Goal: Use online tool/utility: Utilize a website feature to perform a specific function

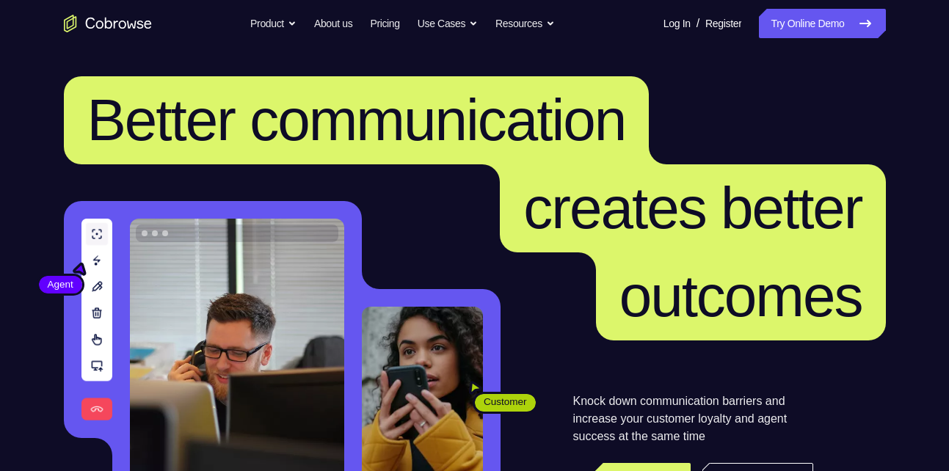
click at [759, 29] on link "Try Online Demo" at bounding box center [822, 23] width 126 height 29
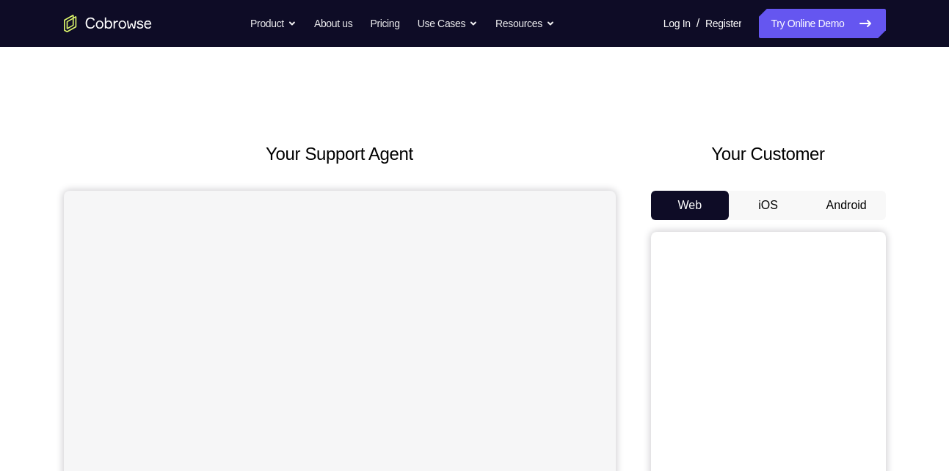
click at [831, 199] on button "Android" at bounding box center [846, 205] width 79 height 29
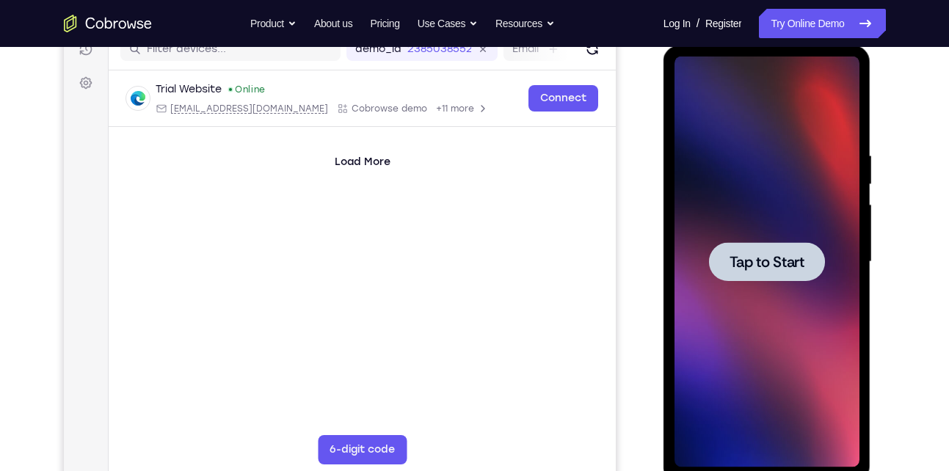
click at [788, 268] on span "Tap to Start" at bounding box center [766, 262] width 75 height 15
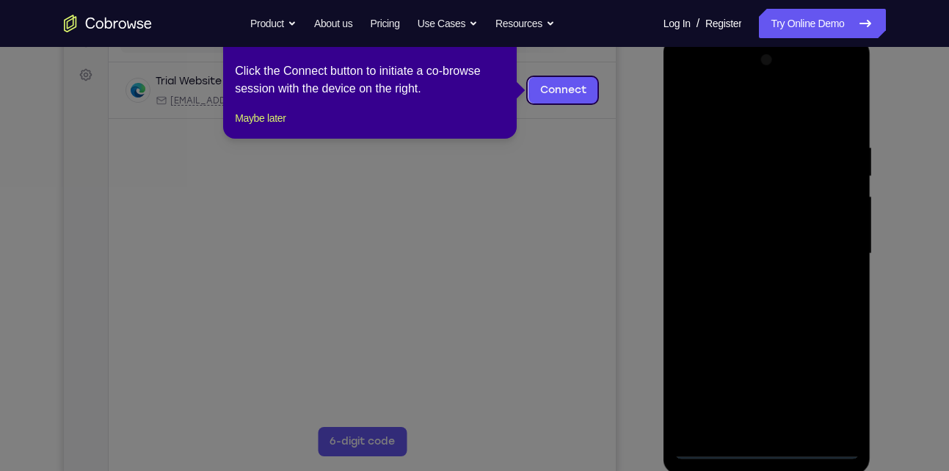
scroll to position [205, 0]
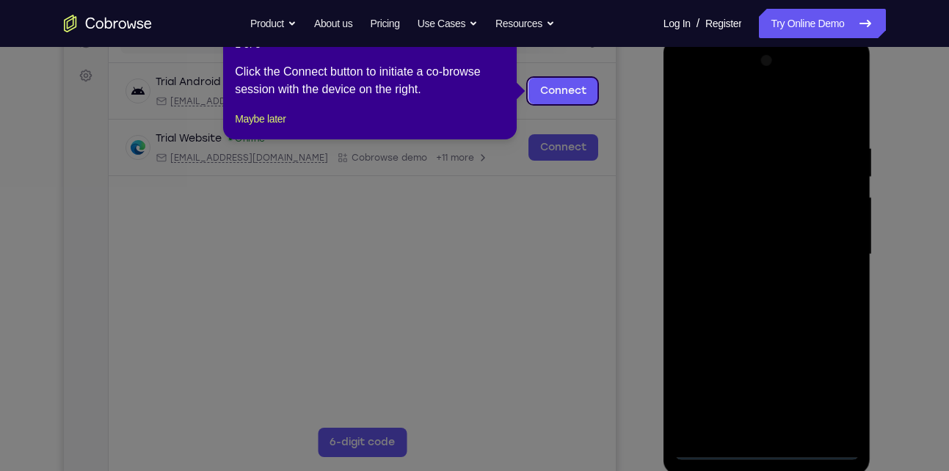
click at [767, 452] on icon at bounding box center [480, 235] width 960 height 471
click at [766, 448] on icon at bounding box center [480, 235] width 960 height 471
click at [763, 445] on icon at bounding box center [480, 235] width 960 height 471
click at [271, 139] on div "1 of 8 × Click the Connect button to initiate a co-browse session with the devi…" at bounding box center [369, 82] width 293 height 114
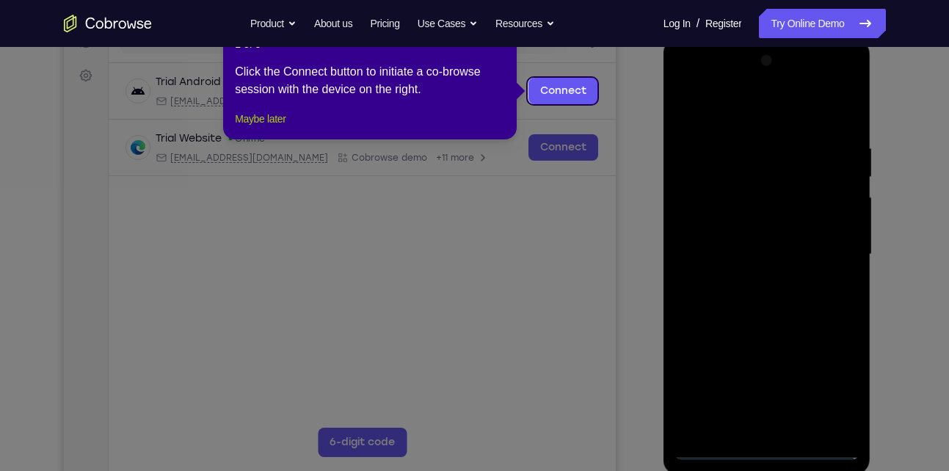
click at [269, 128] on button "Maybe later" at bounding box center [260, 119] width 51 height 18
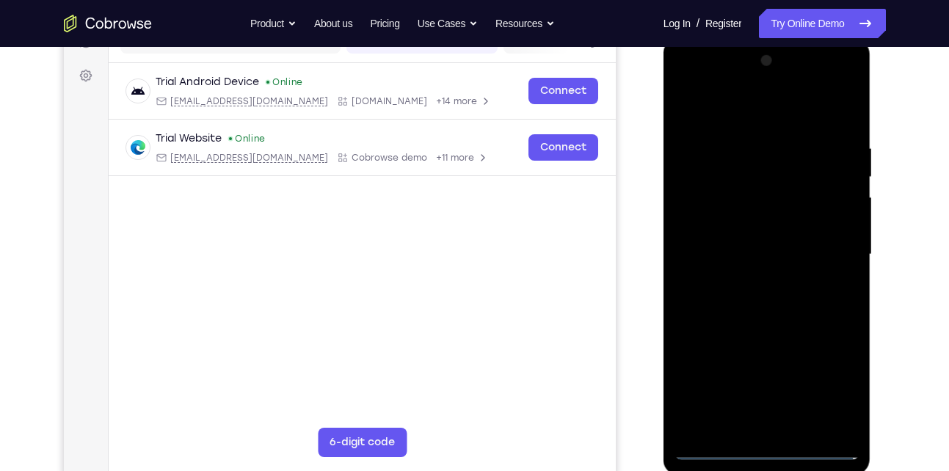
click at [773, 447] on div at bounding box center [766, 254] width 185 height 411
click at [823, 387] on div at bounding box center [766, 254] width 185 height 411
click at [731, 81] on div at bounding box center [766, 254] width 185 height 411
click at [736, 175] on div at bounding box center [766, 254] width 185 height 411
click at [718, 217] on div at bounding box center [766, 254] width 185 height 411
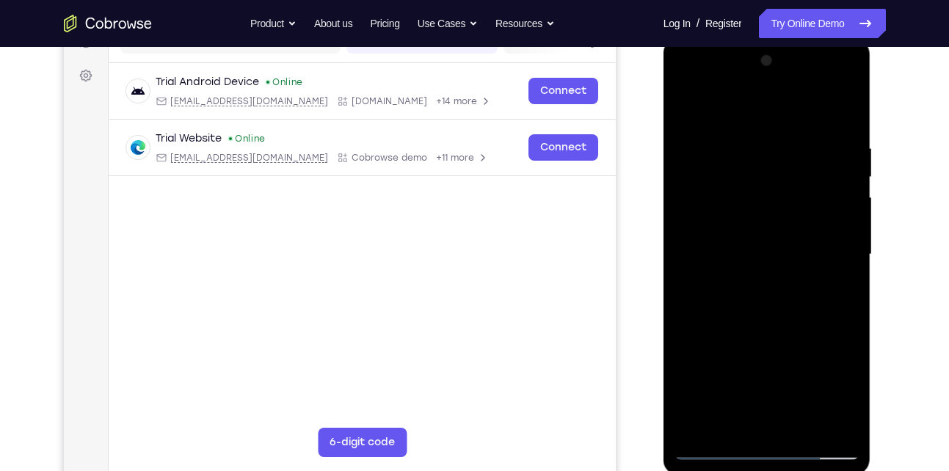
click at [718, 217] on div at bounding box center [766, 254] width 185 height 411
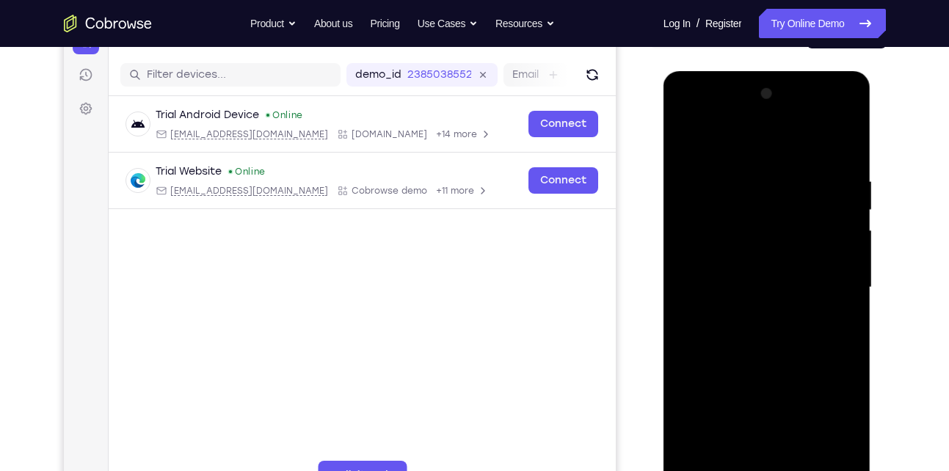
scroll to position [167, 0]
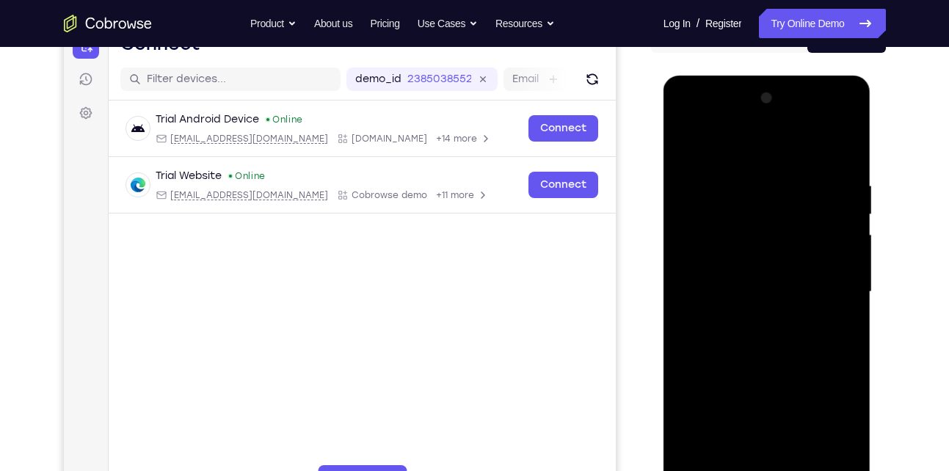
click at [761, 318] on div at bounding box center [766, 292] width 185 height 411
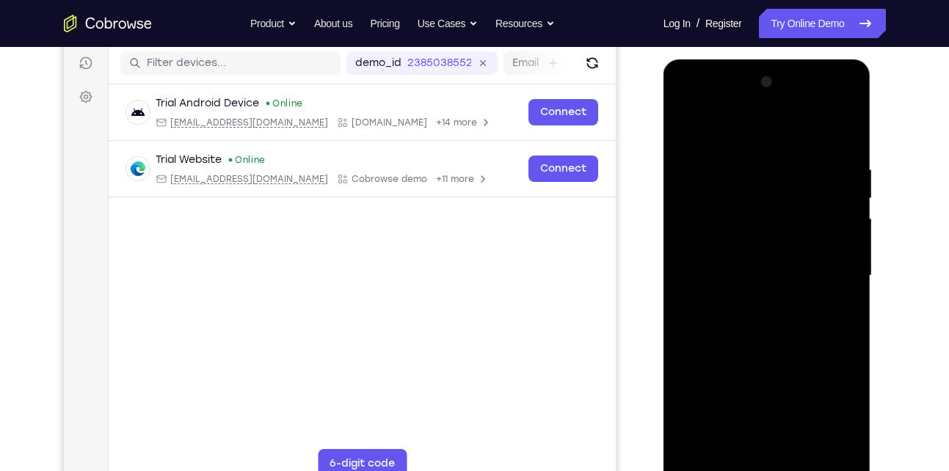
scroll to position [149, 0]
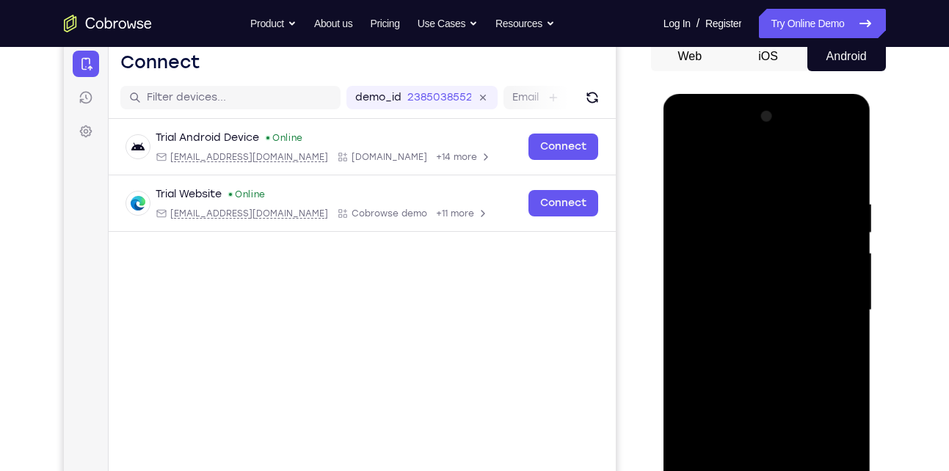
drag, startPoint x: 761, startPoint y: 337, endPoint x: 759, endPoint y: 133, distance: 204.0
click at [759, 133] on div at bounding box center [766, 310] width 185 height 411
drag, startPoint x: 759, startPoint y: 275, endPoint x: 774, endPoint y: 79, distance: 196.5
click at [774, 94] on html "Online web based iOS Simulators and Android Emulators. Run iPhone, iPad, Mobile…" at bounding box center [767, 314] width 209 height 440
click at [762, 242] on div at bounding box center [766, 310] width 185 height 411
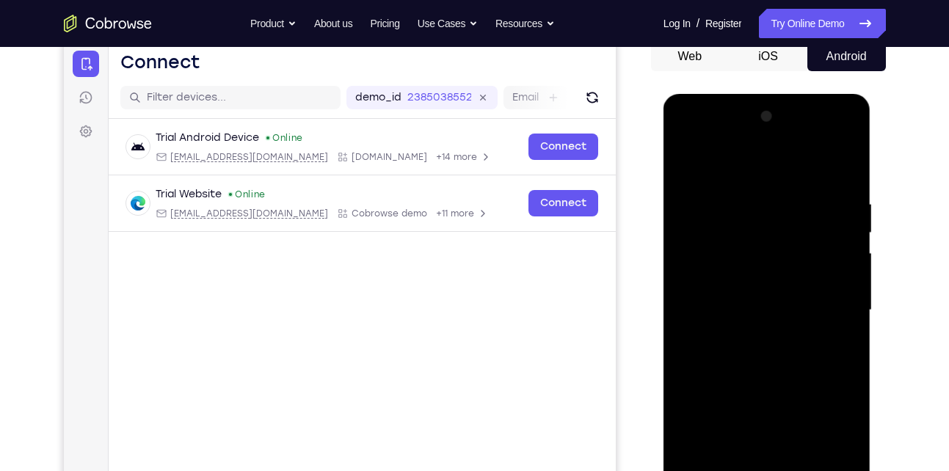
click at [757, 317] on div at bounding box center [766, 310] width 185 height 411
drag, startPoint x: 757, startPoint y: 317, endPoint x: 782, endPoint y: 194, distance: 125.0
click at [782, 194] on div at bounding box center [766, 310] width 185 height 411
drag, startPoint x: 776, startPoint y: 241, endPoint x: 756, endPoint y: 339, distance: 99.7
click at [756, 339] on div at bounding box center [766, 310] width 185 height 411
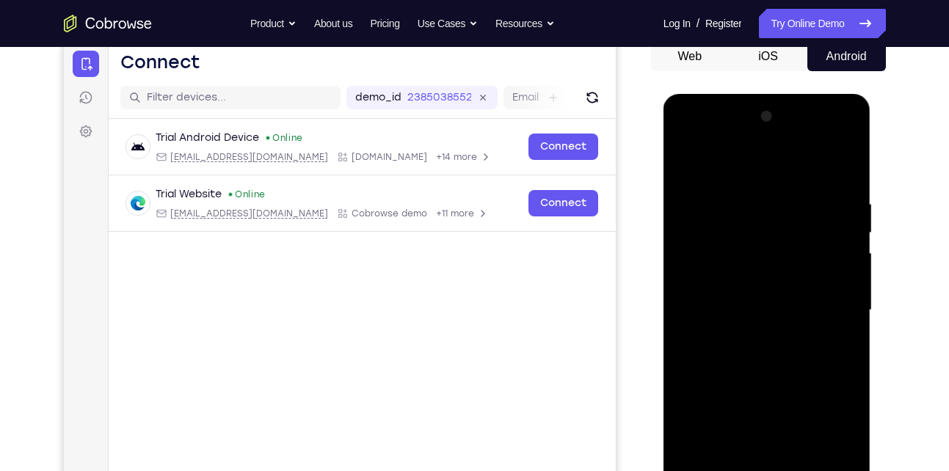
click at [828, 347] on div at bounding box center [766, 310] width 185 height 411
click at [766, 324] on div at bounding box center [766, 310] width 185 height 411
click at [687, 347] on div at bounding box center [766, 310] width 185 height 411
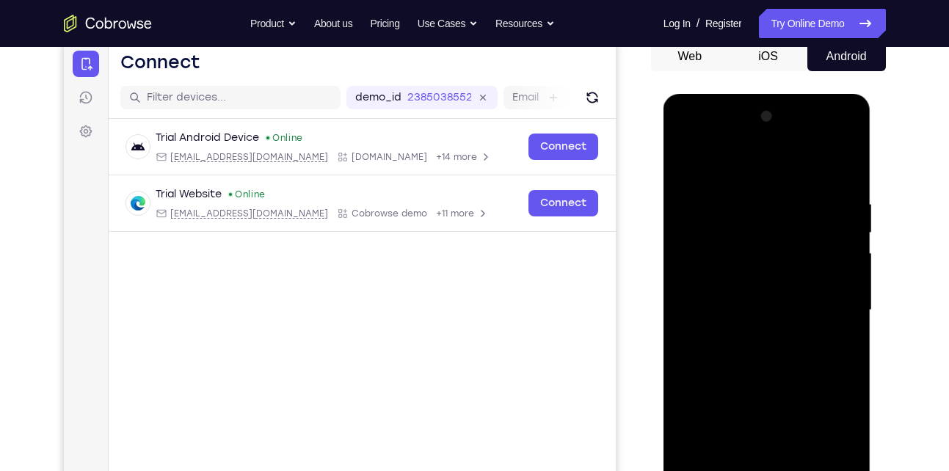
click at [716, 348] on div at bounding box center [766, 310] width 185 height 411
click at [724, 349] on div at bounding box center [766, 310] width 185 height 411
click at [737, 349] on div at bounding box center [766, 310] width 185 height 411
click at [755, 349] on div at bounding box center [766, 310] width 185 height 411
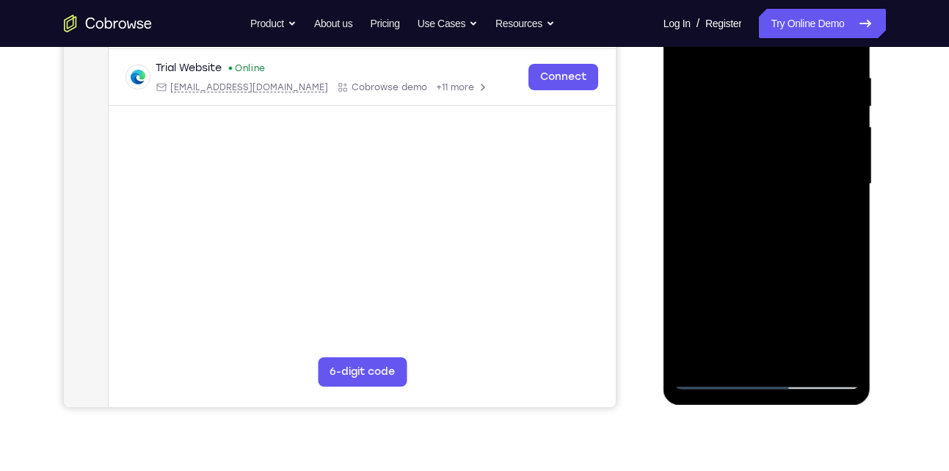
scroll to position [276, 0]
click at [711, 373] on div at bounding box center [766, 183] width 185 height 411
click at [715, 376] on div at bounding box center [766, 183] width 185 height 411
click at [713, 372] on div at bounding box center [766, 183] width 185 height 411
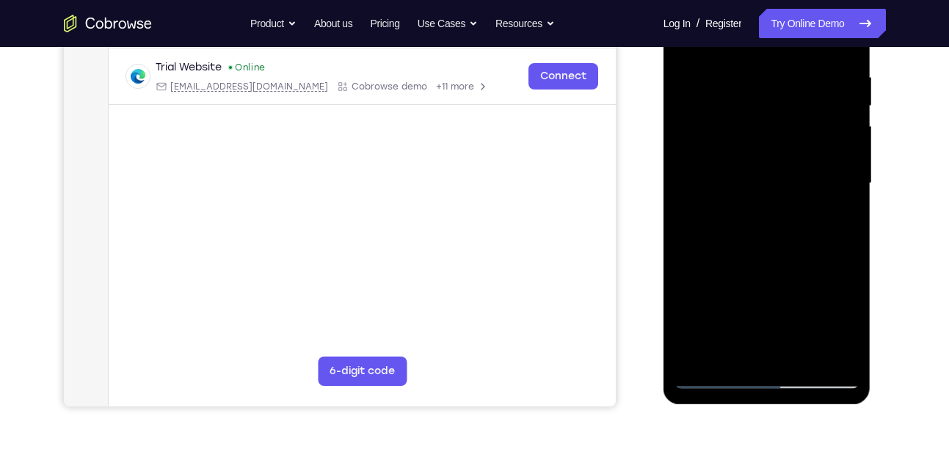
click at [713, 379] on div at bounding box center [766, 183] width 185 height 411
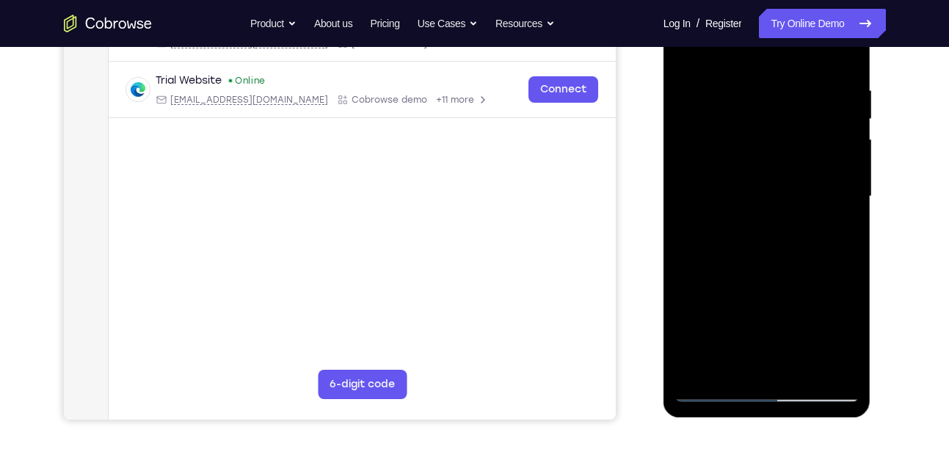
scroll to position [265, 0]
click at [710, 379] on div at bounding box center [766, 194] width 185 height 411
click at [715, 385] on div at bounding box center [766, 194] width 185 height 411
click at [734, 77] on div at bounding box center [766, 194] width 185 height 411
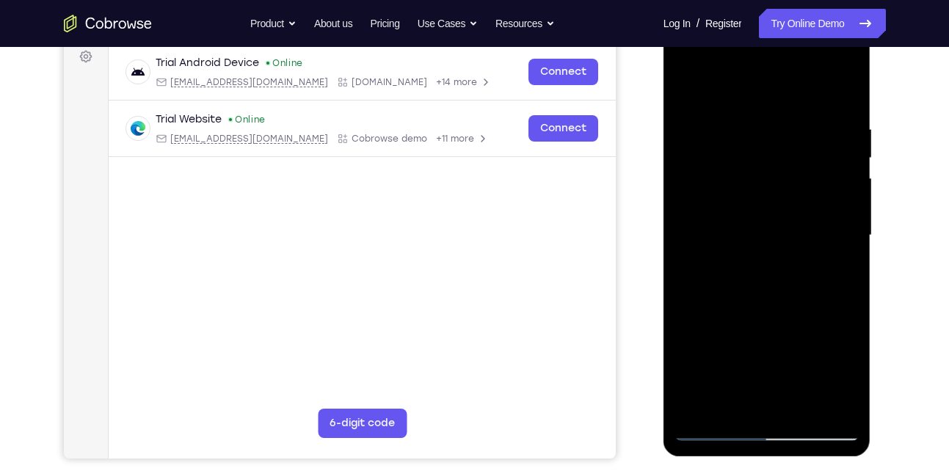
scroll to position [223, 0]
click at [850, 87] on div at bounding box center [766, 236] width 185 height 411
click at [849, 111] on div at bounding box center [766, 236] width 185 height 411
click at [786, 269] on div at bounding box center [766, 236] width 185 height 411
click at [749, 81] on div at bounding box center [766, 236] width 185 height 411
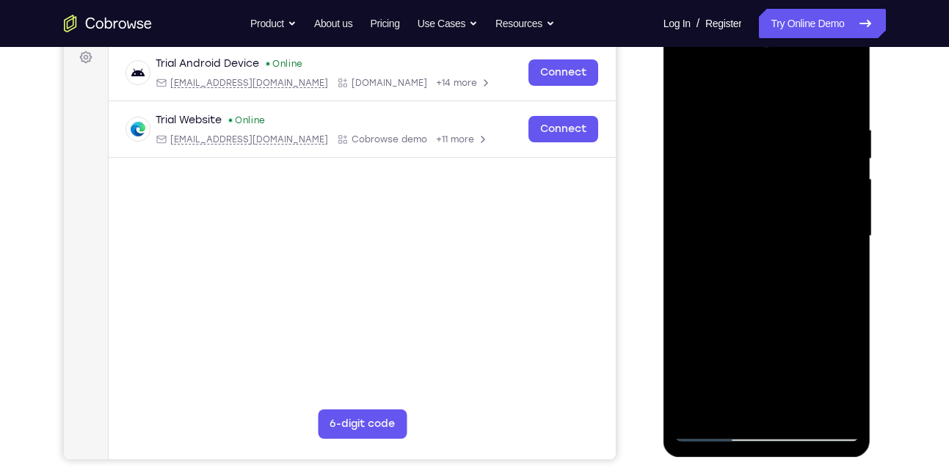
click at [721, 112] on div at bounding box center [766, 236] width 185 height 411
click at [697, 89] on div at bounding box center [766, 236] width 185 height 411
drag, startPoint x: 697, startPoint y: 89, endPoint x: 698, endPoint y: 114, distance: 25.0
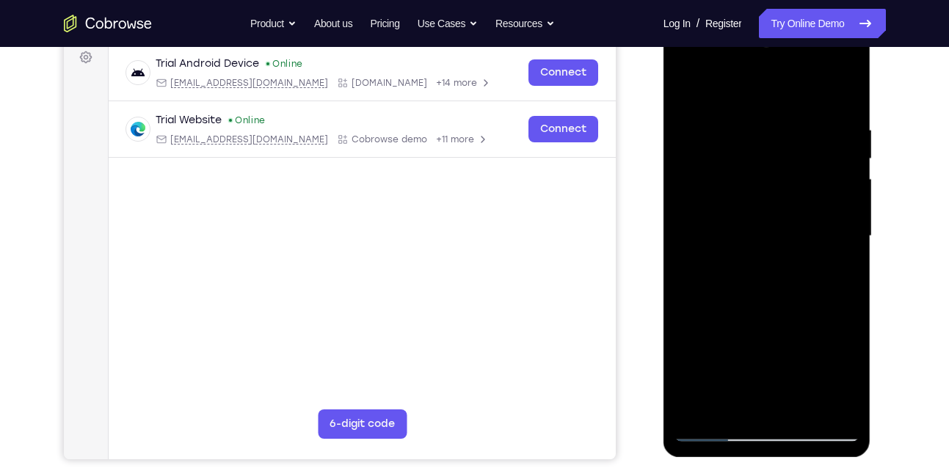
click at [698, 114] on div at bounding box center [766, 236] width 185 height 411
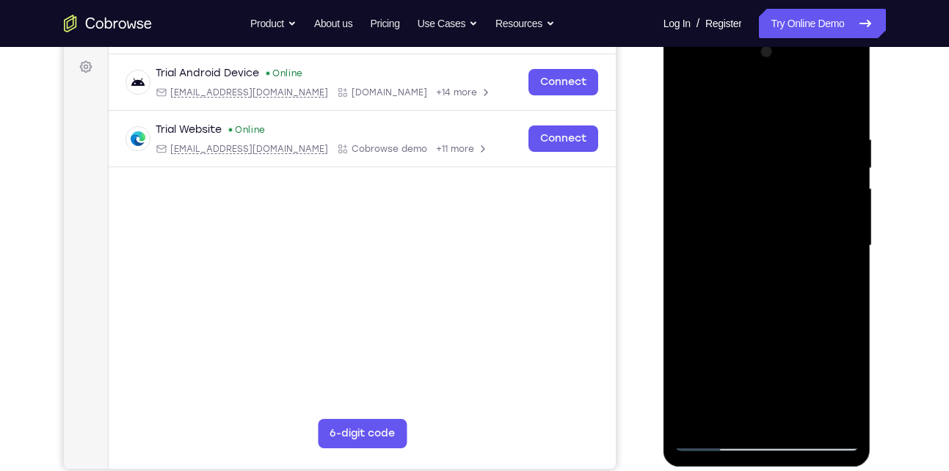
scroll to position [194, 0]
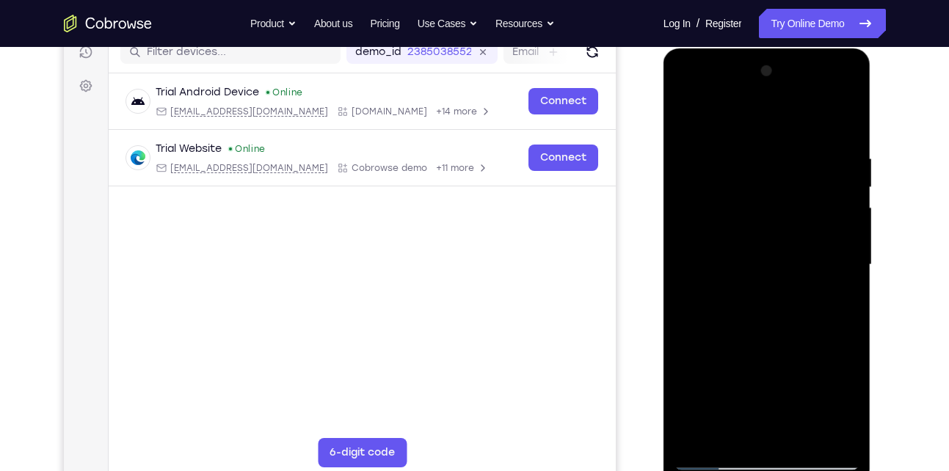
drag, startPoint x: 746, startPoint y: 225, endPoint x: 745, endPoint y: 275, distance: 50.6
click at [745, 275] on div at bounding box center [766, 264] width 185 height 411
drag, startPoint x: 745, startPoint y: 275, endPoint x: 745, endPoint y: 94, distance: 181.2
click at [745, 94] on div at bounding box center [766, 264] width 185 height 411
drag, startPoint x: 754, startPoint y: 203, endPoint x: 740, endPoint y: 31, distance: 173.0
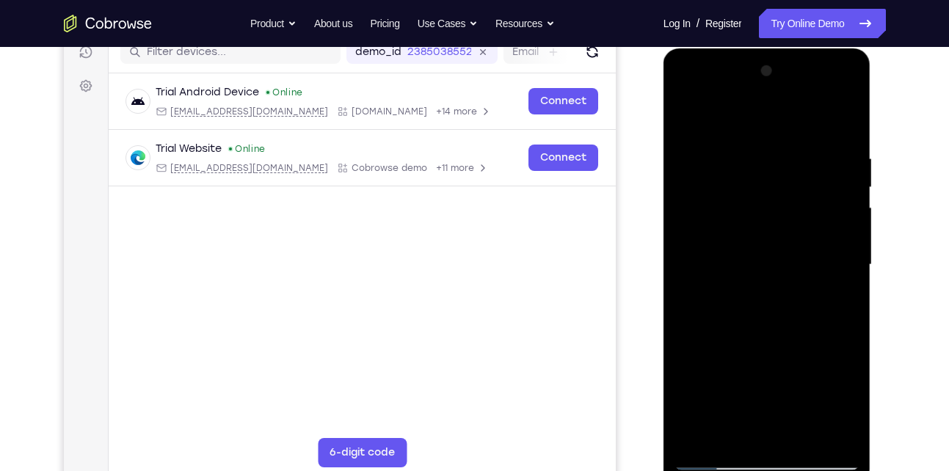
click at [740, 48] on html "Online web based iOS Simulators and Android Emulators. Run iPhone, iPad, Mobile…" at bounding box center [767, 268] width 209 height 440
drag, startPoint x: 757, startPoint y: 223, endPoint x: 755, endPoint y: 30, distance: 193.0
click at [755, 48] on html "Online web based iOS Simulators and Android Emulators. Run iPhone, iPad, Mobile…" at bounding box center [767, 268] width 209 height 440
drag, startPoint x: 749, startPoint y: 277, endPoint x: 745, endPoint y: 111, distance: 165.9
click at [745, 111] on div at bounding box center [766, 264] width 185 height 411
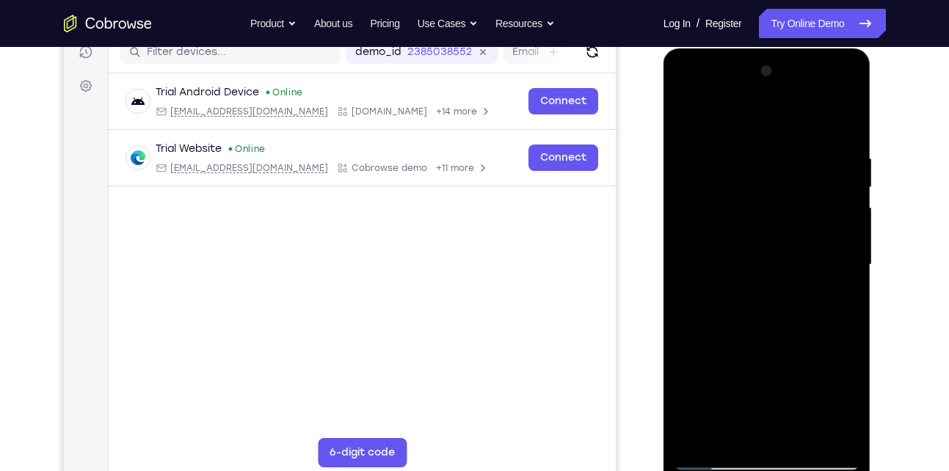
drag, startPoint x: 735, startPoint y: 203, endPoint x: 712, endPoint y: 439, distance: 238.1
click at [712, 439] on div at bounding box center [766, 264] width 185 height 411
drag, startPoint x: 722, startPoint y: 349, endPoint x: 731, endPoint y: 498, distance: 149.2
click at [731, 470] on html "Online web based iOS Simulators and Android Emulators. Run iPhone, iPad, Mobile…" at bounding box center [767, 268] width 209 height 440
drag, startPoint x: 740, startPoint y: 320, endPoint x: 740, endPoint y: 431, distance: 111.5
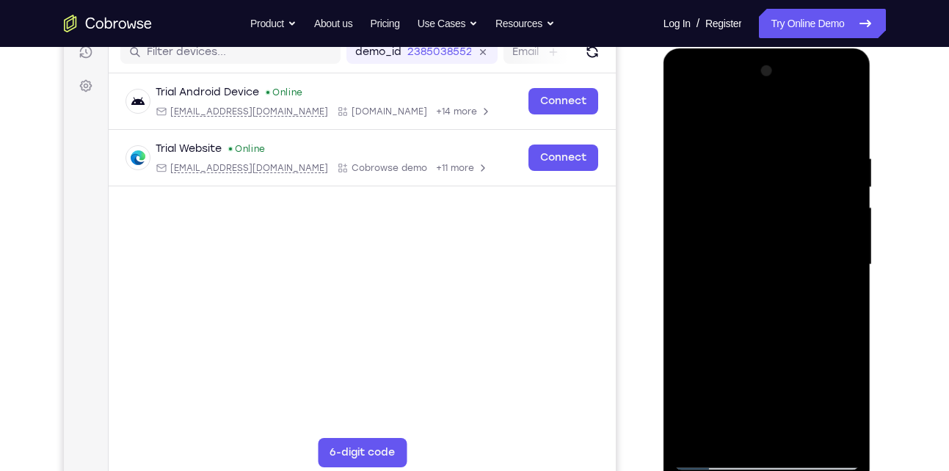
click at [740, 431] on div at bounding box center [766, 264] width 185 height 411
drag, startPoint x: 740, startPoint y: 291, endPoint x: 732, endPoint y: 404, distance: 113.2
click at [732, 404] on div at bounding box center [766, 264] width 185 height 411
click at [706, 136] on div at bounding box center [766, 264] width 185 height 411
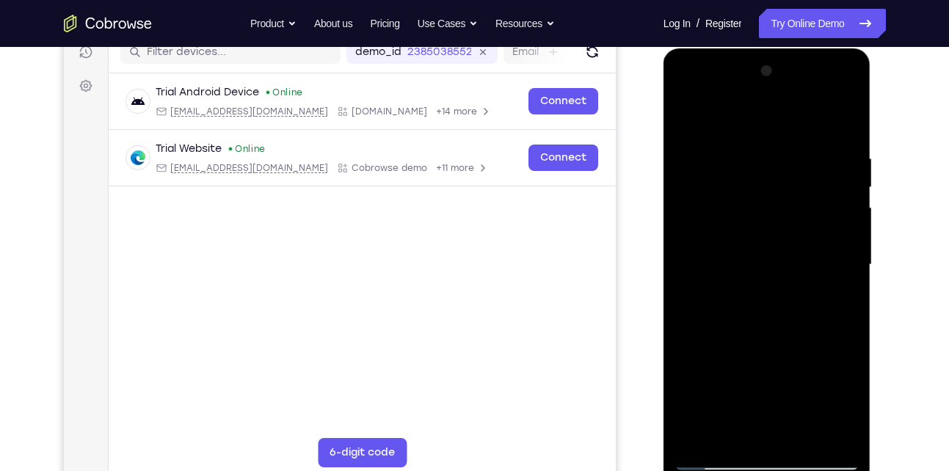
click at [698, 112] on div at bounding box center [766, 264] width 185 height 411
click at [708, 145] on div at bounding box center [766, 264] width 185 height 411
click at [712, 121] on div at bounding box center [766, 264] width 185 height 411
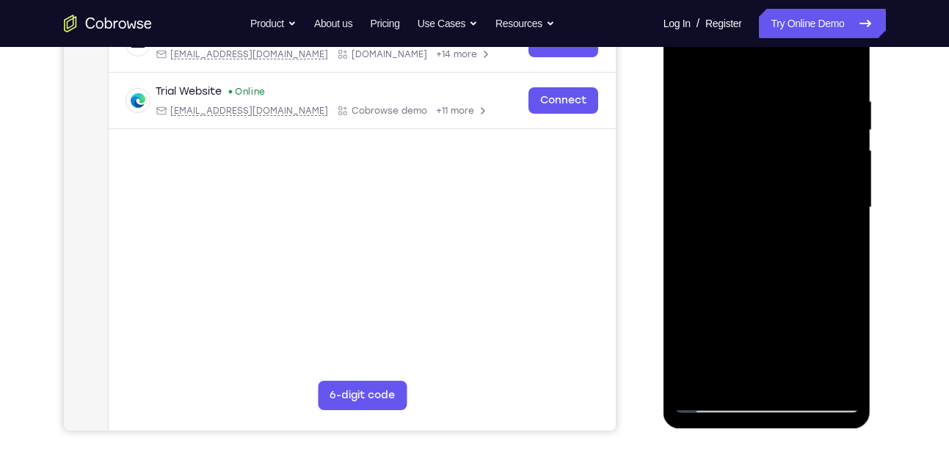
scroll to position [253, 0]
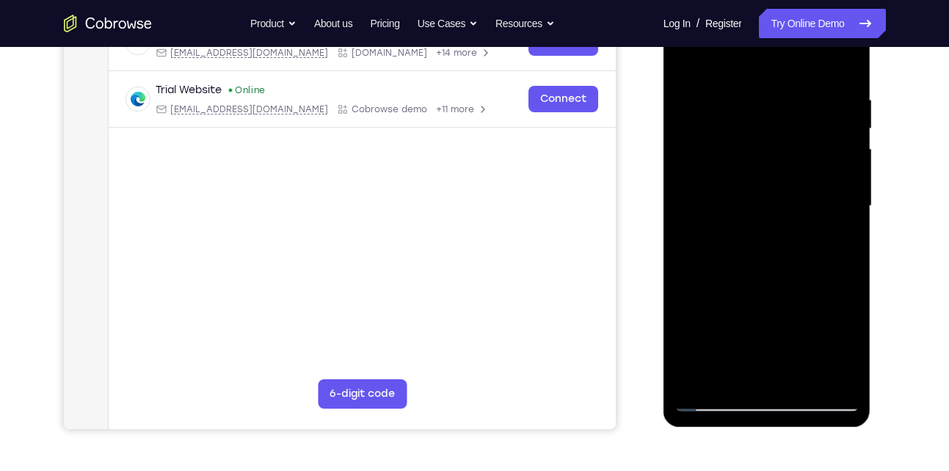
click at [711, 279] on div at bounding box center [766, 206] width 185 height 411
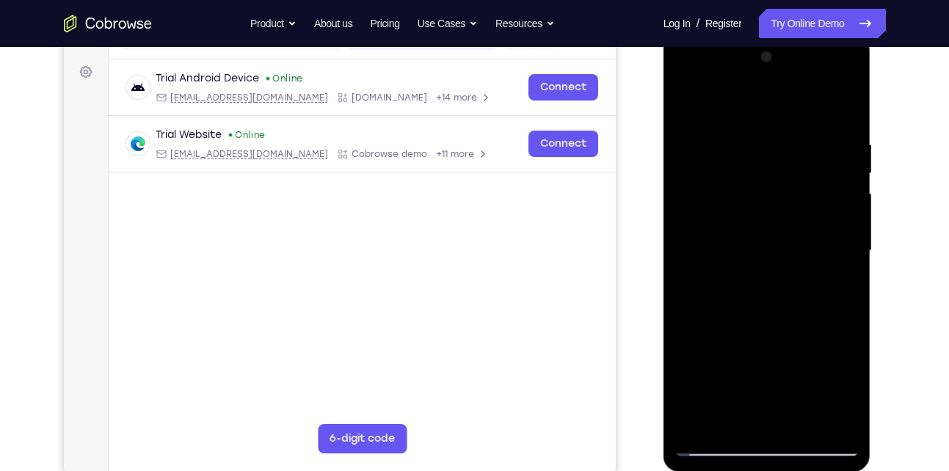
scroll to position [207, 0]
click at [748, 306] on div at bounding box center [766, 252] width 185 height 411
click at [715, 443] on div at bounding box center [766, 252] width 185 height 411
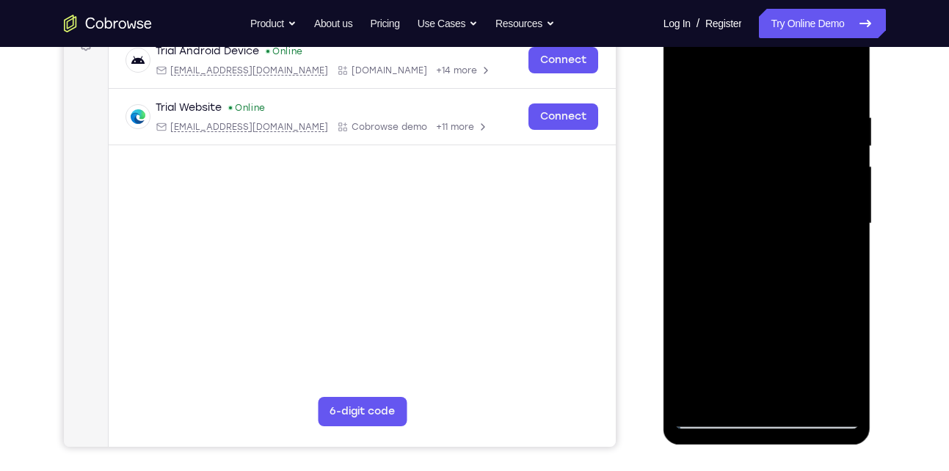
drag, startPoint x: 732, startPoint y: 294, endPoint x: 736, endPoint y: 70, distance: 223.8
click at [736, 70] on div at bounding box center [766, 223] width 185 height 411
click at [739, 159] on div at bounding box center [766, 223] width 185 height 411
drag, startPoint x: 752, startPoint y: 240, endPoint x: 752, endPoint y: 95, distance: 145.3
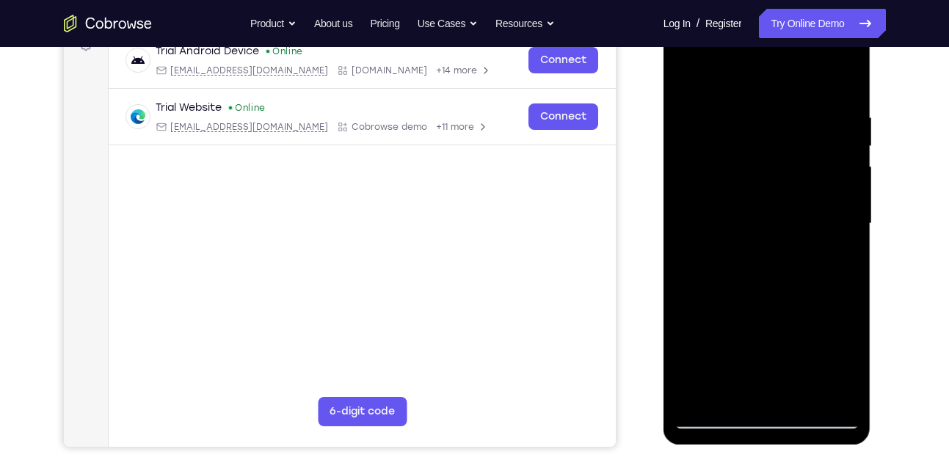
click at [752, 95] on div at bounding box center [766, 223] width 185 height 411
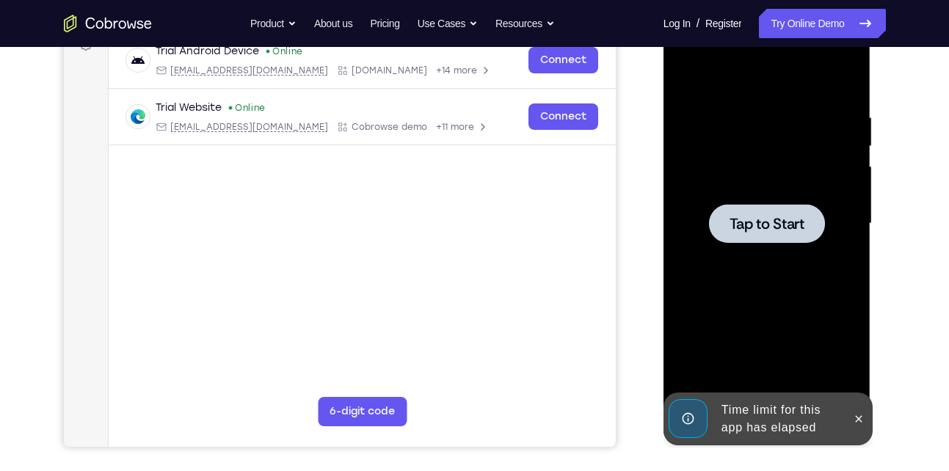
drag, startPoint x: 757, startPoint y: 215, endPoint x: 743, endPoint y: 129, distance: 87.0
click at [743, 7] on div "Tap to Start" at bounding box center [767, 7] width 208 height 0
click at [748, 213] on div at bounding box center [767, 223] width 116 height 39
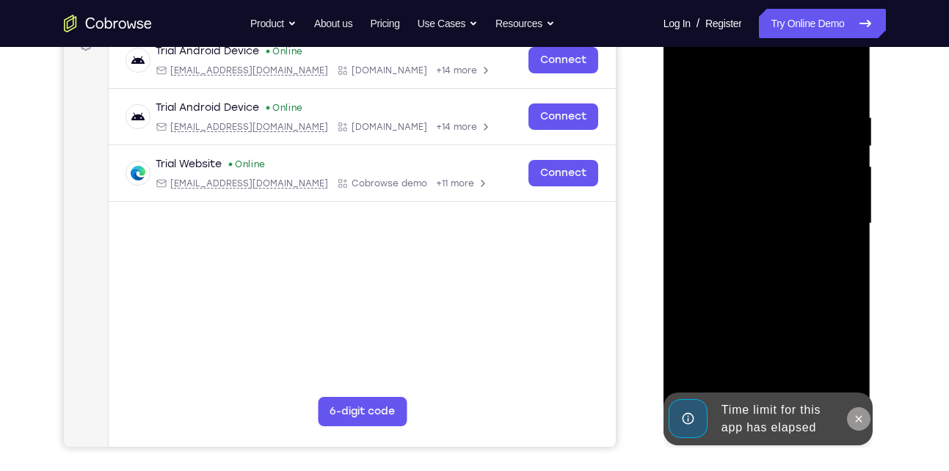
click at [856, 416] on icon at bounding box center [859, 418] width 7 height 7
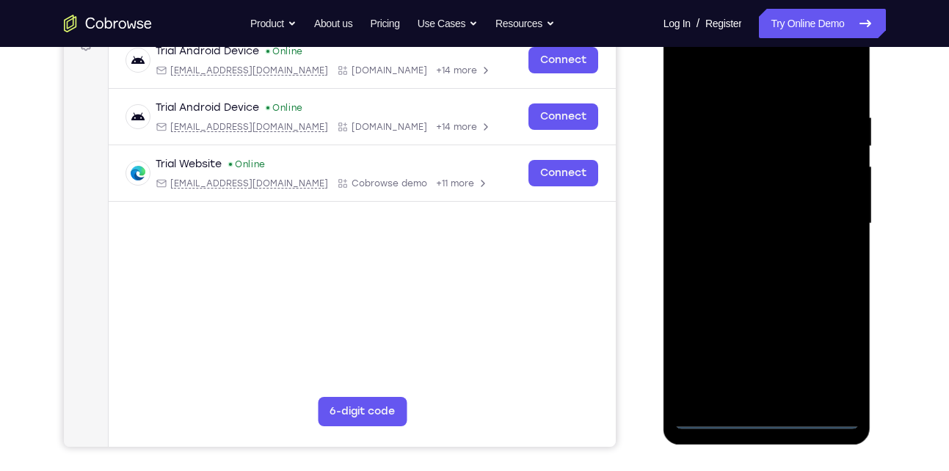
click at [715, 415] on div at bounding box center [766, 223] width 185 height 411
click at [824, 340] on div at bounding box center [766, 223] width 185 height 411
click at [839, 354] on div at bounding box center [766, 223] width 185 height 411
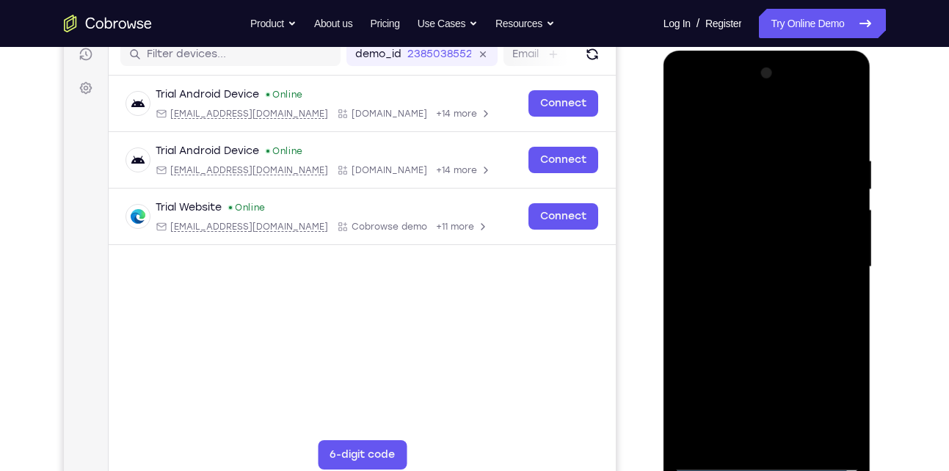
scroll to position [187, 0]
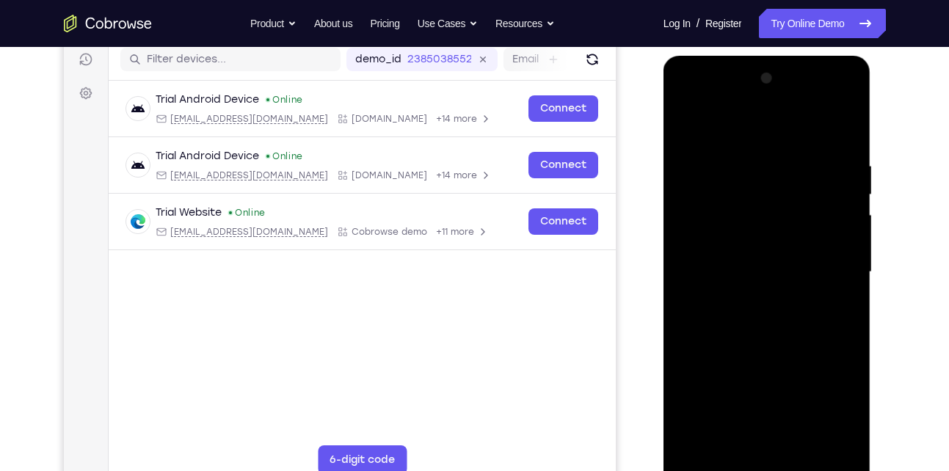
click at [717, 101] on div at bounding box center [766, 272] width 185 height 411
click at [721, 186] on div at bounding box center [766, 272] width 185 height 411
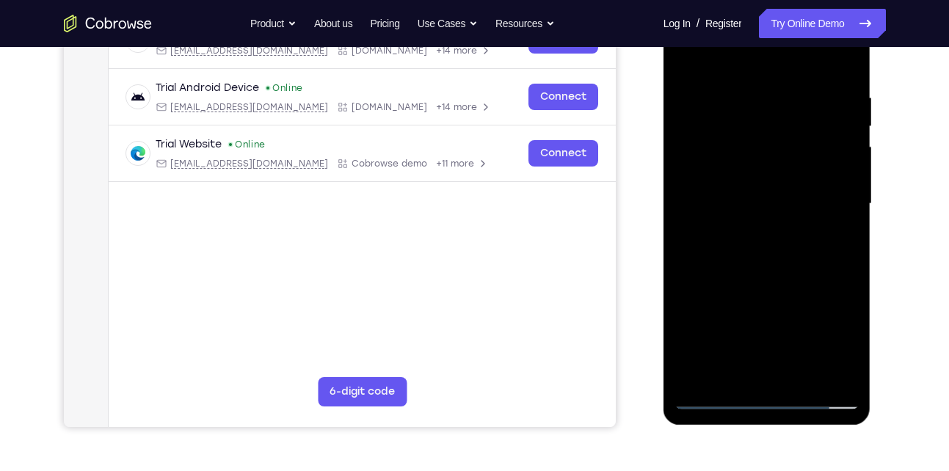
scroll to position [258, 0]
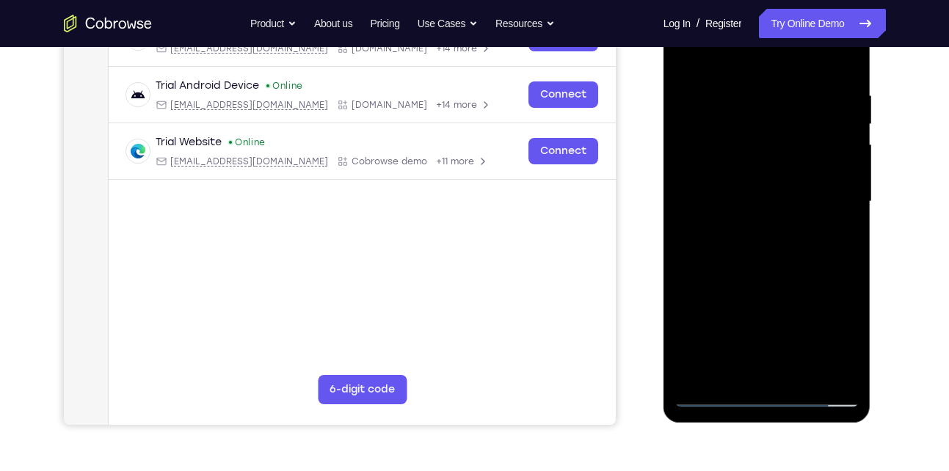
drag, startPoint x: 735, startPoint y: 297, endPoint x: 721, endPoint y: 164, distance: 133.5
click at [721, 164] on div at bounding box center [766, 201] width 185 height 411
drag, startPoint x: 738, startPoint y: 236, endPoint x: 723, endPoint y: 124, distance: 113.3
click at [723, 124] on div at bounding box center [766, 201] width 185 height 411
drag, startPoint x: 737, startPoint y: 233, endPoint x: 729, endPoint y: 106, distance: 126.4
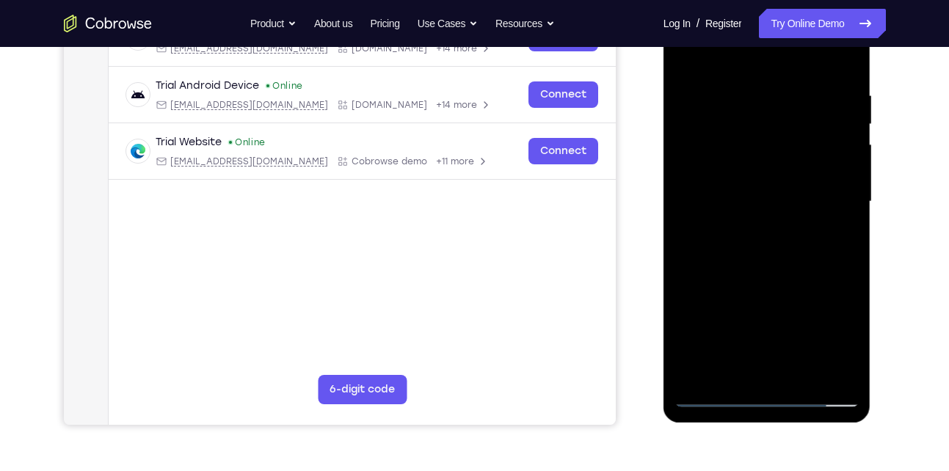
click at [729, 106] on div at bounding box center [766, 201] width 185 height 411
click at [726, 286] on div at bounding box center [766, 201] width 185 height 411
click at [746, 252] on div at bounding box center [766, 201] width 185 height 411
drag, startPoint x: 731, startPoint y: 250, endPoint x: 710, endPoint y: 114, distance: 137.4
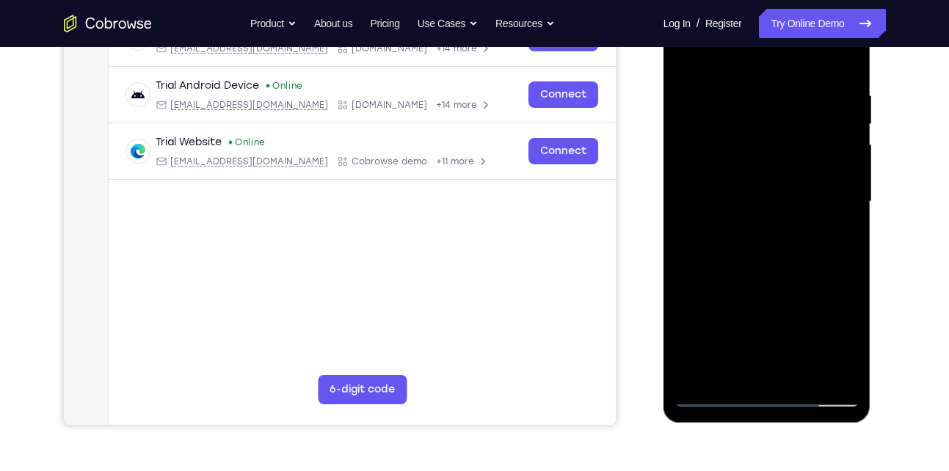
click at [710, 114] on div at bounding box center [766, 201] width 185 height 411
drag, startPoint x: 732, startPoint y: 230, endPoint x: 723, endPoint y: 57, distance: 173.4
click at [723, 57] on div at bounding box center [766, 201] width 185 height 411
drag, startPoint x: 770, startPoint y: 258, endPoint x: 788, endPoint y: 433, distance: 175.6
click at [788, 426] on html "Online web based iOS Simulators and Android Emulators. Run iPhone, iPad, Mobile…" at bounding box center [767, 205] width 209 height 440
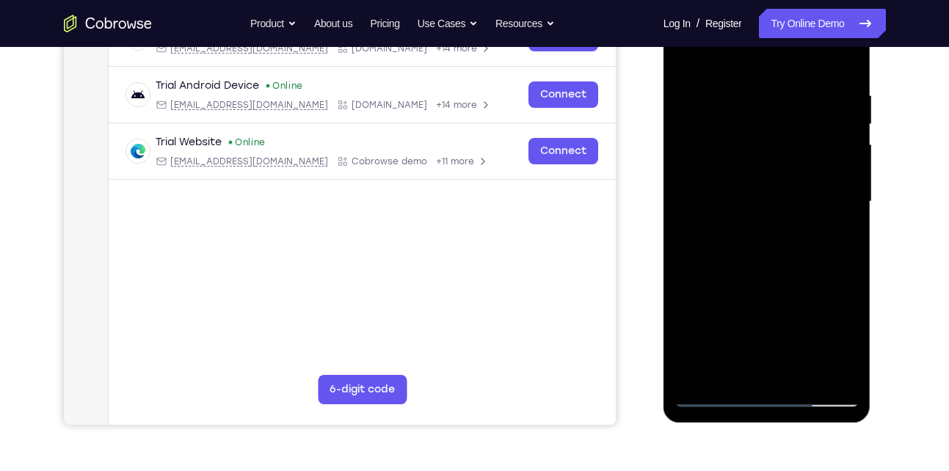
click at [715, 388] on div at bounding box center [766, 201] width 185 height 411
click at [712, 394] on div at bounding box center [766, 201] width 185 height 411
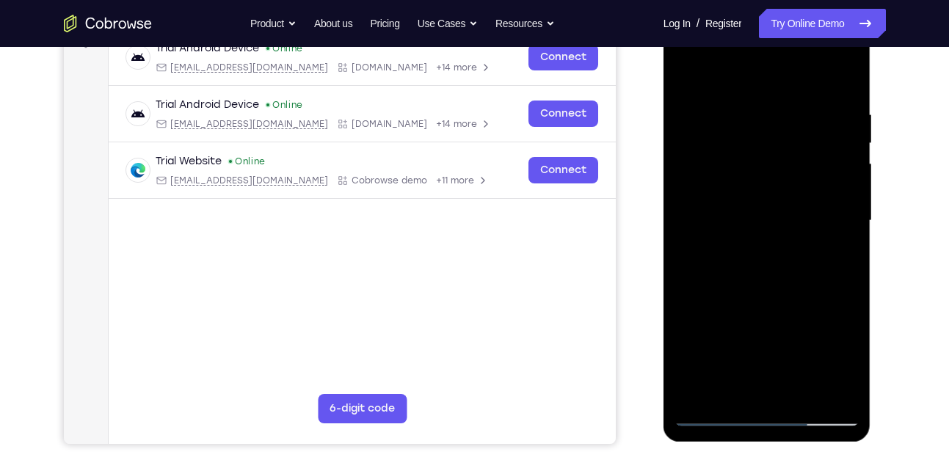
scroll to position [244, 0]
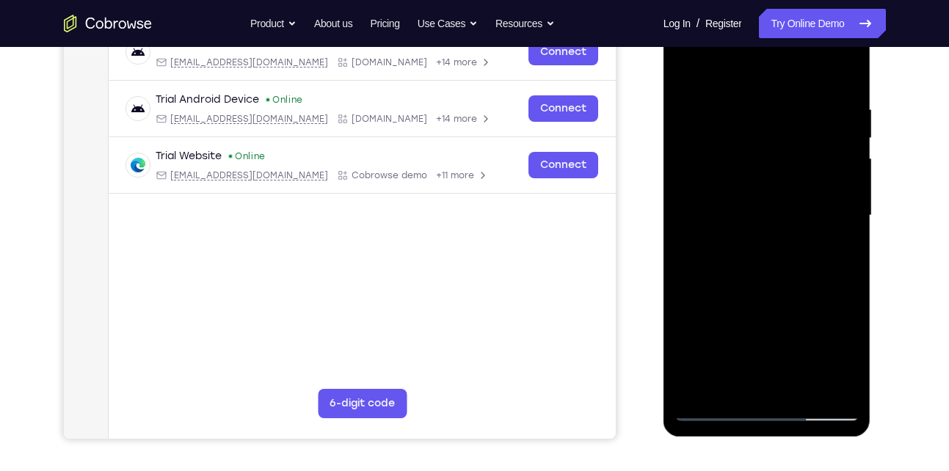
click at [710, 408] on div at bounding box center [766, 215] width 185 height 411
drag, startPoint x: 715, startPoint y: 289, endPoint x: 707, endPoint y: 417, distance: 128.7
click at [707, 417] on div at bounding box center [766, 215] width 185 height 411
click at [746, 114] on div at bounding box center [766, 215] width 185 height 411
click at [781, 137] on div at bounding box center [766, 215] width 185 height 411
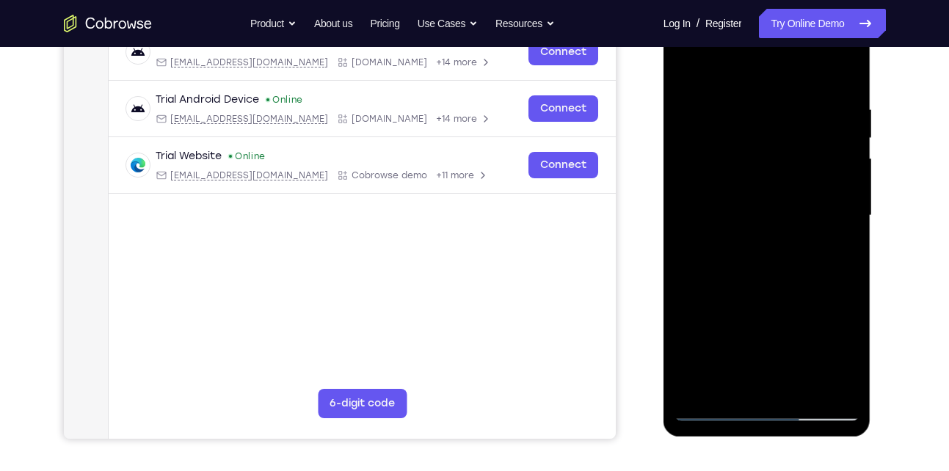
drag, startPoint x: 712, startPoint y: 282, endPoint x: 715, endPoint y: 180, distance: 102.0
click at [715, 180] on div at bounding box center [766, 215] width 185 height 411
drag, startPoint x: 728, startPoint y: 266, endPoint x: 730, endPoint y: 164, distance: 102.0
click at [730, 164] on div at bounding box center [766, 215] width 185 height 411
drag, startPoint x: 721, startPoint y: 256, endPoint x: 729, endPoint y: 136, distance: 120.6
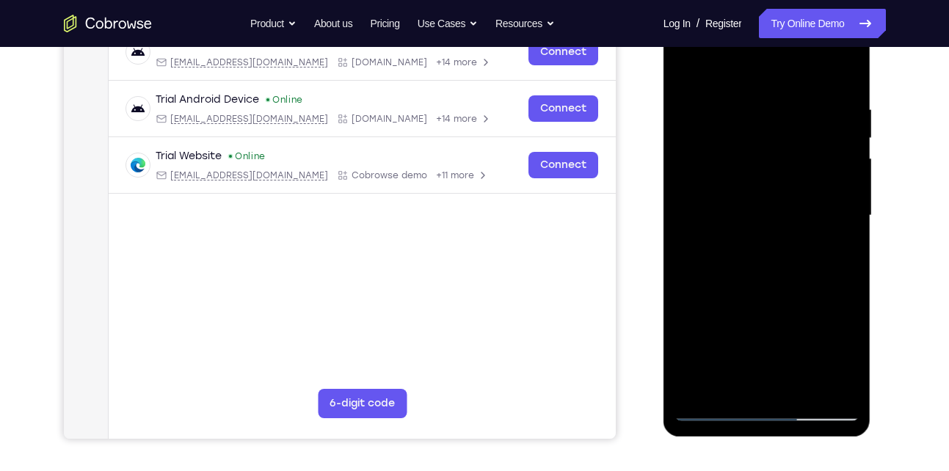
click at [729, 136] on div at bounding box center [766, 215] width 185 height 411
drag, startPoint x: 731, startPoint y: 205, endPoint x: 735, endPoint y: 112, distance: 92.6
click at [735, 112] on div at bounding box center [766, 215] width 185 height 411
drag, startPoint x: 726, startPoint y: 241, endPoint x: 731, endPoint y: 159, distance: 81.6
click at [731, 159] on div at bounding box center [766, 215] width 185 height 411
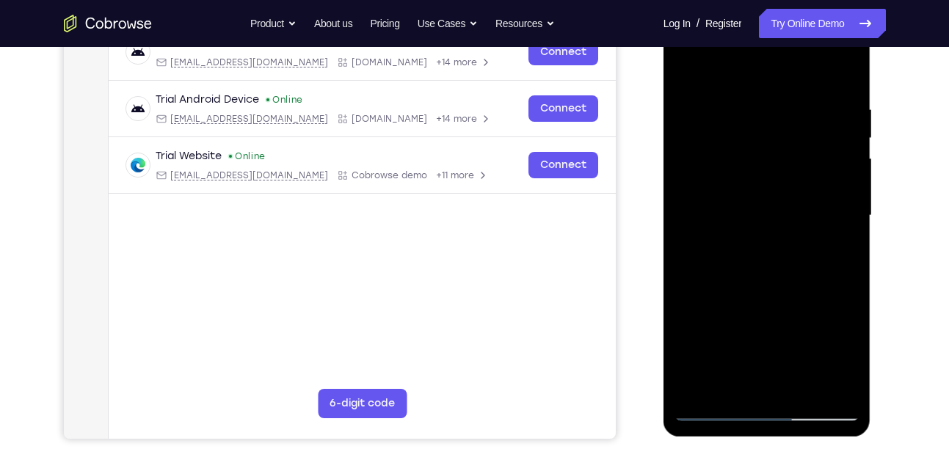
drag, startPoint x: 731, startPoint y: 216, endPoint x: 738, endPoint y: 343, distance: 126.4
click at [738, 343] on div at bounding box center [766, 215] width 185 height 411
click at [690, 292] on div at bounding box center [766, 215] width 185 height 411
click at [853, 106] on div at bounding box center [766, 215] width 185 height 411
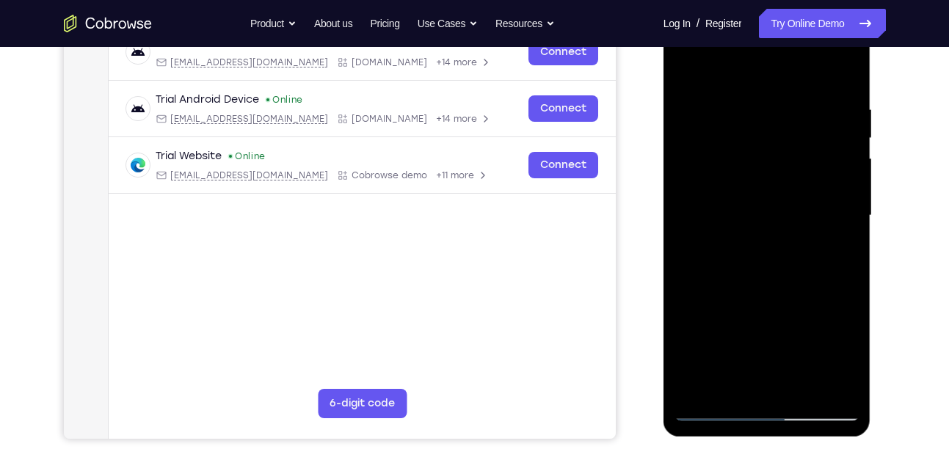
drag, startPoint x: 732, startPoint y: 274, endPoint x: 723, endPoint y: 116, distance: 158.7
click at [723, 116] on div at bounding box center [766, 215] width 185 height 411
drag, startPoint x: 741, startPoint y: 244, endPoint x: 739, endPoint y: 119, distance: 125.5
click at [739, 119] on div at bounding box center [766, 215] width 185 height 411
drag, startPoint x: 750, startPoint y: 244, endPoint x: 745, endPoint y: 133, distance: 111.6
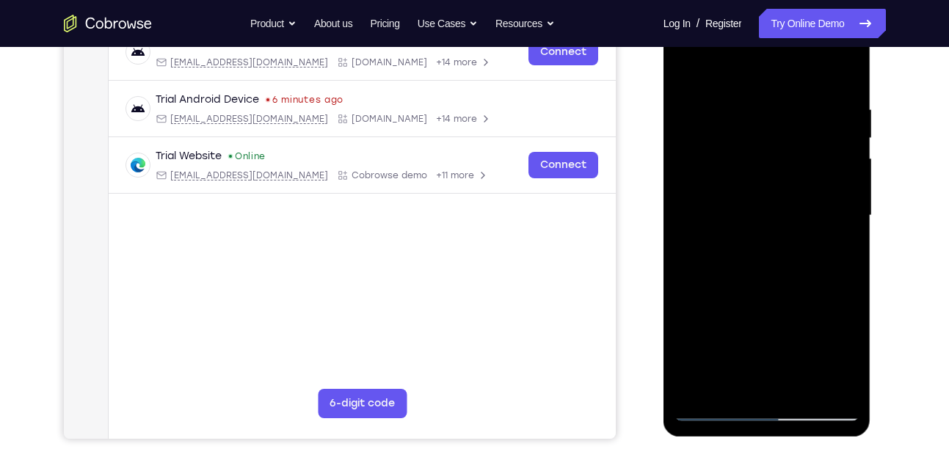
click at [745, 133] on div at bounding box center [766, 215] width 185 height 411
drag, startPoint x: 754, startPoint y: 241, endPoint x: 777, endPoint y: 436, distance: 196.5
click at [777, 436] on div at bounding box center [767, 217] width 208 height 437
drag, startPoint x: 747, startPoint y: 211, endPoint x: 757, endPoint y: 360, distance: 150.0
click at [757, 360] on div at bounding box center [766, 215] width 185 height 411
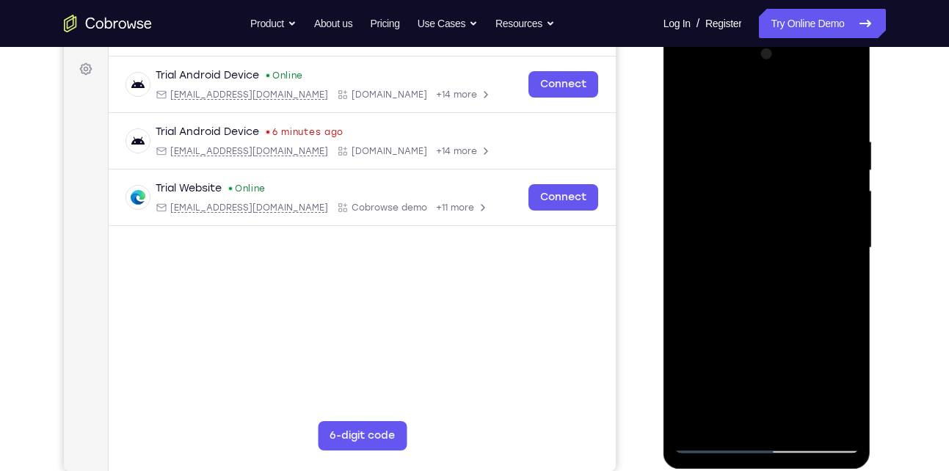
scroll to position [211, 0]
click at [826, 95] on div at bounding box center [766, 248] width 185 height 411
click at [847, 114] on div at bounding box center [766, 248] width 185 height 411
drag, startPoint x: 755, startPoint y: 202, endPoint x: 769, endPoint y: 343, distance: 141.6
click at [769, 343] on div at bounding box center [766, 248] width 185 height 411
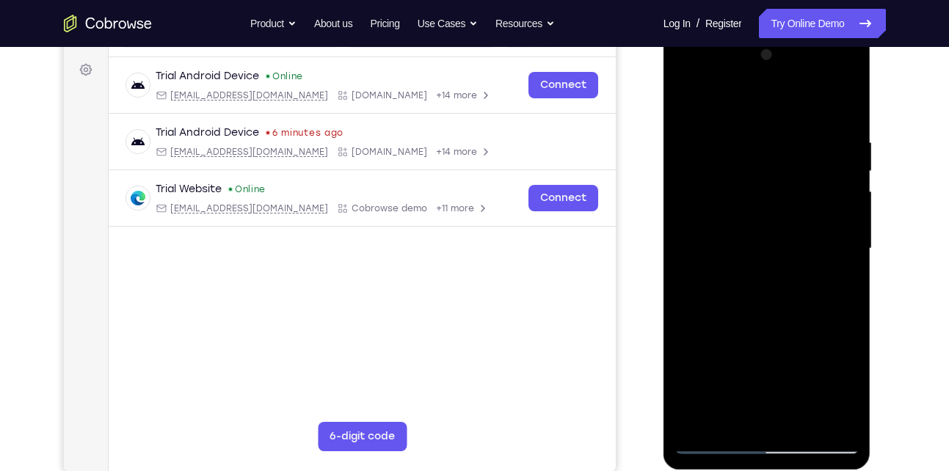
click at [698, 153] on div at bounding box center [766, 248] width 185 height 411
click at [706, 192] on div at bounding box center [766, 248] width 185 height 411
drag, startPoint x: 729, startPoint y: 249, endPoint x: 729, endPoint y: 162, distance: 87.3
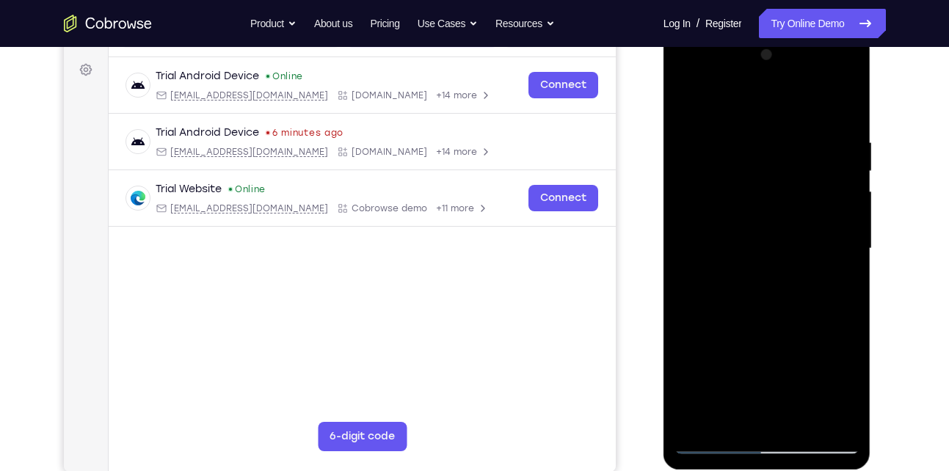
click at [729, 162] on div at bounding box center [766, 248] width 185 height 411
drag, startPoint x: 737, startPoint y: 277, endPoint x: 732, endPoint y: 145, distance: 131.4
click at [732, 145] on div at bounding box center [766, 248] width 185 height 411
click at [809, 258] on div at bounding box center [766, 248] width 185 height 411
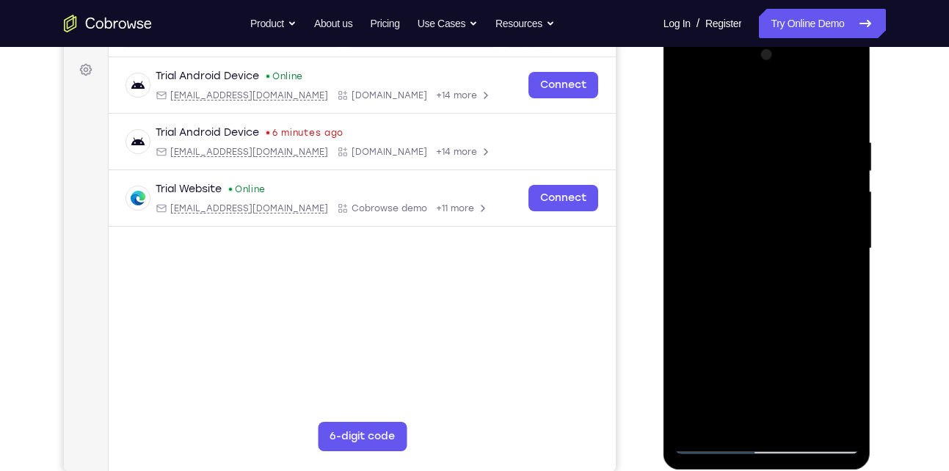
click at [767, 302] on div at bounding box center [766, 248] width 185 height 411
drag, startPoint x: 750, startPoint y: 278, endPoint x: 744, endPoint y: 123, distance: 154.9
click at [744, 123] on div at bounding box center [766, 248] width 185 height 411
drag, startPoint x: 748, startPoint y: 280, endPoint x: 735, endPoint y: 167, distance: 112.9
click at [735, 167] on div at bounding box center [766, 248] width 185 height 411
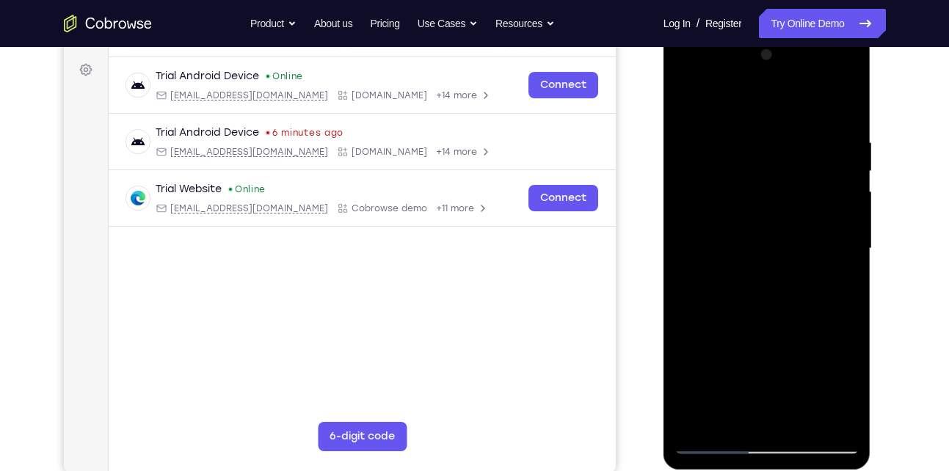
drag, startPoint x: 732, startPoint y: 283, endPoint x: 733, endPoint y: 134, distance: 148.9
click at [733, 134] on div at bounding box center [766, 248] width 185 height 411
drag, startPoint x: 745, startPoint y: 296, endPoint x: 719, endPoint y: 139, distance: 159.1
click at [719, 139] on div at bounding box center [766, 248] width 185 height 411
drag, startPoint x: 753, startPoint y: 238, endPoint x: 767, endPoint y: 421, distance: 184.0
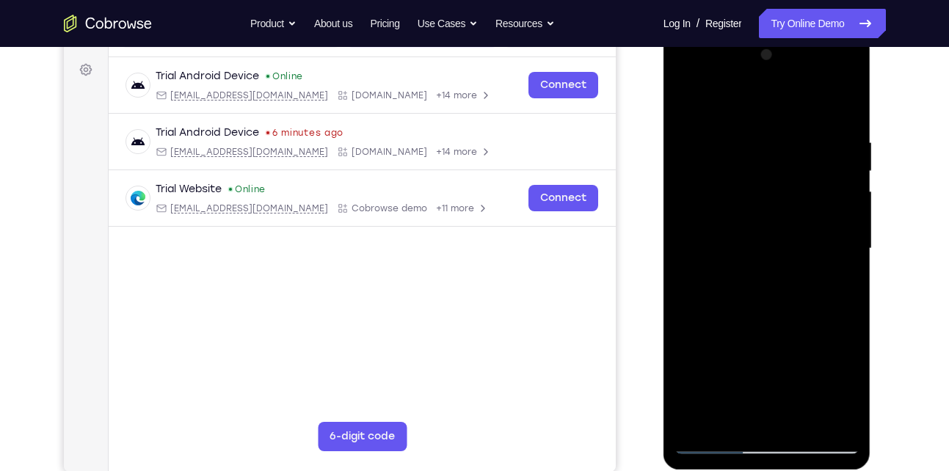
click at [767, 421] on div at bounding box center [766, 248] width 185 height 411
drag, startPoint x: 735, startPoint y: 285, endPoint x: 745, endPoint y: 387, distance: 103.2
click at [745, 387] on div at bounding box center [766, 248] width 185 height 411
click at [825, 262] on div at bounding box center [766, 248] width 185 height 411
click at [709, 258] on div at bounding box center [766, 248] width 185 height 411
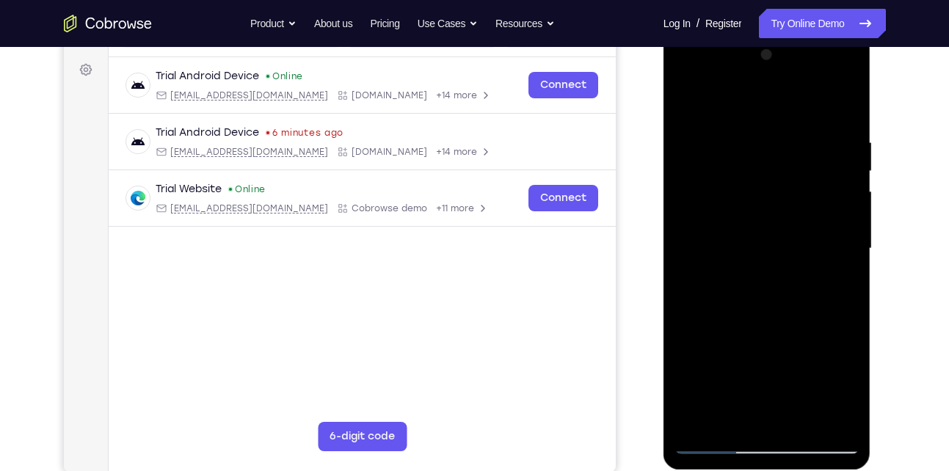
click at [710, 264] on div at bounding box center [766, 248] width 185 height 411
click at [756, 265] on div at bounding box center [766, 248] width 185 height 411
click at [768, 271] on div at bounding box center [766, 248] width 185 height 411
click at [789, 267] on div at bounding box center [766, 248] width 185 height 411
click at [690, 167] on div at bounding box center [766, 248] width 185 height 411
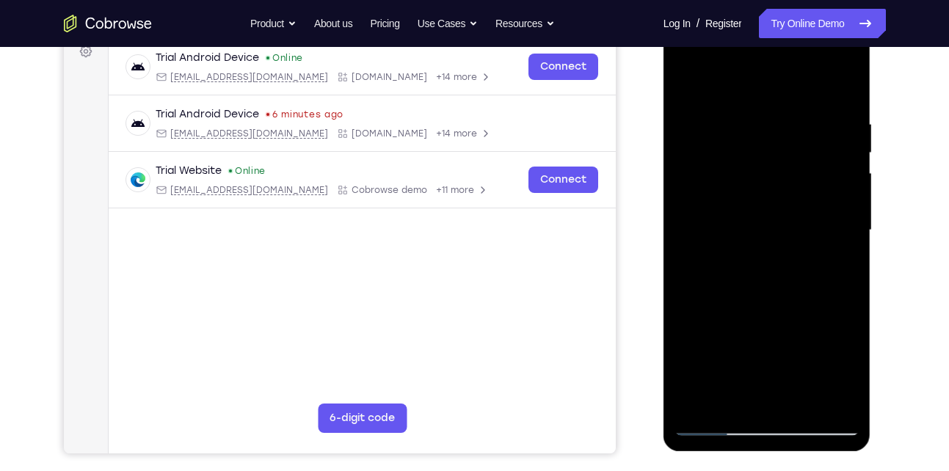
scroll to position [209, 0]
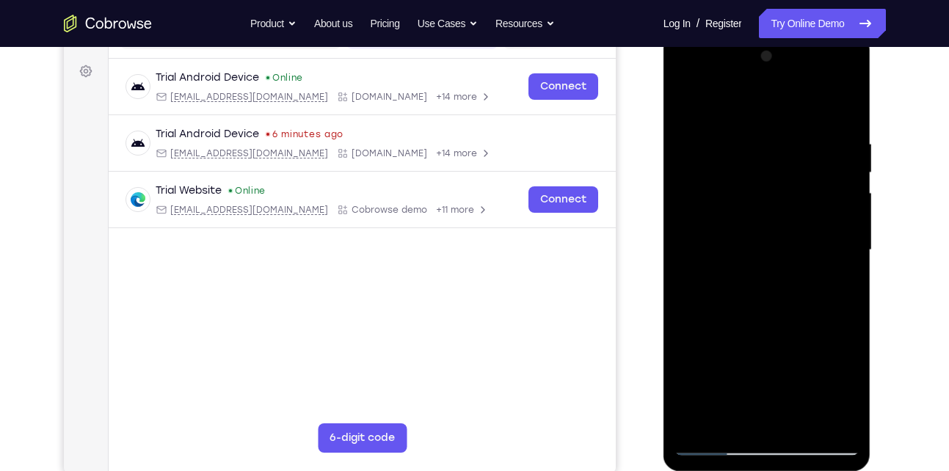
drag, startPoint x: 730, startPoint y: 288, endPoint x: 733, endPoint y: 109, distance: 179.1
click at [733, 109] on div at bounding box center [766, 250] width 185 height 411
drag, startPoint x: 733, startPoint y: 260, endPoint x: 734, endPoint y: 164, distance: 96.9
click at [734, 164] on div at bounding box center [766, 250] width 185 height 411
drag, startPoint x: 726, startPoint y: 224, endPoint x: 721, endPoint y: 203, distance: 21.2
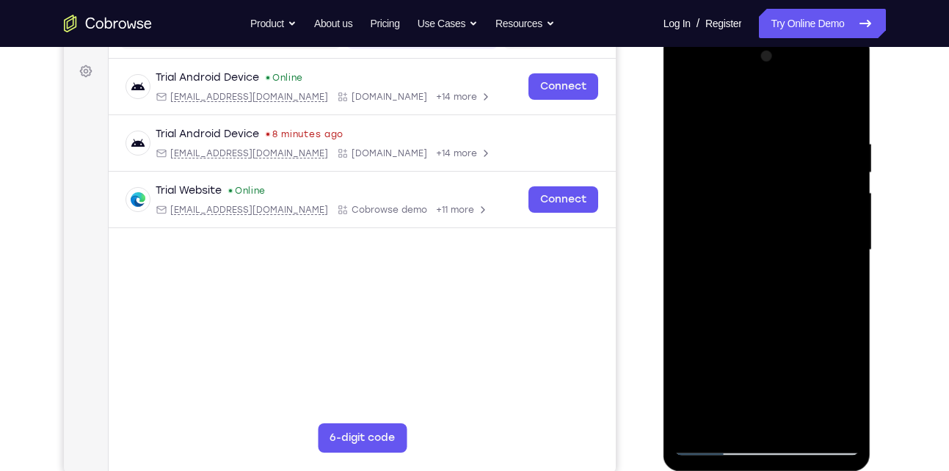
click at [721, 203] on div at bounding box center [766, 250] width 185 height 411
click at [693, 100] on div at bounding box center [766, 250] width 185 height 411
drag, startPoint x: 751, startPoint y: 244, endPoint x: 745, endPoint y: 139, distance: 105.1
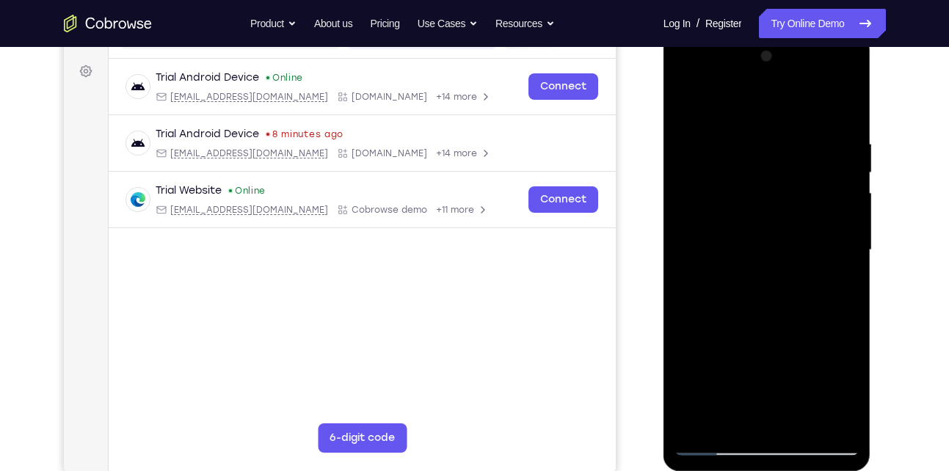
click at [745, 139] on div at bounding box center [766, 250] width 185 height 411
drag, startPoint x: 731, startPoint y: 332, endPoint x: 713, endPoint y: 233, distance: 101.3
click at [713, 233] on div at bounding box center [766, 250] width 185 height 411
drag, startPoint x: 766, startPoint y: 291, endPoint x: 728, endPoint y: 147, distance: 149.5
click at [728, 147] on div at bounding box center [766, 250] width 185 height 411
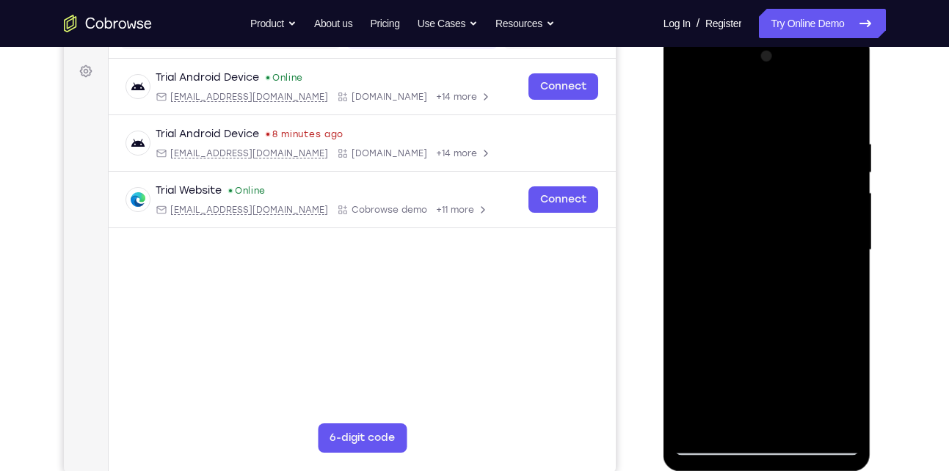
drag, startPoint x: 715, startPoint y: 309, endPoint x: 712, endPoint y: 120, distance: 188.6
click at [712, 120] on div at bounding box center [766, 250] width 185 height 411
click at [748, 246] on div at bounding box center [766, 250] width 185 height 411
drag, startPoint x: 748, startPoint y: 246, endPoint x: 748, endPoint y: 132, distance: 113.7
click at [748, 132] on div at bounding box center [766, 250] width 185 height 411
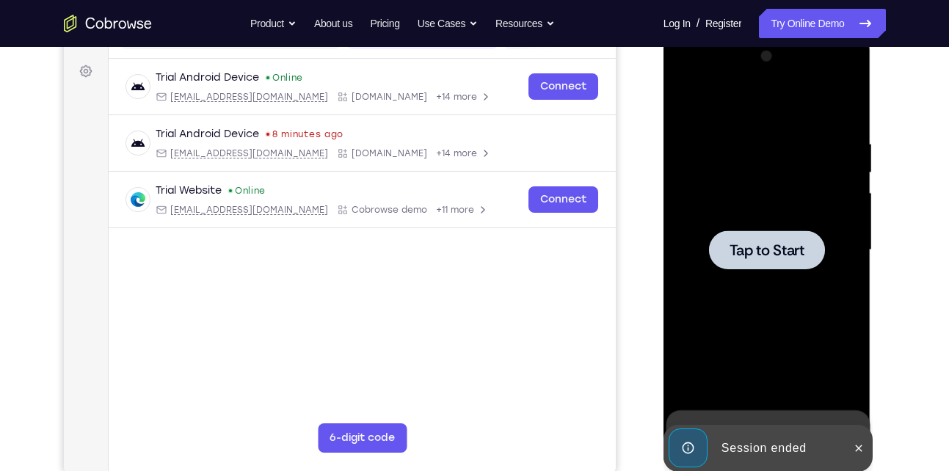
click at [750, 244] on span "Tap to Start" at bounding box center [766, 250] width 75 height 15
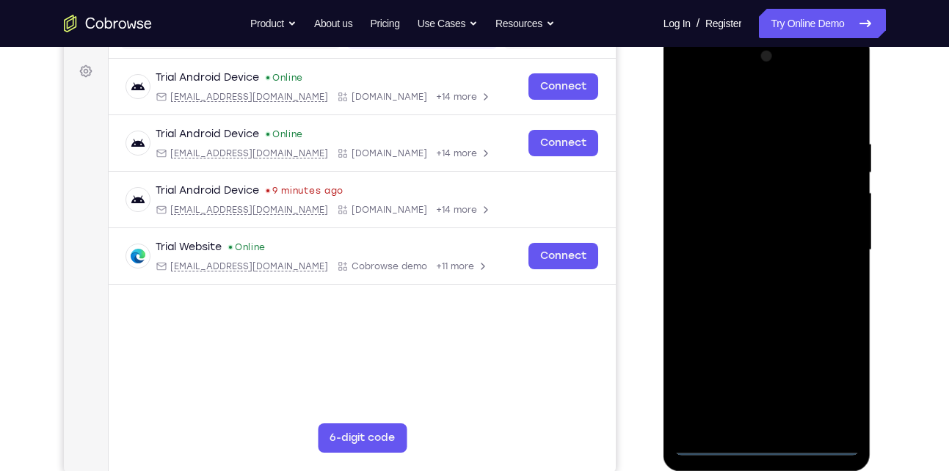
click at [714, 447] on div at bounding box center [766, 250] width 185 height 411
click at [710, 436] on div at bounding box center [766, 250] width 185 height 411
click at [711, 445] on div at bounding box center [766, 250] width 185 height 411
click at [821, 377] on div at bounding box center [766, 250] width 185 height 411
click at [738, 76] on div at bounding box center [766, 250] width 185 height 411
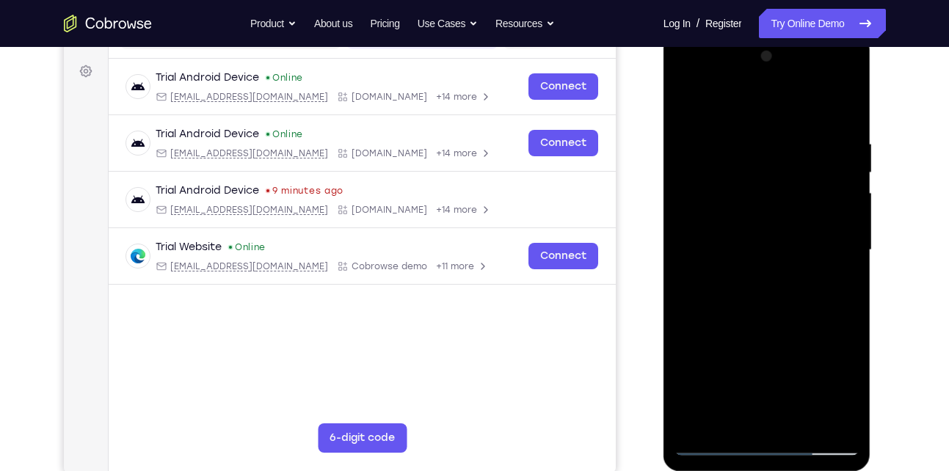
click at [738, 76] on div at bounding box center [766, 250] width 185 height 411
click at [733, 107] on div at bounding box center [766, 250] width 185 height 411
click at [747, 174] on div at bounding box center [766, 250] width 185 height 411
click at [720, 334] on div at bounding box center [766, 250] width 185 height 411
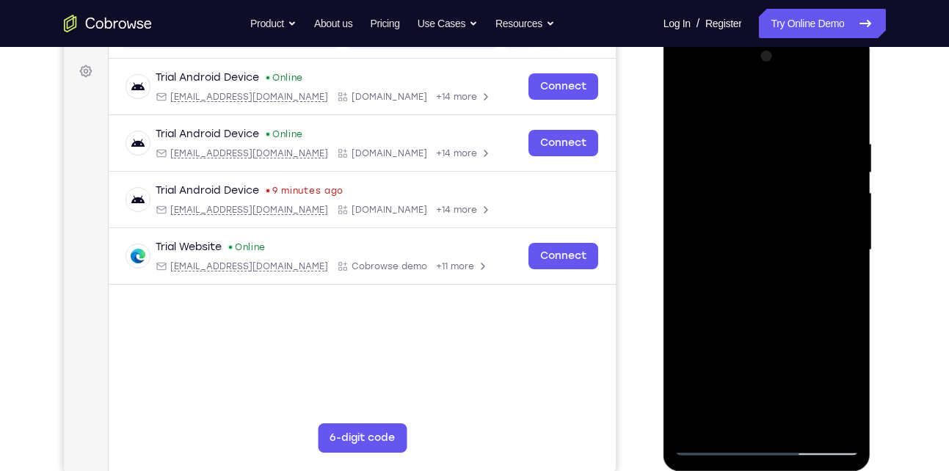
click at [719, 160] on div at bounding box center [766, 250] width 185 height 411
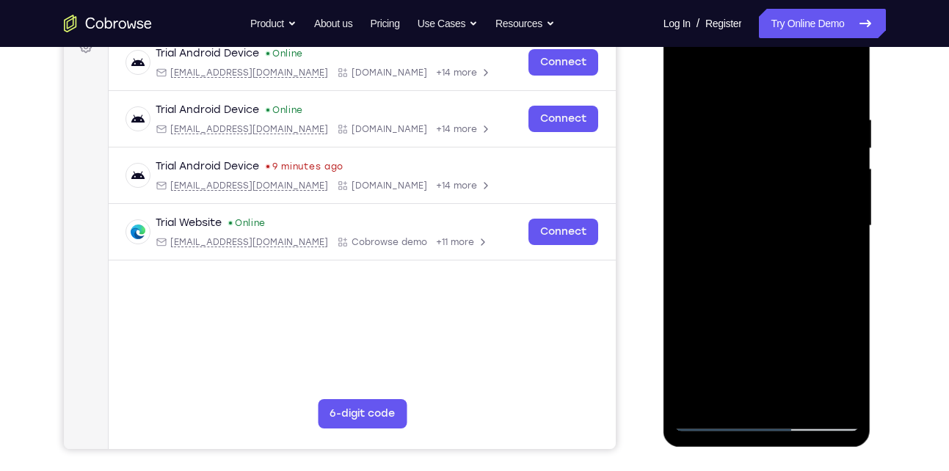
scroll to position [222, 0]
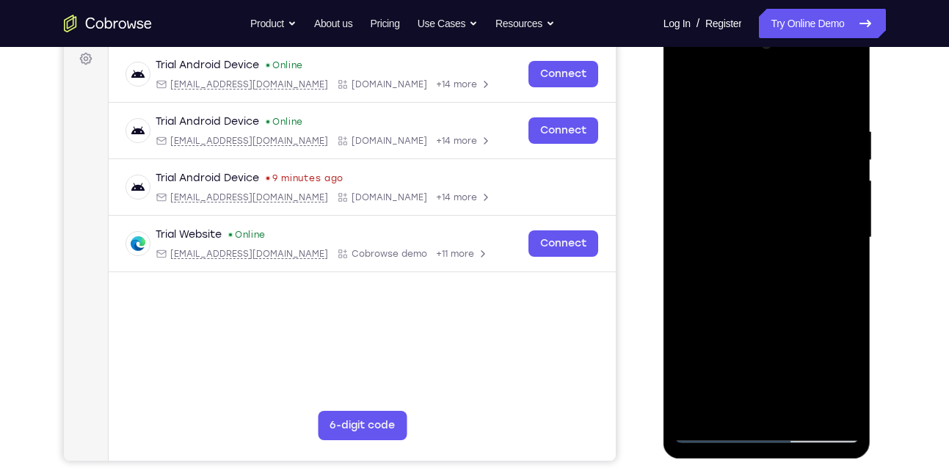
drag, startPoint x: 726, startPoint y: 271, endPoint x: 744, endPoint y: 153, distance: 118.7
click at [744, 153] on div at bounding box center [766, 237] width 185 height 411
click at [725, 315] on div at bounding box center [766, 237] width 185 height 411
click at [715, 393] on div at bounding box center [766, 237] width 185 height 411
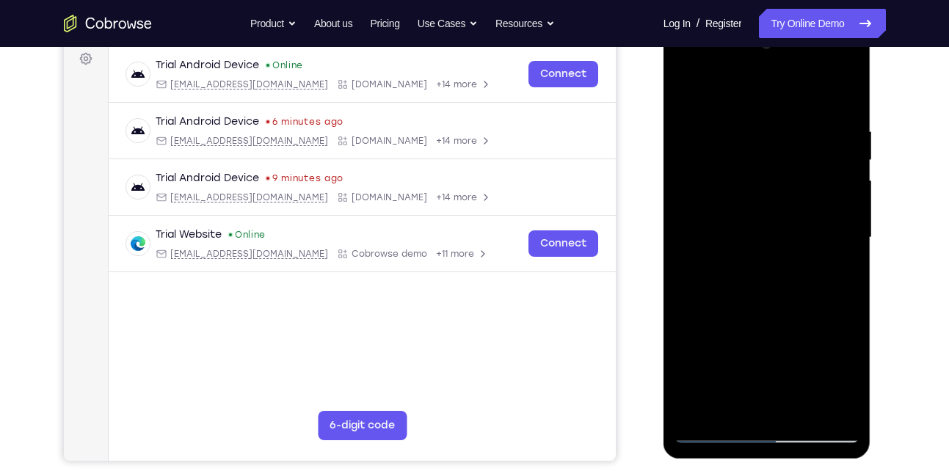
drag, startPoint x: 716, startPoint y: 358, endPoint x: 711, endPoint y: 241, distance: 116.8
click at [711, 241] on div at bounding box center [766, 237] width 185 height 411
drag, startPoint x: 720, startPoint y: 288, endPoint x: 776, endPoint y: -54, distance: 346.5
click at [776, 21] on html "Online web based iOS Simulators and Android Emulators. Run iPhone, iPad, Mobile…" at bounding box center [767, 241] width 209 height 440
drag, startPoint x: 733, startPoint y: 242, endPoint x: 721, endPoint y: 354, distance: 112.2
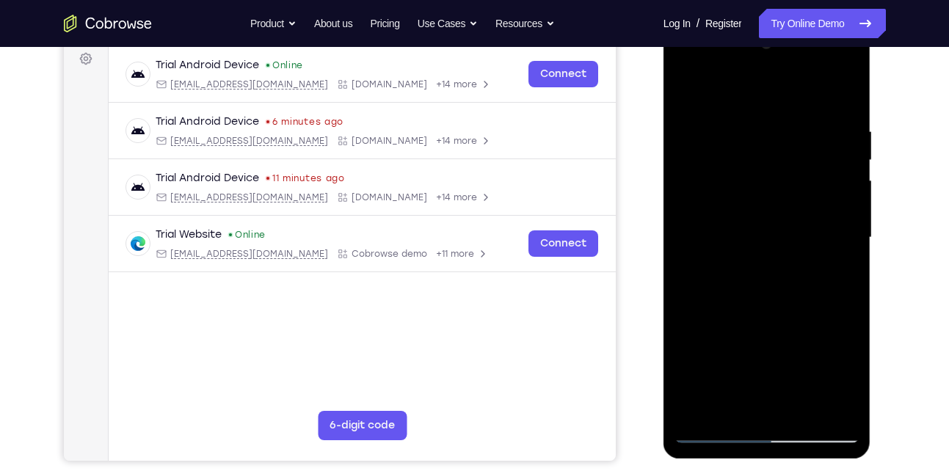
click at [721, 354] on div at bounding box center [766, 237] width 185 height 411
drag, startPoint x: 720, startPoint y: 285, endPoint x: 709, endPoint y: 437, distance: 153.0
click at [709, 437] on div at bounding box center [766, 237] width 185 height 411
drag, startPoint x: 722, startPoint y: 237, endPoint x: 718, endPoint y: 396, distance: 159.3
click at [718, 396] on div at bounding box center [766, 237] width 185 height 411
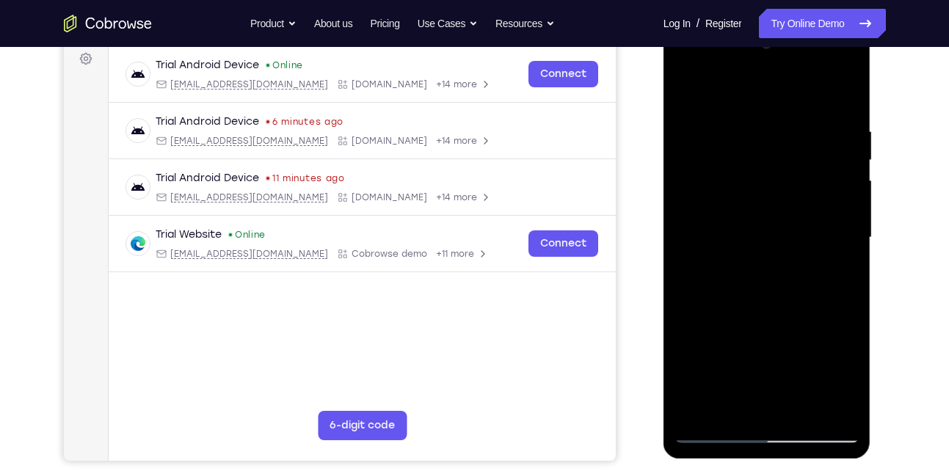
drag, startPoint x: 732, startPoint y: 273, endPoint x: 740, endPoint y: 376, distance: 103.0
click at [740, 376] on div at bounding box center [766, 237] width 185 height 411
drag, startPoint x: 710, startPoint y: 205, endPoint x: 707, endPoint y: 343, distance: 138.7
click at [707, 343] on div at bounding box center [766, 237] width 185 height 411
drag, startPoint x: 737, startPoint y: 222, endPoint x: 740, endPoint y: 311, distance: 89.5
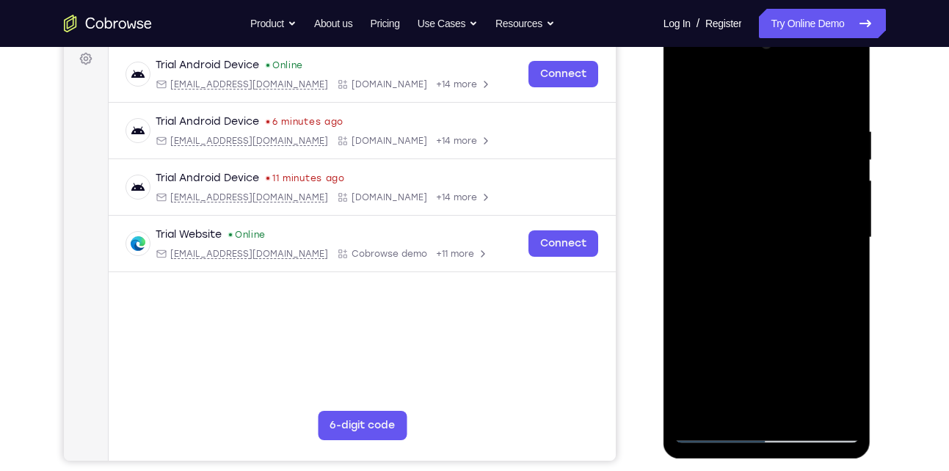
click at [740, 311] on div at bounding box center [766, 237] width 185 height 411
drag, startPoint x: 728, startPoint y: 175, endPoint x: 728, endPoint y: 302, distance: 126.9
click at [728, 302] on div at bounding box center [766, 237] width 185 height 411
drag, startPoint x: 728, startPoint y: 165, endPoint x: 729, endPoint y: 262, distance: 96.9
click at [729, 262] on div at bounding box center [766, 237] width 185 height 411
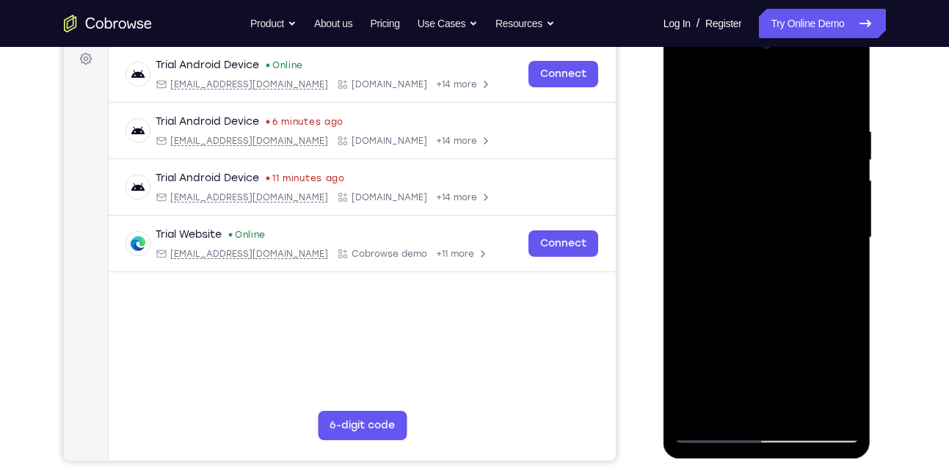
drag, startPoint x: 729, startPoint y: 179, endPoint x: 723, endPoint y: 298, distance: 119.0
click at [723, 298] on div at bounding box center [766, 237] width 185 height 411
drag, startPoint x: 726, startPoint y: 165, endPoint x: 736, endPoint y: 293, distance: 128.8
click at [736, 293] on div at bounding box center [766, 237] width 185 height 411
drag, startPoint x: 728, startPoint y: 197, endPoint x: 729, endPoint y: 341, distance: 143.8
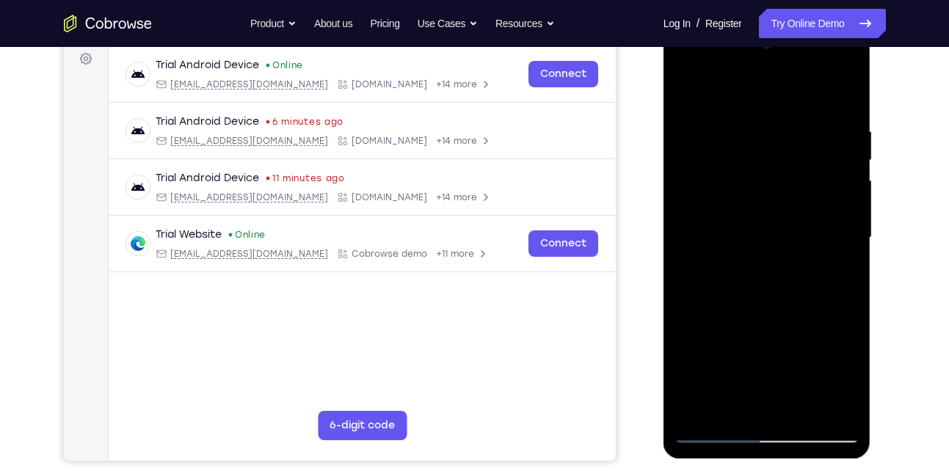
click at [729, 341] on div at bounding box center [766, 237] width 185 height 411
drag, startPoint x: 717, startPoint y: 203, endPoint x: 721, endPoint y: 354, distance: 151.2
click at [721, 354] on div at bounding box center [766, 237] width 185 height 411
click at [725, 310] on div at bounding box center [766, 237] width 185 height 411
click at [856, 121] on div at bounding box center [766, 237] width 185 height 411
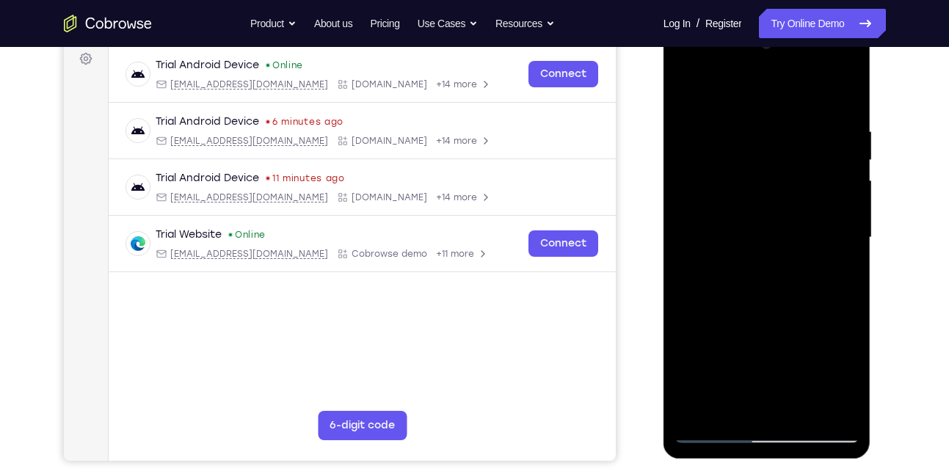
click at [694, 84] on div at bounding box center [766, 237] width 185 height 411
drag, startPoint x: 704, startPoint y: 336, endPoint x: 711, endPoint y: 222, distance: 113.9
click at [711, 222] on div at bounding box center [766, 237] width 185 height 411
drag, startPoint x: 721, startPoint y: 267, endPoint x: 756, endPoint y: 18, distance: 251.3
click at [756, 21] on html "Online web based iOS Simulators and Android Emulators. Run iPhone, iPad, Mobile…" at bounding box center [767, 241] width 209 height 440
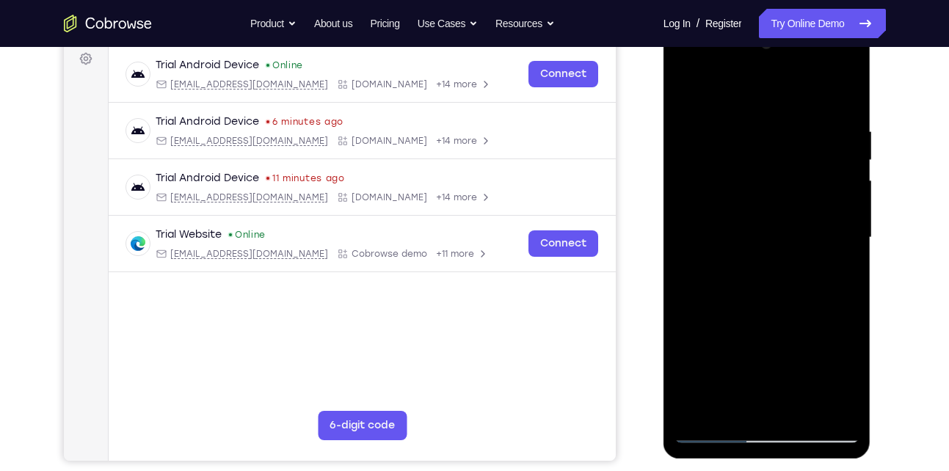
drag, startPoint x: 702, startPoint y: 230, endPoint x: 713, endPoint y: 88, distance: 142.0
click at [713, 88] on div at bounding box center [766, 237] width 185 height 411
drag, startPoint x: 742, startPoint y: 219, endPoint x: 732, endPoint y: 77, distance: 142.7
click at [732, 77] on div at bounding box center [766, 237] width 185 height 411
drag, startPoint x: 732, startPoint y: 239, endPoint x: 751, endPoint y: 190, distance: 52.7
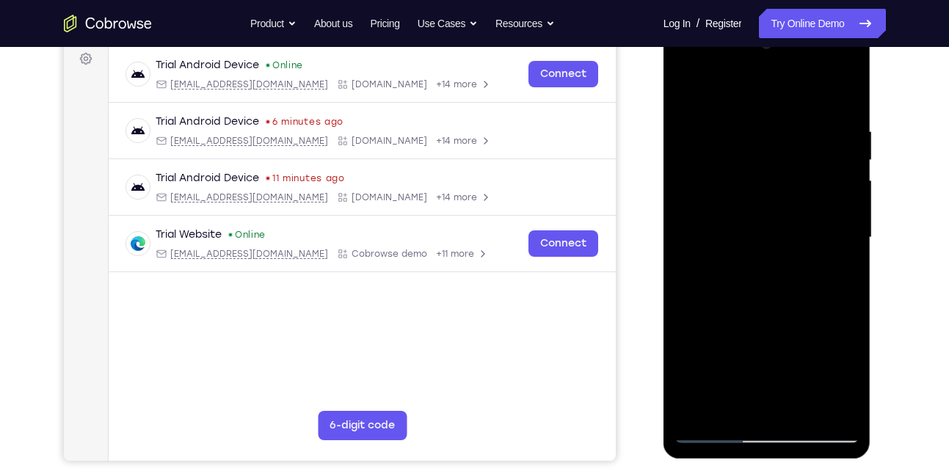
click at [751, 190] on div at bounding box center [766, 237] width 185 height 411
drag, startPoint x: 765, startPoint y: 206, endPoint x: 765, endPoint y: 199, distance: 7.4
click at [765, 199] on div at bounding box center [766, 237] width 185 height 411
drag, startPoint x: 729, startPoint y: 258, endPoint x: 725, endPoint y: 131, distance: 126.3
click at [725, 131] on div at bounding box center [766, 237] width 185 height 411
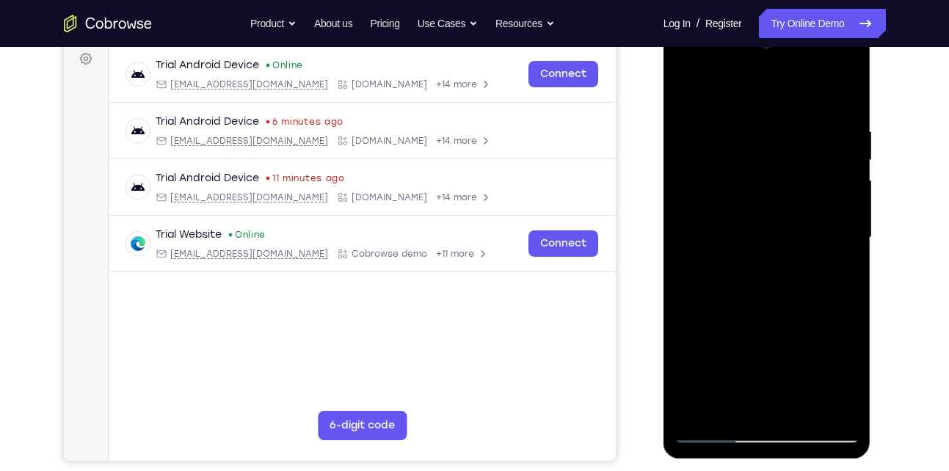
drag, startPoint x: 729, startPoint y: 254, endPoint x: 726, endPoint y: 123, distance: 131.4
click at [726, 123] on div at bounding box center [766, 237] width 185 height 411
drag, startPoint x: 723, startPoint y: 255, endPoint x: 711, endPoint y: 126, distance: 128.9
click at [711, 126] on div at bounding box center [766, 237] width 185 height 411
drag, startPoint x: 737, startPoint y: 286, endPoint x: 732, endPoint y: 161, distance: 125.5
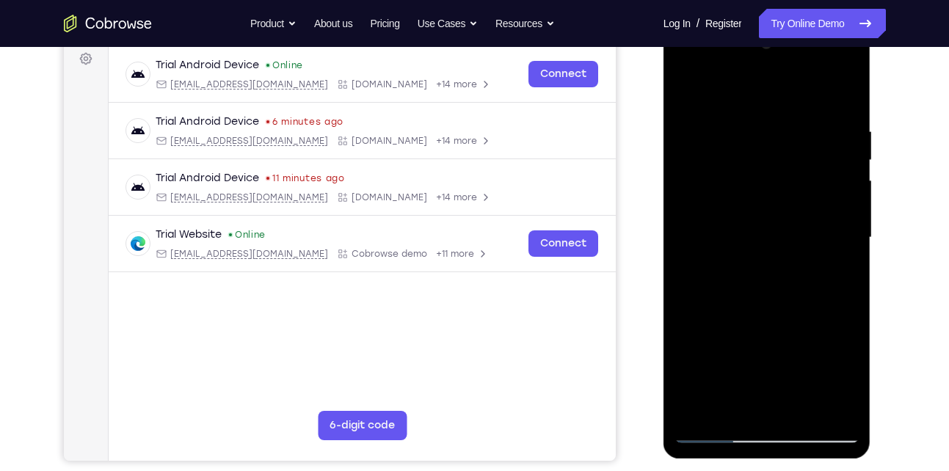
click at [732, 161] on div at bounding box center [766, 237] width 185 height 411
drag, startPoint x: 748, startPoint y: 329, endPoint x: 751, endPoint y: 216, distance: 113.8
click at [751, 216] on div at bounding box center [766, 237] width 185 height 411
drag, startPoint x: 751, startPoint y: 216, endPoint x: 750, endPoint y: 112, distance: 103.5
click at [750, 112] on div at bounding box center [766, 237] width 185 height 411
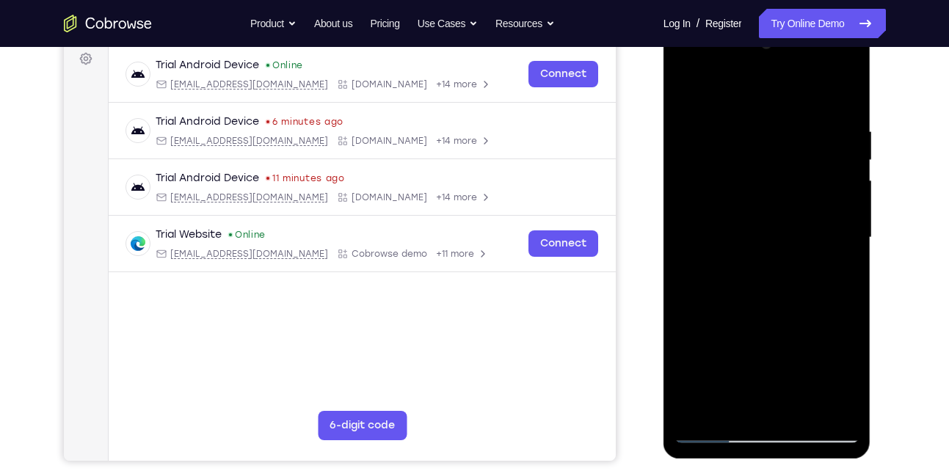
drag, startPoint x: 731, startPoint y: 313, endPoint x: 724, endPoint y: 225, distance: 87.6
click at [724, 225] on div at bounding box center [766, 237] width 185 height 411
click at [701, 314] on div at bounding box center [766, 237] width 185 height 411
drag, startPoint x: 748, startPoint y: 325, endPoint x: 761, endPoint y: 156, distance: 169.3
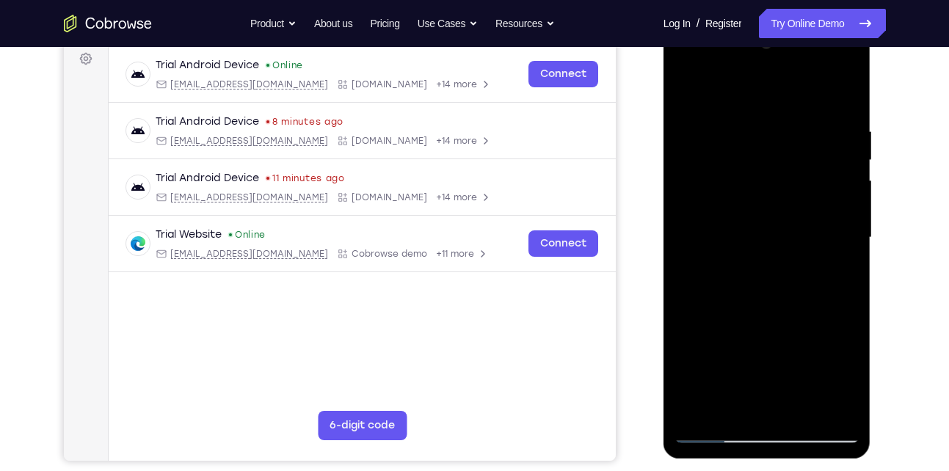
click at [761, 156] on div at bounding box center [766, 237] width 185 height 411
drag, startPoint x: 696, startPoint y: 257, endPoint x: 689, endPoint y: 131, distance: 126.4
click at [689, 131] on div at bounding box center [766, 237] width 185 height 411
drag, startPoint x: 750, startPoint y: 283, endPoint x: 737, endPoint y: 166, distance: 118.1
click at [737, 166] on div at bounding box center [766, 237] width 185 height 411
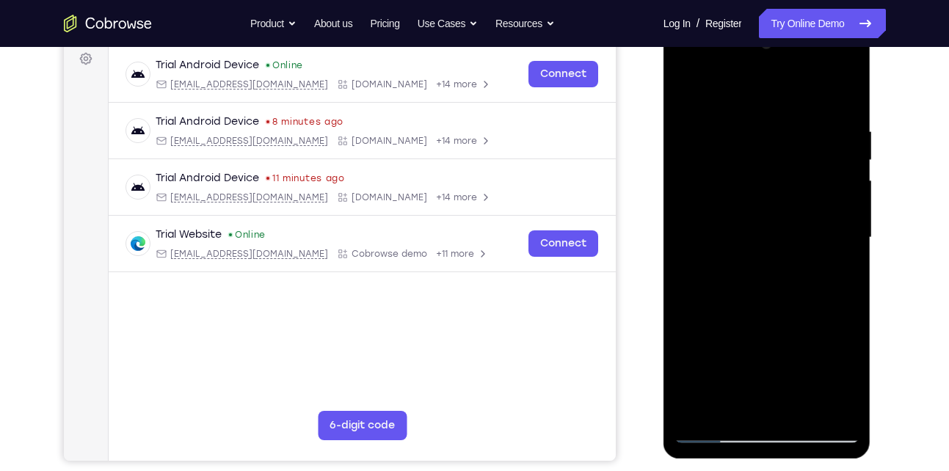
drag, startPoint x: 728, startPoint y: 260, endPoint x: 718, endPoint y: 125, distance: 134.6
click at [718, 125] on div at bounding box center [766, 237] width 185 height 411
click at [792, 194] on div at bounding box center [766, 237] width 185 height 411
click at [712, 428] on div at bounding box center [766, 237] width 185 height 411
click at [714, 431] on div at bounding box center [766, 237] width 185 height 411
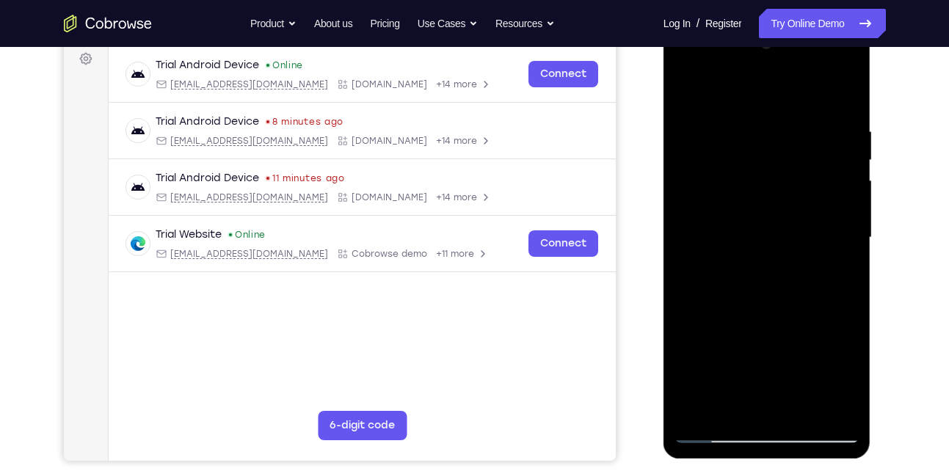
drag, startPoint x: 721, startPoint y: 353, endPoint x: 713, endPoint y: 238, distance: 114.7
click at [713, 238] on div at bounding box center [766, 237] width 185 height 411
drag, startPoint x: 737, startPoint y: 302, endPoint x: 737, endPoint y: 175, distance: 126.9
click at [737, 175] on div at bounding box center [766, 237] width 185 height 411
drag, startPoint x: 741, startPoint y: 252, endPoint x: 739, endPoint y: 120, distance: 132.1
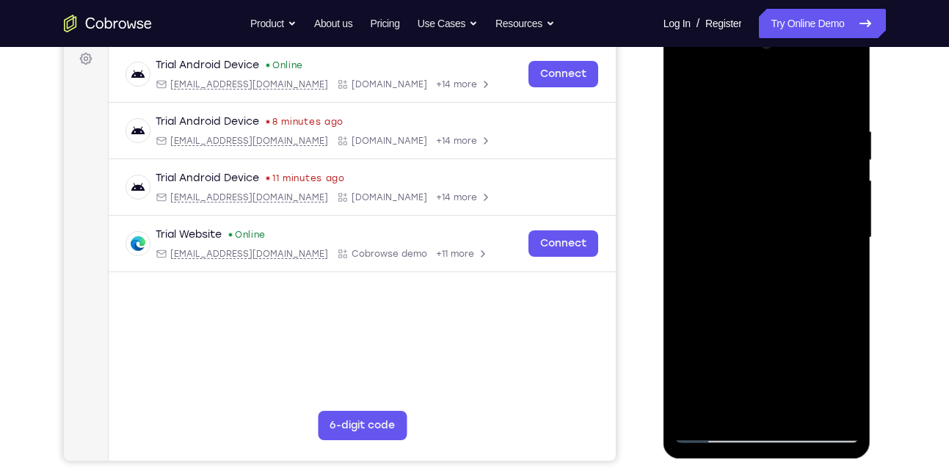
click at [739, 120] on div at bounding box center [766, 237] width 185 height 411
drag, startPoint x: 785, startPoint y: 172, endPoint x: 768, endPoint y: 161, distance: 20.1
click at [768, 161] on div at bounding box center [766, 237] width 185 height 411
drag, startPoint x: 737, startPoint y: 304, endPoint x: 726, endPoint y: 131, distance: 173.5
click at [726, 131] on div at bounding box center [766, 237] width 185 height 411
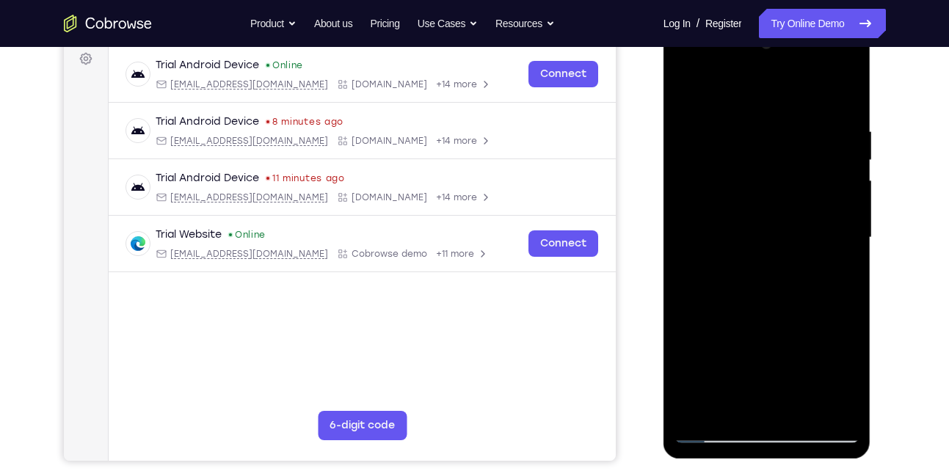
drag, startPoint x: 705, startPoint y: 248, endPoint x: 700, endPoint y: 70, distance: 177.6
click at [700, 70] on div at bounding box center [766, 237] width 185 height 411
drag, startPoint x: 732, startPoint y: 249, endPoint x: 727, endPoint y: 95, distance: 153.4
click at [727, 95] on div at bounding box center [766, 237] width 185 height 411
drag, startPoint x: 735, startPoint y: 248, endPoint x: 741, endPoint y: 113, distance: 135.1
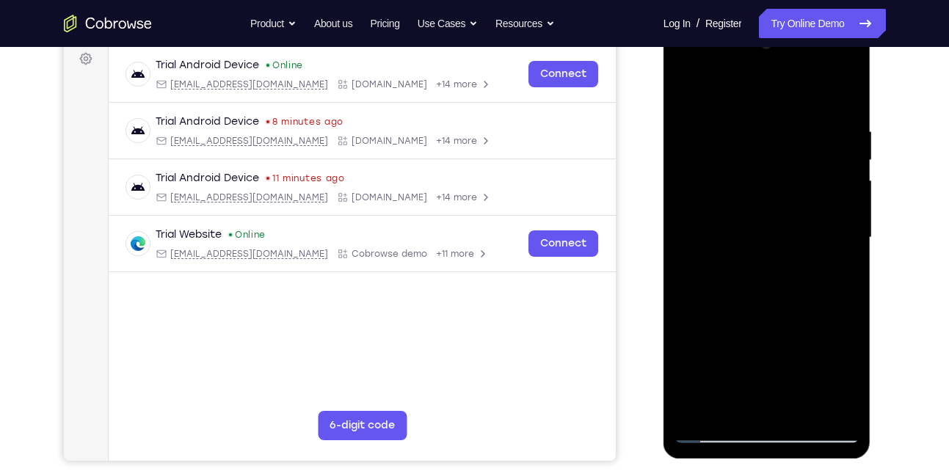
click at [741, 113] on div at bounding box center [766, 237] width 185 height 411
drag, startPoint x: 736, startPoint y: 244, endPoint x: 739, endPoint y: 99, distance: 145.3
click at [739, 99] on div at bounding box center [766, 237] width 185 height 411
drag, startPoint x: 721, startPoint y: 244, endPoint x: 707, endPoint y: 199, distance: 47.6
click at [707, 199] on div at bounding box center [766, 237] width 185 height 411
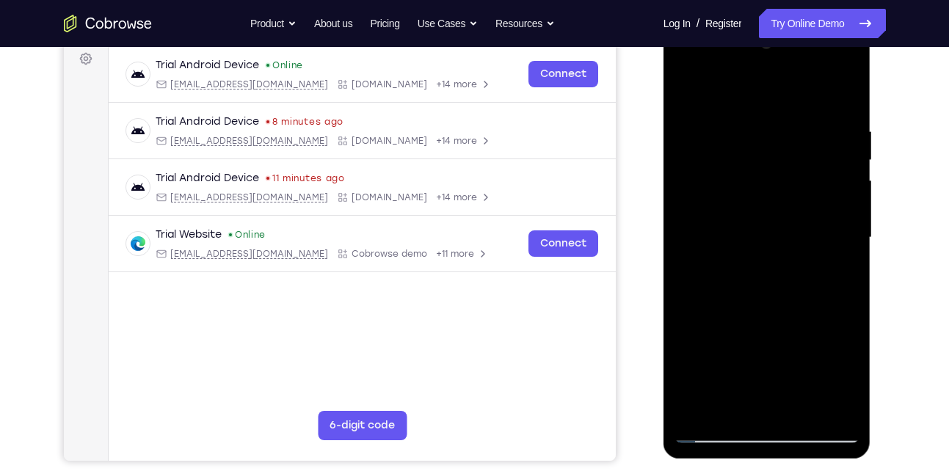
click at [707, 199] on div at bounding box center [766, 237] width 185 height 411
click at [763, 314] on div at bounding box center [766, 237] width 185 height 411
drag, startPoint x: 763, startPoint y: 314, endPoint x: 752, endPoint y: 208, distance: 107.0
click at [752, 208] on div at bounding box center [766, 237] width 185 height 411
drag, startPoint x: 719, startPoint y: 263, endPoint x: 707, endPoint y: 187, distance: 77.3
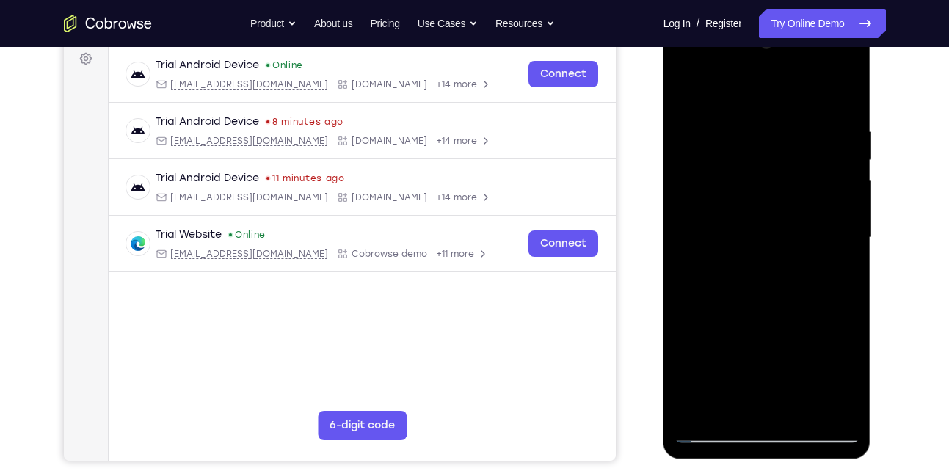
click at [707, 187] on div at bounding box center [766, 237] width 185 height 411
drag, startPoint x: 726, startPoint y: 364, endPoint x: 725, endPoint y: 231, distance: 132.8
click at [725, 231] on div at bounding box center [766, 237] width 185 height 411
drag, startPoint x: 732, startPoint y: 296, endPoint x: 730, endPoint y: 173, distance: 123.3
click at [730, 173] on div at bounding box center [766, 237] width 185 height 411
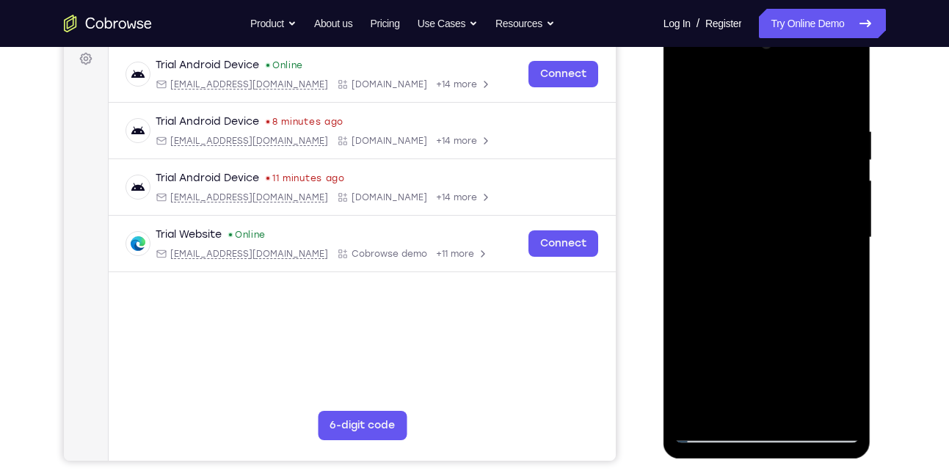
drag, startPoint x: 734, startPoint y: 301, endPoint x: 727, endPoint y: 156, distance: 144.7
click at [727, 156] on div at bounding box center [766, 237] width 185 height 411
drag, startPoint x: 736, startPoint y: 232, endPoint x: 728, endPoint y: 126, distance: 106.0
click at [728, 126] on div at bounding box center [766, 237] width 185 height 411
drag, startPoint x: 737, startPoint y: 237, endPoint x: 730, endPoint y: 116, distance: 121.3
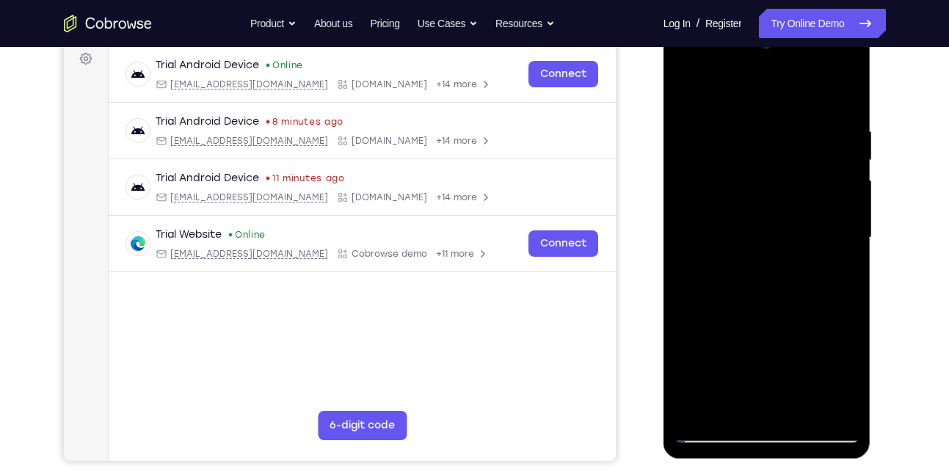
click at [730, 116] on div at bounding box center [766, 237] width 185 height 411
drag, startPoint x: 775, startPoint y: 233, endPoint x: 772, endPoint y: 222, distance: 12.1
click at [772, 222] on div at bounding box center [766, 237] width 185 height 411
drag, startPoint x: 734, startPoint y: 280, endPoint x: 762, endPoint y: 496, distance: 218.3
click at [762, 462] on html "Online web based iOS Simulators and Android Emulators. Run iPhone, iPad, Mobile…" at bounding box center [767, 241] width 209 height 440
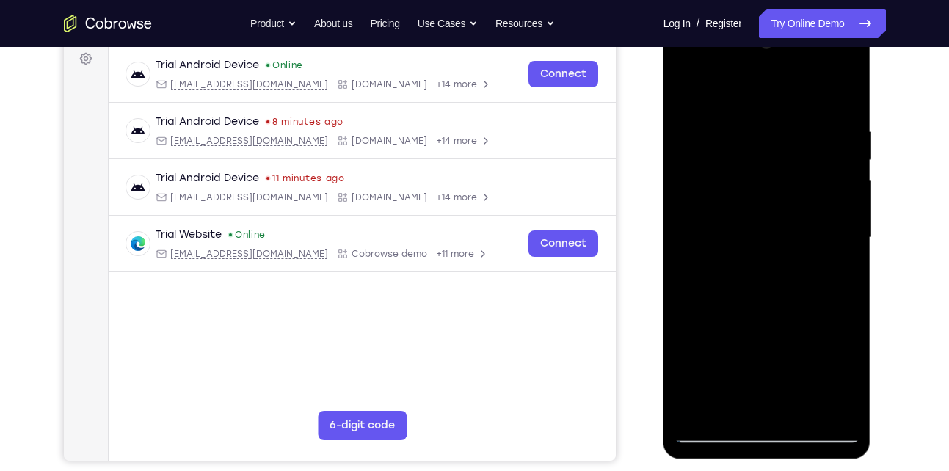
drag, startPoint x: 763, startPoint y: 341, endPoint x: 778, endPoint y: 453, distance: 113.3
click at [778, 453] on div at bounding box center [767, 239] width 208 height 437
click at [762, 323] on div at bounding box center [766, 237] width 185 height 411
click at [703, 360] on div at bounding box center [766, 237] width 185 height 411
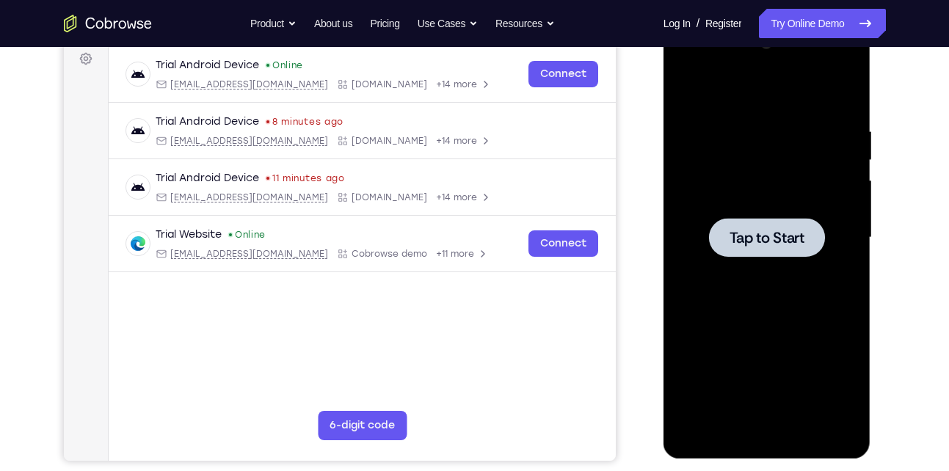
click at [750, 238] on span "Tap to Start" at bounding box center [766, 237] width 75 height 15
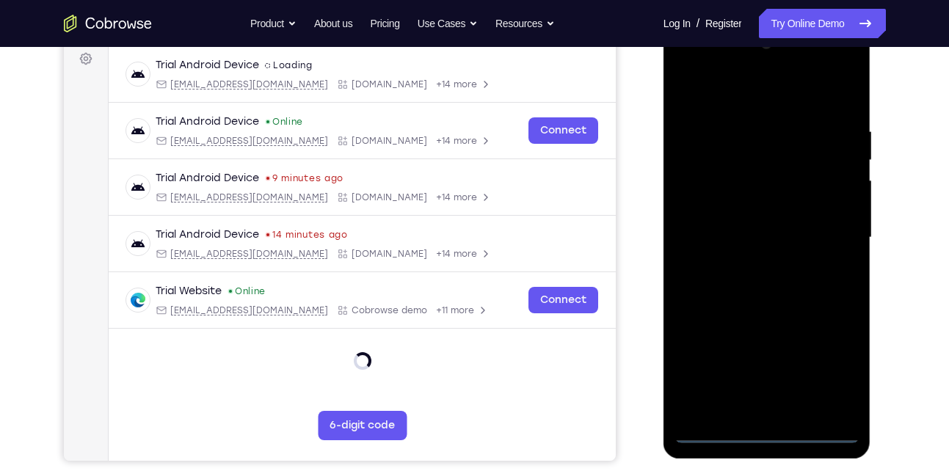
click at [709, 430] on div at bounding box center [766, 237] width 185 height 411
click at [716, 431] on div at bounding box center [766, 237] width 185 height 411
click at [831, 363] on div at bounding box center [766, 237] width 185 height 411
click at [729, 90] on div at bounding box center [766, 237] width 185 height 411
click at [730, 157] on div at bounding box center [766, 237] width 185 height 411
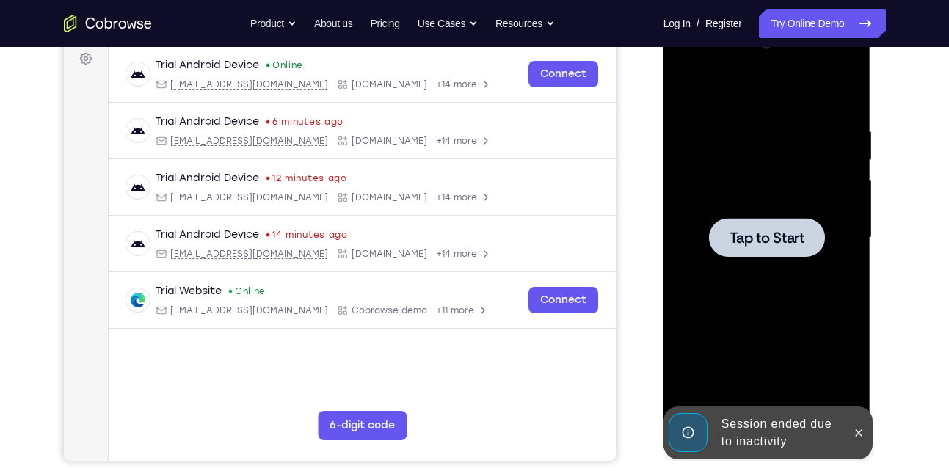
click at [729, 238] on span "Tap to Start" at bounding box center [766, 237] width 75 height 15
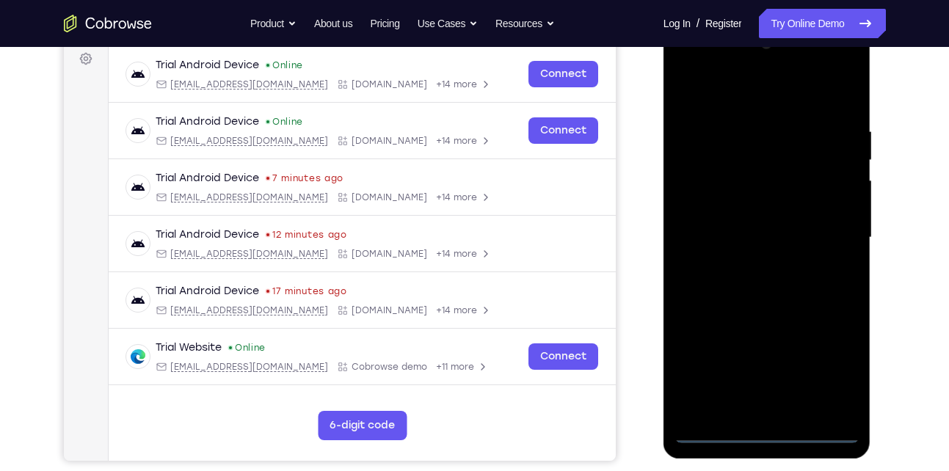
click at [722, 433] on div at bounding box center [766, 237] width 185 height 411
click at [715, 433] on div at bounding box center [766, 237] width 185 height 411
click at [841, 366] on div at bounding box center [766, 237] width 185 height 411
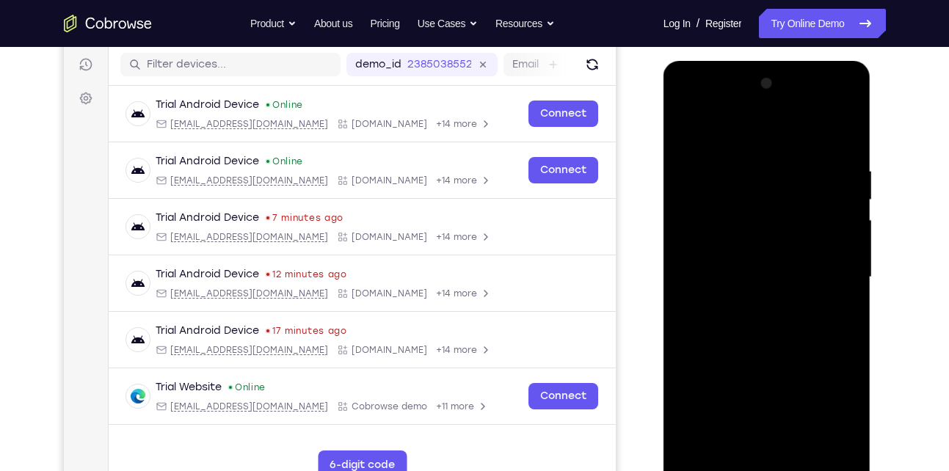
click at [730, 136] on div at bounding box center [766, 277] width 185 height 411
click at [737, 189] on div at bounding box center [766, 277] width 185 height 411
drag, startPoint x: 765, startPoint y: 249, endPoint x: 765, endPoint y: 180, distance: 69.0
click at [765, 180] on div at bounding box center [766, 277] width 185 height 411
click at [729, 334] on div at bounding box center [766, 277] width 185 height 411
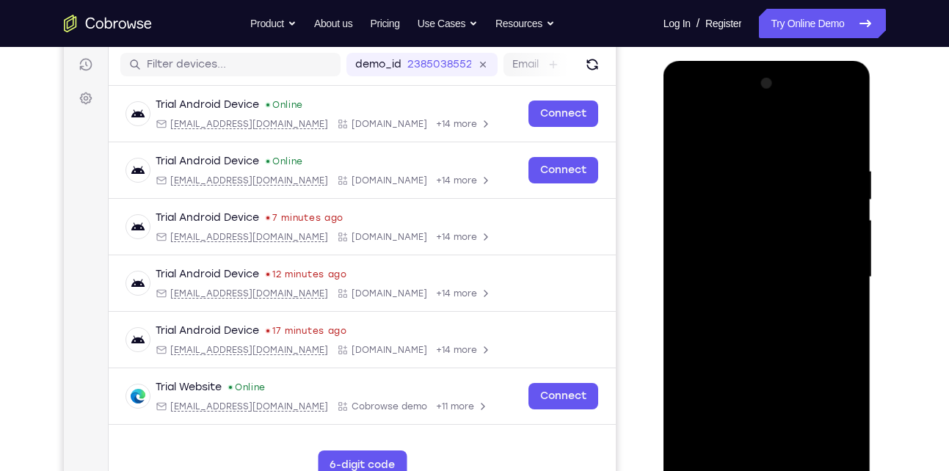
click at [729, 334] on div at bounding box center [766, 277] width 185 height 411
drag, startPoint x: 729, startPoint y: 334, endPoint x: 734, endPoint y: 249, distance: 84.6
click at [734, 249] on div at bounding box center [766, 277] width 185 height 411
drag, startPoint x: 727, startPoint y: 344, endPoint x: 733, endPoint y: 233, distance: 111.7
click at [733, 233] on div at bounding box center [766, 277] width 185 height 411
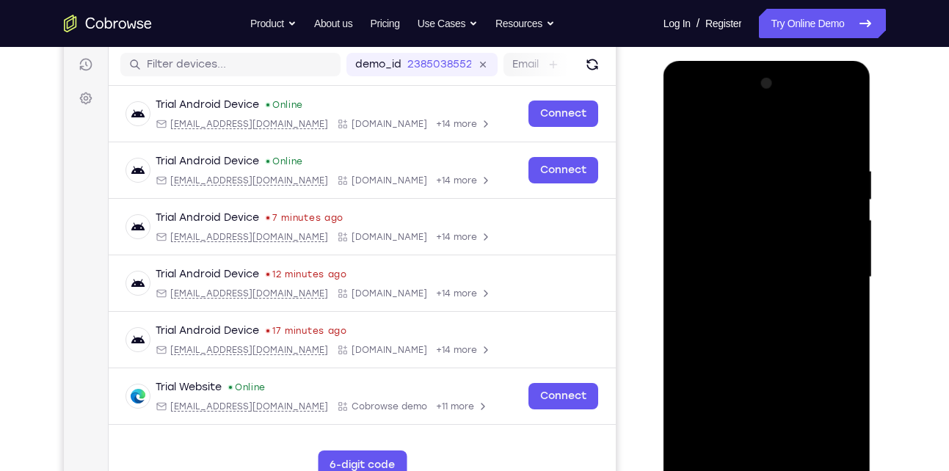
drag, startPoint x: 722, startPoint y: 272, endPoint x: 714, endPoint y: 508, distance: 236.4
click at [714, 470] on html "Online web based iOS Simulators and Android Emulators. Run iPhone, iPad, Mobile…" at bounding box center [767, 281] width 209 height 440
drag, startPoint x: 737, startPoint y: 340, endPoint x: 710, endPoint y: 508, distance: 170.3
click at [710, 470] on html "Online web based iOS Simulators and Android Emulators. Run iPhone, iPad, Mobile…" at bounding box center [767, 281] width 209 height 440
click at [718, 137] on div at bounding box center [766, 277] width 185 height 411
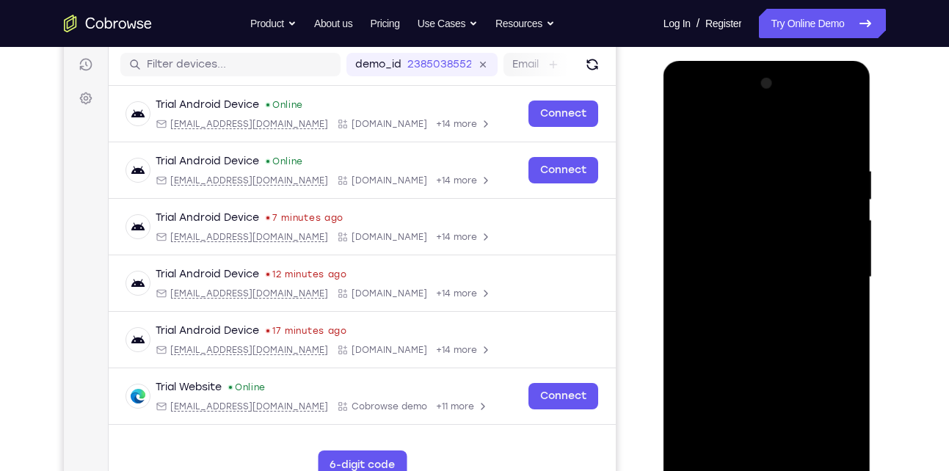
click at [718, 137] on div at bounding box center [766, 277] width 185 height 411
click at [693, 142] on div at bounding box center [766, 277] width 185 height 411
click at [854, 160] on div at bounding box center [766, 277] width 185 height 411
drag, startPoint x: 729, startPoint y: 295, endPoint x: 742, endPoint y: 145, distance: 150.2
click at [742, 145] on div at bounding box center [766, 277] width 185 height 411
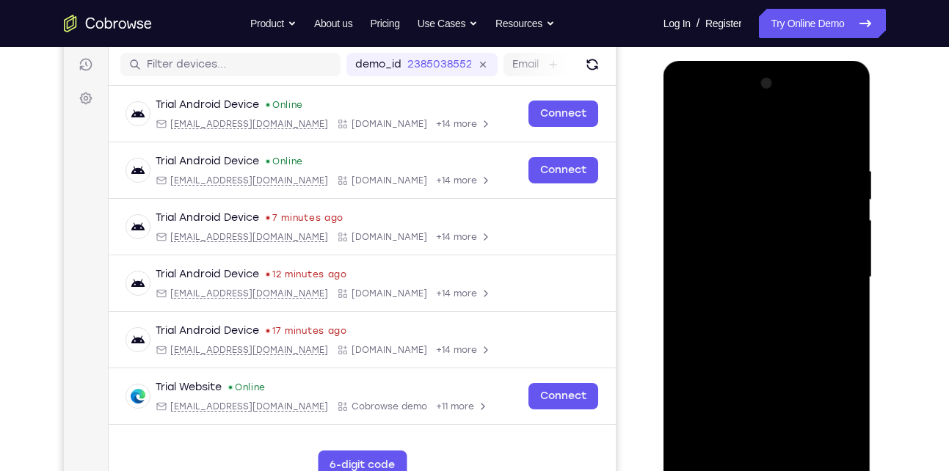
drag, startPoint x: 759, startPoint y: 302, endPoint x: 740, endPoint y: -54, distance: 357.1
click at [740, 61] on html "Online web based iOS Simulators and Android Emulators. Run iPhone, iPad, Mobile…" at bounding box center [767, 281] width 209 height 440
drag, startPoint x: 727, startPoint y: 301, endPoint x: 731, endPoint y: 101, distance: 200.3
click at [731, 101] on div at bounding box center [766, 277] width 185 height 411
drag, startPoint x: 740, startPoint y: 331, endPoint x: 763, endPoint y: 160, distance: 172.5
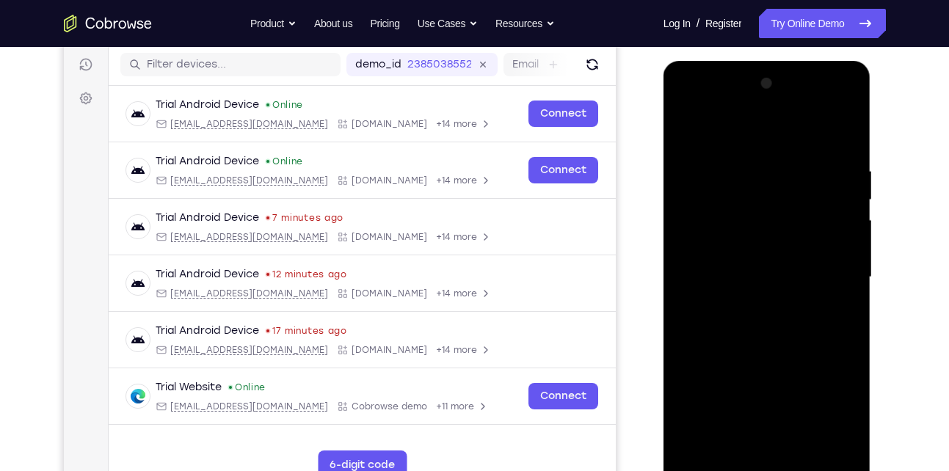
click at [763, 160] on div at bounding box center [766, 277] width 185 height 411
drag, startPoint x: 732, startPoint y: 313, endPoint x: 736, endPoint y: 165, distance: 147.5
click at [736, 165] on div at bounding box center [766, 277] width 185 height 411
drag, startPoint x: 726, startPoint y: 344, endPoint x: 729, endPoint y: 210, distance: 134.3
click at [729, 210] on div at bounding box center [766, 277] width 185 height 411
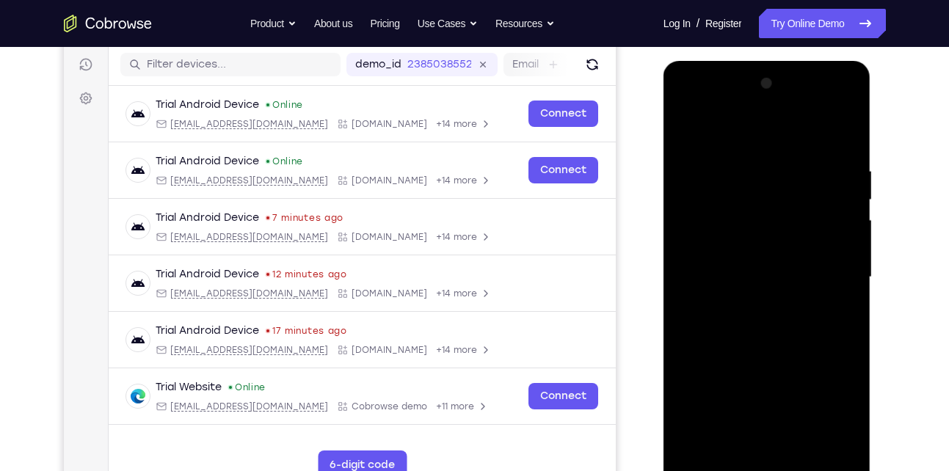
drag, startPoint x: 729, startPoint y: 310, endPoint x: 756, endPoint y: 175, distance: 137.7
click at [756, 175] on div at bounding box center [766, 277] width 185 height 411
drag, startPoint x: 701, startPoint y: 375, endPoint x: 717, endPoint y: 139, distance: 236.1
click at [717, 139] on div at bounding box center [766, 277] width 185 height 411
drag, startPoint x: 726, startPoint y: 224, endPoint x: 736, endPoint y: 384, distance: 161.0
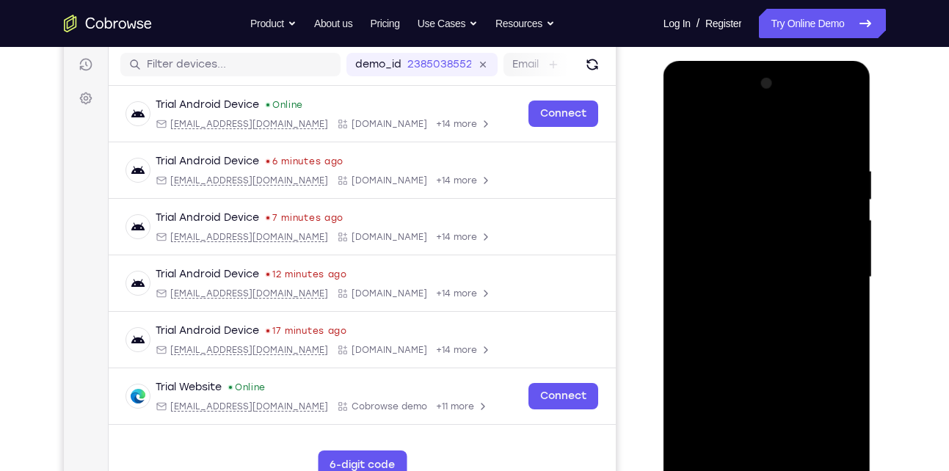
click at [736, 384] on div at bounding box center [766, 277] width 185 height 411
drag, startPoint x: 697, startPoint y: 168, endPoint x: 704, endPoint y: 230, distance: 62.1
click at [704, 230] on div at bounding box center [766, 277] width 185 height 411
click at [698, 165] on div at bounding box center [766, 277] width 185 height 411
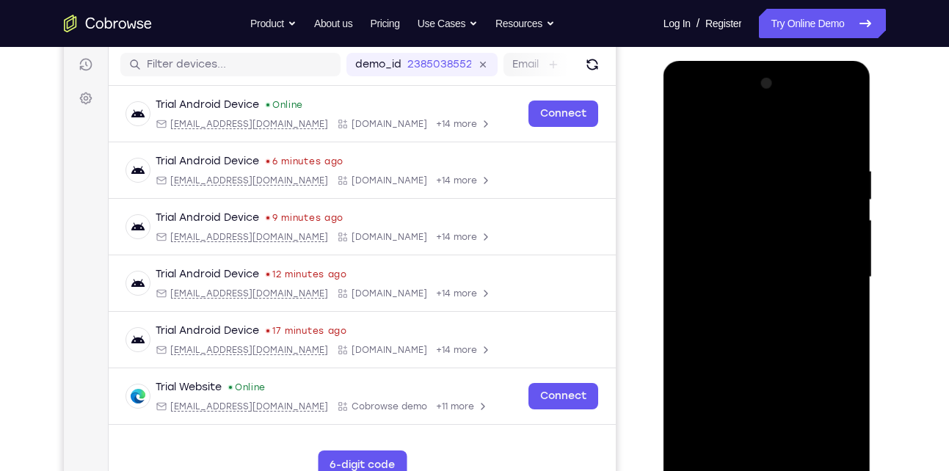
drag, startPoint x: 790, startPoint y: 280, endPoint x: 774, endPoint y: 147, distance: 133.1
click at [774, 147] on div at bounding box center [766, 277] width 185 height 411
drag, startPoint x: 721, startPoint y: 358, endPoint x: 712, endPoint y: 219, distance: 138.9
click at [712, 219] on div at bounding box center [766, 277] width 185 height 411
drag, startPoint x: 732, startPoint y: 331, endPoint x: 713, endPoint y: 171, distance: 161.0
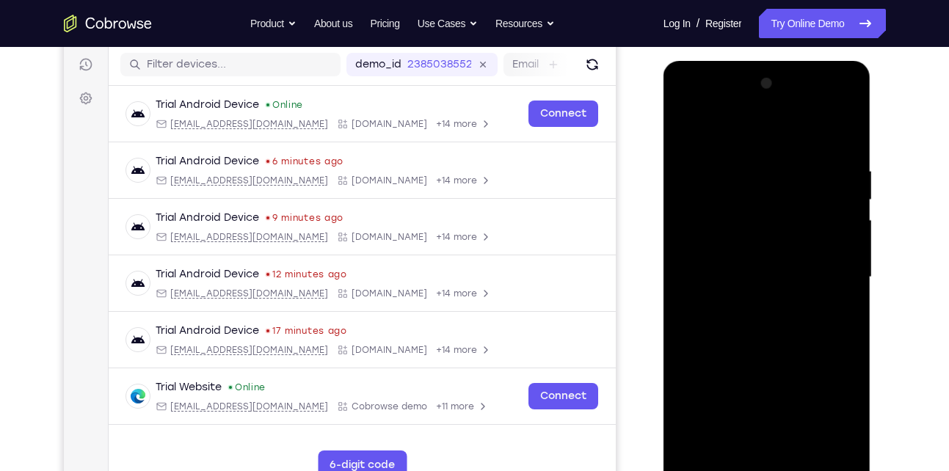
click at [713, 171] on div at bounding box center [766, 277] width 185 height 411
drag, startPoint x: 746, startPoint y: 302, endPoint x: 718, endPoint y: 145, distance: 160.2
click at [718, 145] on div at bounding box center [766, 277] width 185 height 411
drag, startPoint x: 747, startPoint y: 313, endPoint x: 722, endPoint y: 102, distance: 212.8
click at [722, 102] on div at bounding box center [766, 277] width 185 height 411
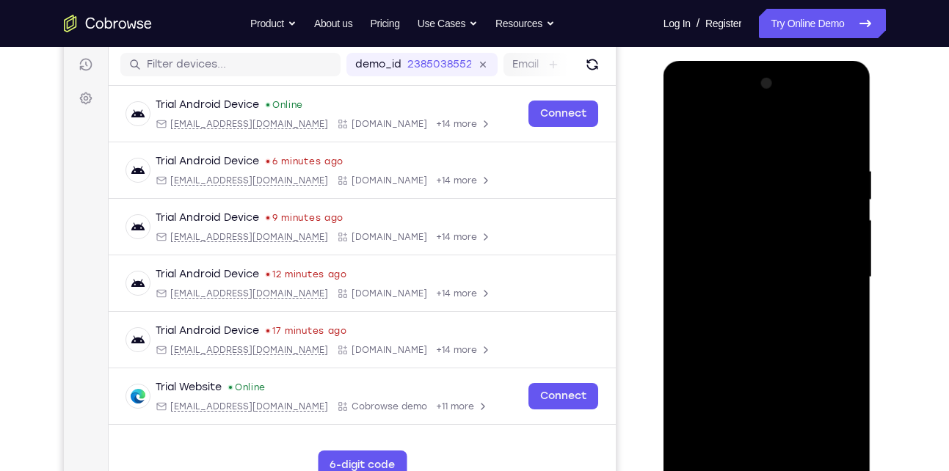
drag, startPoint x: 739, startPoint y: 280, endPoint x: 721, endPoint y: 99, distance: 181.4
click at [721, 99] on div at bounding box center [766, 277] width 185 height 411
drag, startPoint x: 747, startPoint y: 284, endPoint x: 721, endPoint y: 65, distance: 220.1
click at [721, 65] on div at bounding box center [767, 279] width 208 height 437
drag, startPoint x: 725, startPoint y: 265, endPoint x: 699, endPoint y: 92, distance: 174.3
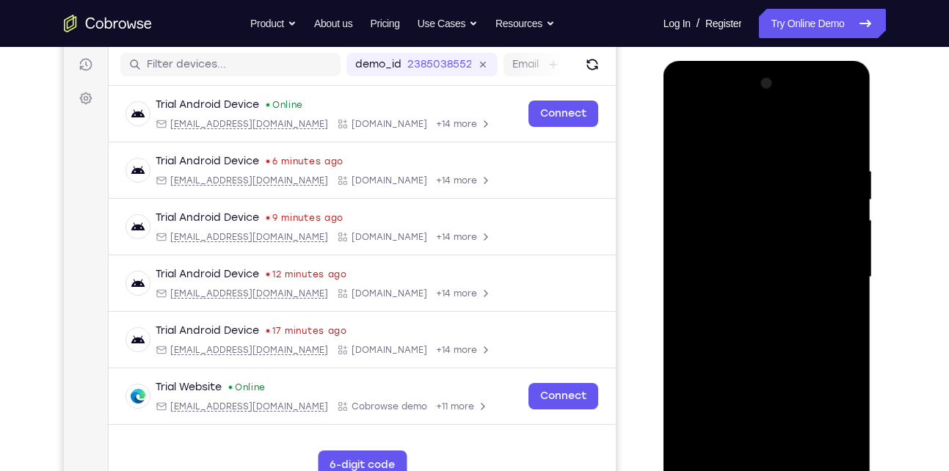
click at [699, 92] on div at bounding box center [766, 277] width 185 height 411
drag, startPoint x: 751, startPoint y: 241, endPoint x: 817, endPoint y: 508, distance: 276.0
click at [817, 470] on html "Online web based iOS Simulators and Android Emulators. Run iPhone, iPad, Mobile…" at bounding box center [767, 281] width 209 height 440
click at [798, 123] on div at bounding box center [766, 277] width 185 height 411
click at [708, 167] on div at bounding box center [766, 277] width 185 height 411
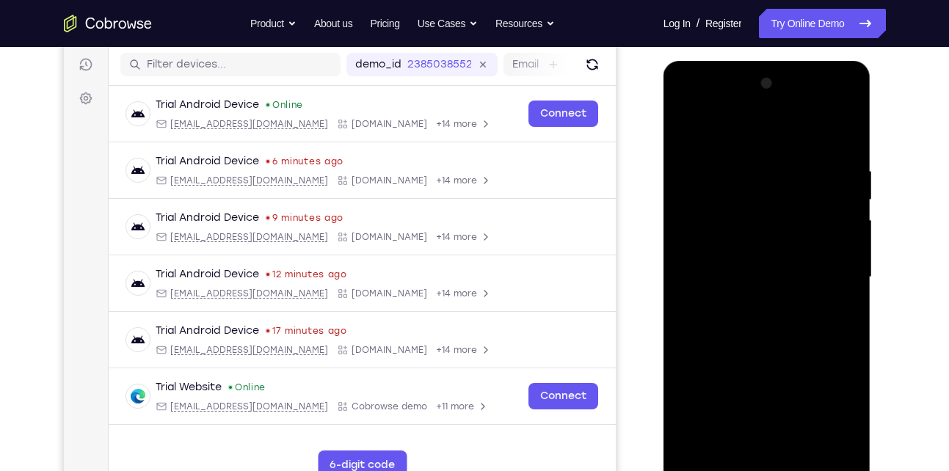
click at [708, 167] on div at bounding box center [766, 277] width 185 height 411
drag, startPoint x: 719, startPoint y: 352, endPoint x: 736, endPoint y: 100, distance: 253.0
click at [736, 100] on div at bounding box center [766, 277] width 185 height 411
drag, startPoint x: 730, startPoint y: 291, endPoint x: 731, endPoint y: 170, distance: 121.1
click at [731, 170] on div at bounding box center [766, 277] width 185 height 411
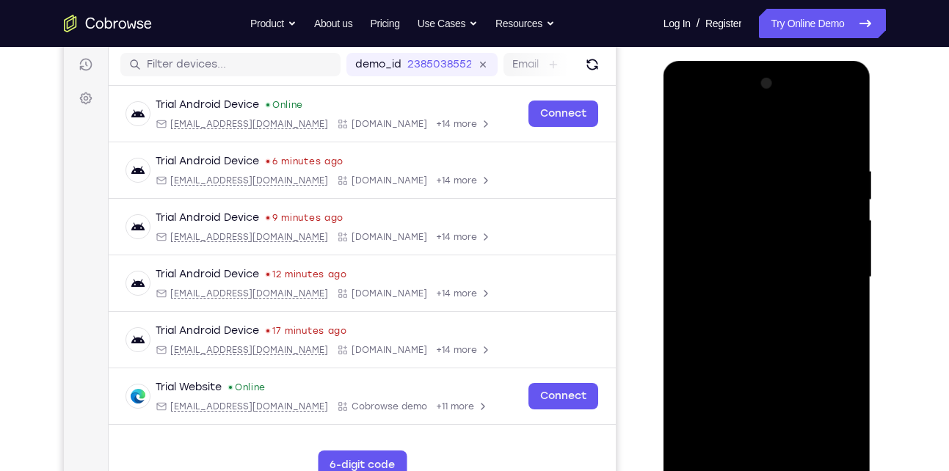
drag, startPoint x: 737, startPoint y: 268, endPoint x: 724, endPoint y: 113, distance: 155.4
click at [724, 113] on div at bounding box center [766, 277] width 185 height 411
drag, startPoint x: 741, startPoint y: 241, endPoint x: 754, endPoint y: 355, distance: 114.4
click at [754, 355] on div at bounding box center [766, 277] width 185 height 411
drag, startPoint x: 745, startPoint y: 260, endPoint x: 750, endPoint y: 388, distance: 127.7
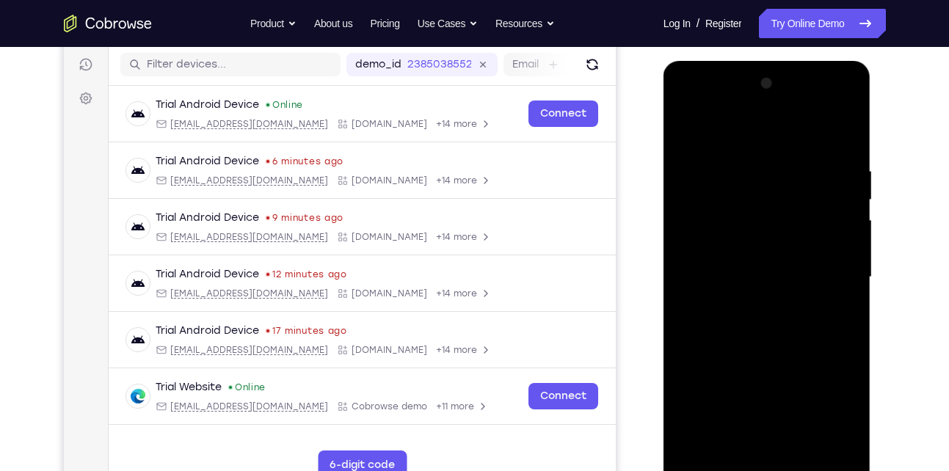
click at [750, 388] on div at bounding box center [766, 277] width 185 height 411
drag, startPoint x: 737, startPoint y: 231, endPoint x: 743, endPoint y: 319, distance: 88.2
click at [743, 319] on div at bounding box center [766, 277] width 185 height 411
drag, startPoint x: 741, startPoint y: 290, endPoint x: 729, endPoint y: 189, distance: 101.2
click at [729, 189] on div at bounding box center [766, 277] width 185 height 411
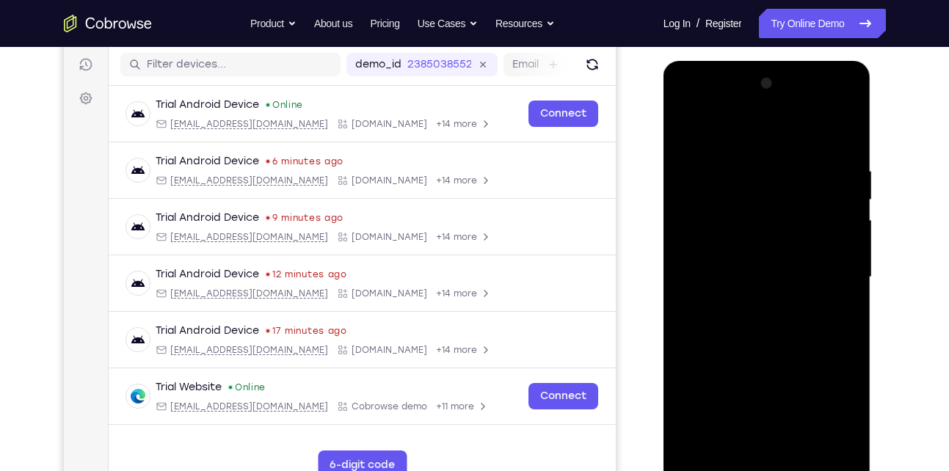
drag, startPoint x: 729, startPoint y: 189, endPoint x: 730, endPoint y: 302, distance: 112.3
click at [730, 302] on div at bounding box center [766, 277] width 185 height 411
drag, startPoint x: 730, startPoint y: 302, endPoint x: 730, endPoint y: 352, distance: 50.6
click at [730, 352] on div at bounding box center [766, 277] width 185 height 411
drag, startPoint x: 730, startPoint y: 352, endPoint x: 737, endPoint y: 440, distance: 88.3
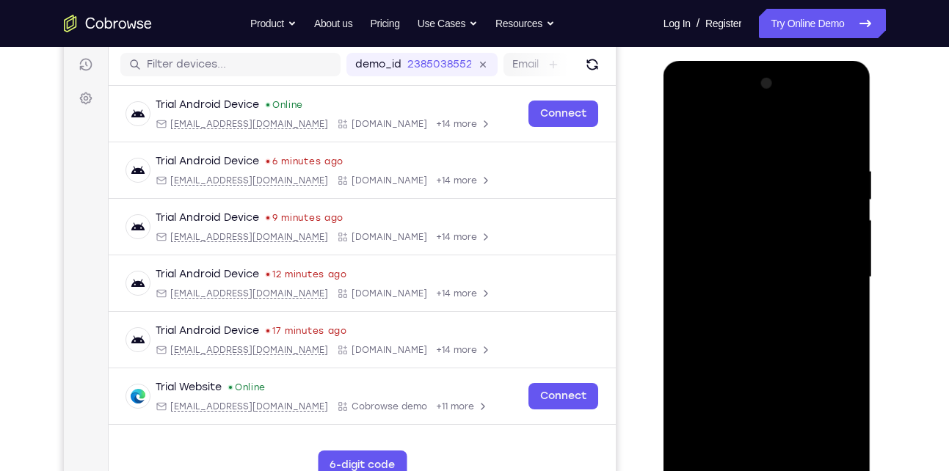
click at [737, 440] on div at bounding box center [766, 277] width 185 height 411
drag, startPoint x: 736, startPoint y: 319, endPoint x: 743, endPoint y: 421, distance: 102.2
click at [743, 421] on div at bounding box center [766, 277] width 185 height 411
drag, startPoint x: 729, startPoint y: 308, endPoint x: 732, endPoint y: 371, distance: 63.2
click at [732, 371] on div at bounding box center [766, 277] width 185 height 411
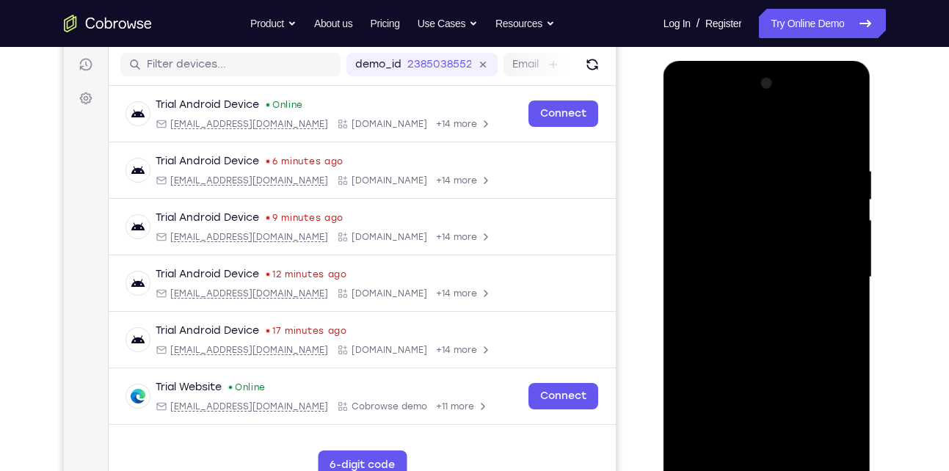
drag, startPoint x: 729, startPoint y: 272, endPoint x: 726, endPoint y: 142, distance: 130.6
click at [726, 142] on div at bounding box center [766, 277] width 185 height 411
drag, startPoint x: 710, startPoint y: 308, endPoint x: 709, endPoint y: 169, distance: 139.4
click at [709, 169] on div at bounding box center [766, 277] width 185 height 411
drag, startPoint x: 710, startPoint y: 320, endPoint x: 707, endPoint y: 167, distance: 153.4
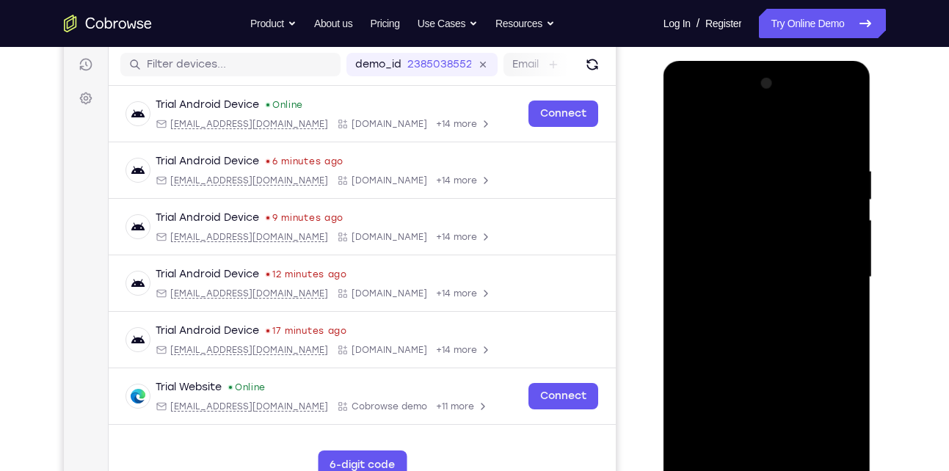
click at [707, 167] on div at bounding box center [766, 277] width 185 height 411
drag, startPoint x: 727, startPoint y: 287, endPoint x: 721, endPoint y: 105, distance: 182.1
click at [721, 105] on div at bounding box center [766, 277] width 185 height 411
drag, startPoint x: 727, startPoint y: 253, endPoint x: 720, endPoint y: 131, distance: 122.0
click at [720, 131] on div at bounding box center [766, 277] width 185 height 411
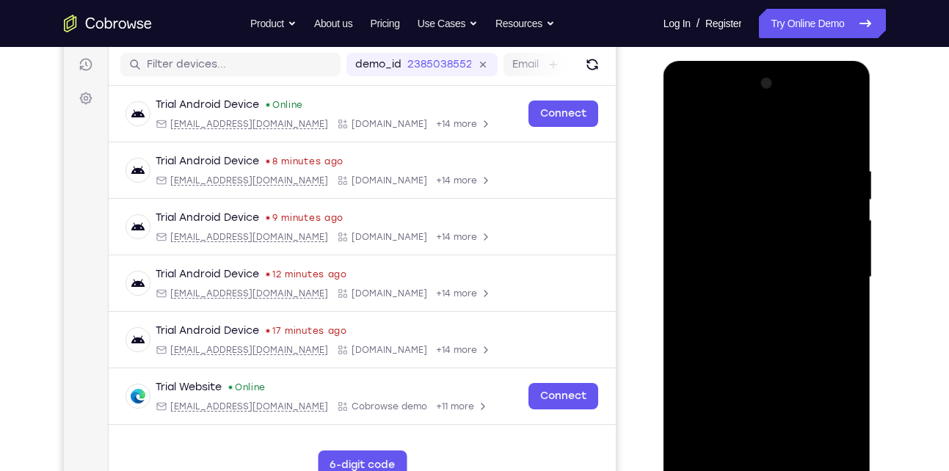
drag, startPoint x: 721, startPoint y: 258, endPoint x: 710, endPoint y: 92, distance: 165.4
click at [710, 92] on div at bounding box center [766, 277] width 185 height 411
drag, startPoint x: 734, startPoint y: 311, endPoint x: 730, endPoint y: 185, distance: 126.3
click at [730, 185] on div at bounding box center [766, 277] width 185 height 411
drag, startPoint x: 743, startPoint y: 301, endPoint x: 736, endPoint y: 146, distance: 155.0
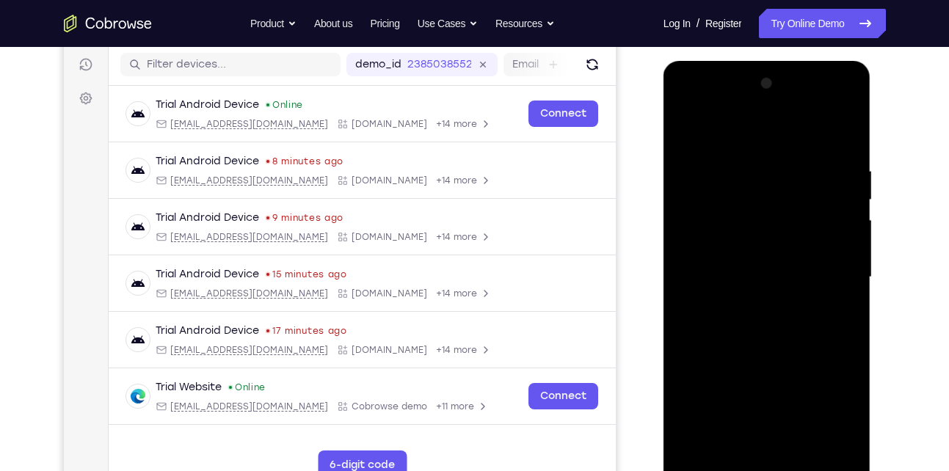
click at [736, 146] on div at bounding box center [766, 277] width 185 height 411
click at [711, 255] on div at bounding box center [766, 277] width 185 height 411
click at [763, 357] on div at bounding box center [766, 277] width 185 height 411
drag, startPoint x: 763, startPoint y: 357, endPoint x: 742, endPoint y: 247, distance: 112.1
click at [742, 247] on div at bounding box center [766, 277] width 185 height 411
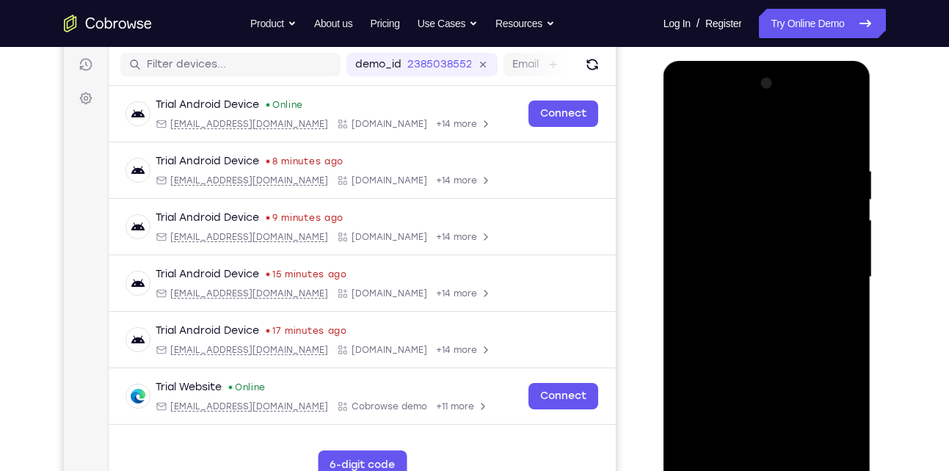
drag, startPoint x: 732, startPoint y: 360, endPoint x: 709, endPoint y: 227, distance: 134.7
click at [709, 227] on div at bounding box center [766, 277] width 185 height 411
drag, startPoint x: 721, startPoint y: 337, endPoint x: 714, endPoint y: 217, distance: 119.8
click at [714, 217] on div at bounding box center [766, 277] width 185 height 411
drag, startPoint x: 734, startPoint y: 302, endPoint x: 748, endPoint y: 415, distance: 113.9
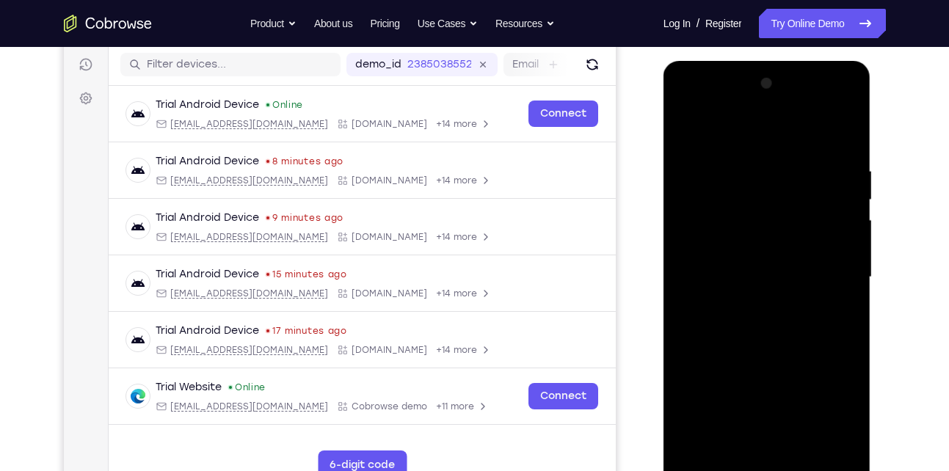
click at [748, 415] on div at bounding box center [766, 277] width 185 height 411
click at [727, 318] on div at bounding box center [766, 277] width 185 height 411
drag, startPoint x: 727, startPoint y: 318, endPoint x: 758, endPoint y: 453, distance: 139.2
click at [758, 453] on div at bounding box center [766, 277] width 185 height 411
click at [716, 467] on div at bounding box center [766, 277] width 185 height 411
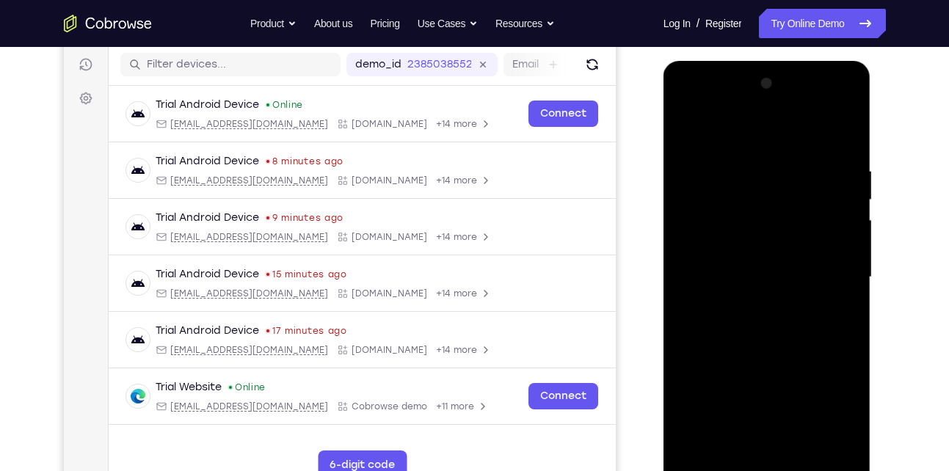
click at [732, 299] on div at bounding box center [766, 277] width 185 height 411
drag, startPoint x: 732, startPoint y: 299, endPoint x: 734, endPoint y: 399, distance: 99.8
click at [734, 399] on div at bounding box center [766, 277] width 185 height 411
click at [712, 465] on div at bounding box center [766, 277] width 185 height 411
click at [715, 469] on div at bounding box center [766, 277] width 185 height 411
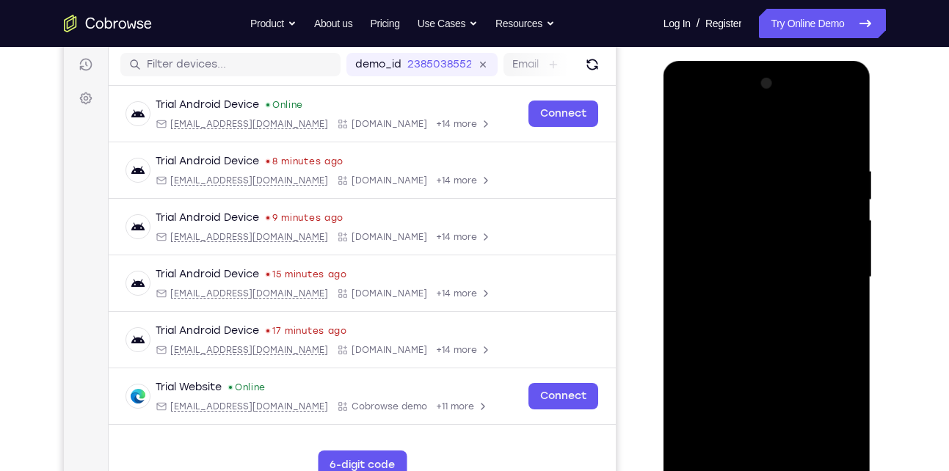
drag, startPoint x: 732, startPoint y: 366, endPoint x: 769, endPoint y: 508, distance: 147.0
click at [769, 470] on html "Online web based iOS Simulators and Android Emulators. Run iPhone, iPad, Mobile…" at bounding box center [767, 281] width 209 height 440
click at [703, 236] on div at bounding box center [766, 277] width 185 height 411
click at [700, 256] on div at bounding box center [766, 277] width 185 height 411
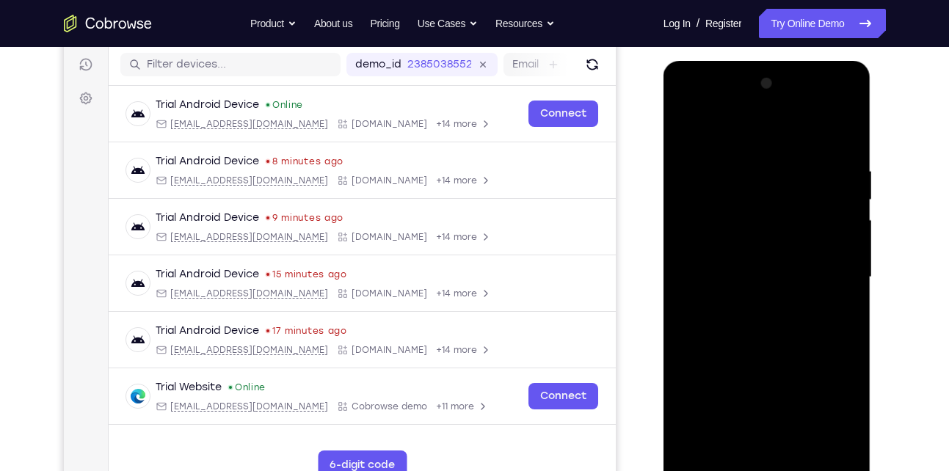
click at [704, 259] on div at bounding box center [766, 277] width 185 height 411
click at [715, 260] on div at bounding box center [766, 277] width 185 height 411
click at [725, 252] on div at bounding box center [766, 277] width 185 height 411
click at [723, 258] on div at bounding box center [766, 277] width 185 height 411
click at [828, 244] on div at bounding box center [766, 277] width 185 height 411
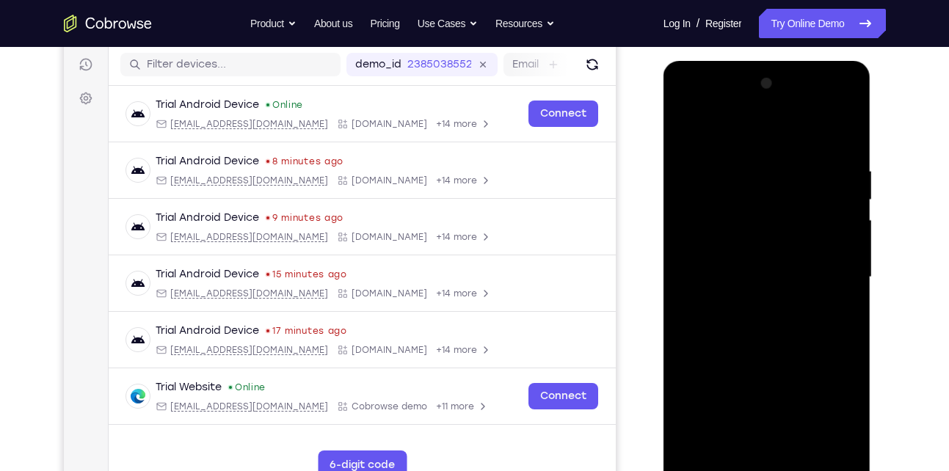
click at [694, 442] on div at bounding box center [766, 277] width 185 height 411
click at [695, 450] on div at bounding box center [766, 277] width 185 height 411
click at [812, 250] on div at bounding box center [766, 277] width 185 height 411
click at [736, 255] on div at bounding box center [766, 277] width 185 height 411
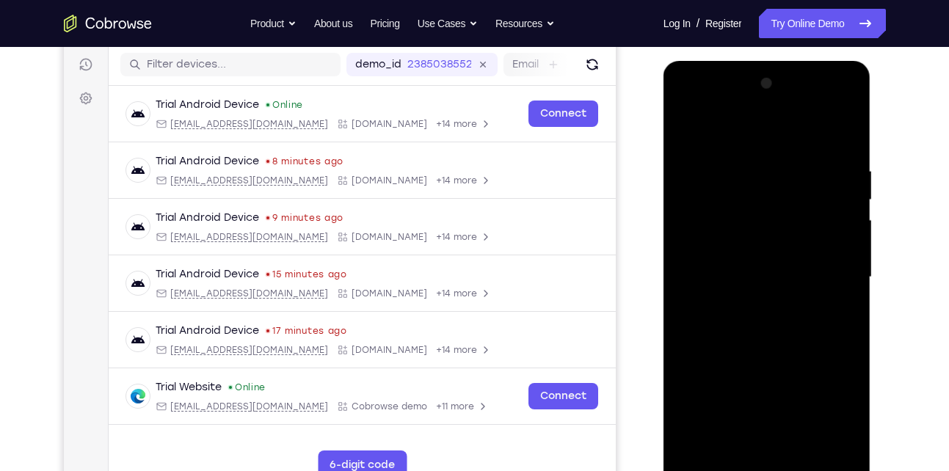
click at [732, 255] on div at bounding box center [766, 277] width 185 height 411
click at [737, 258] on div at bounding box center [766, 277] width 185 height 411
click at [753, 258] on div at bounding box center [766, 277] width 185 height 411
click at [758, 259] on div at bounding box center [766, 277] width 185 height 411
click at [784, 210] on div at bounding box center [766, 277] width 185 height 411
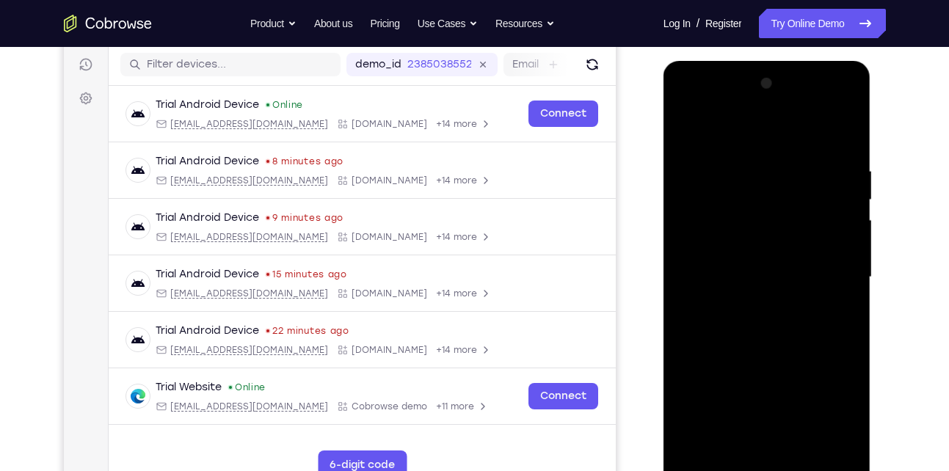
click at [770, 259] on div at bounding box center [766, 277] width 185 height 411
click at [765, 226] on div at bounding box center [766, 277] width 185 height 411
click at [759, 257] on div at bounding box center [766, 277] width 185 height 411
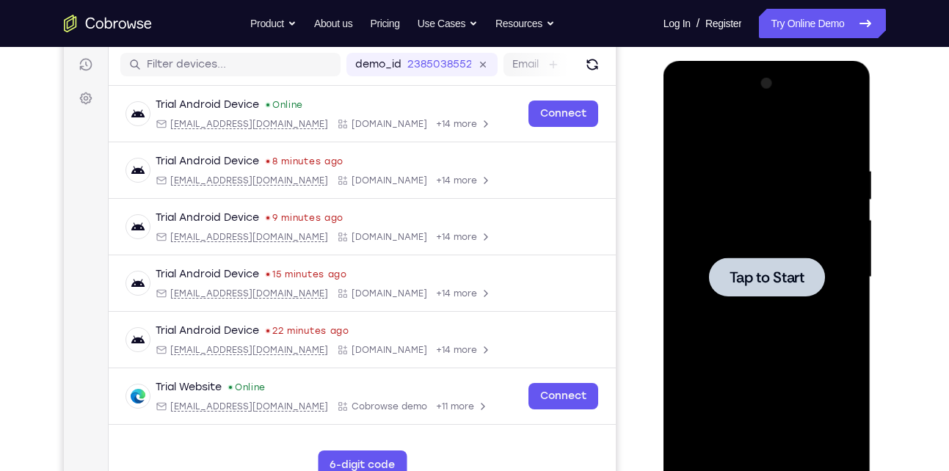
click at [759, 257] on div at bounding box center [766, 277] width 185 height 411
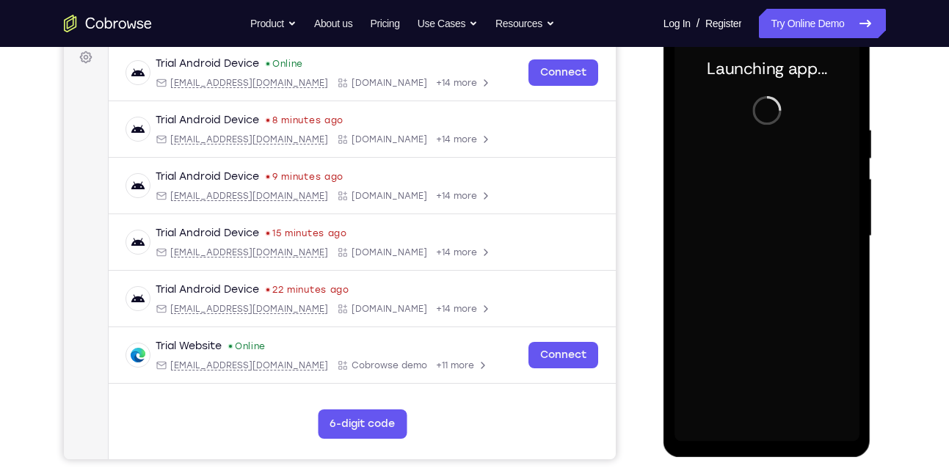
scroll to position [222, 0]
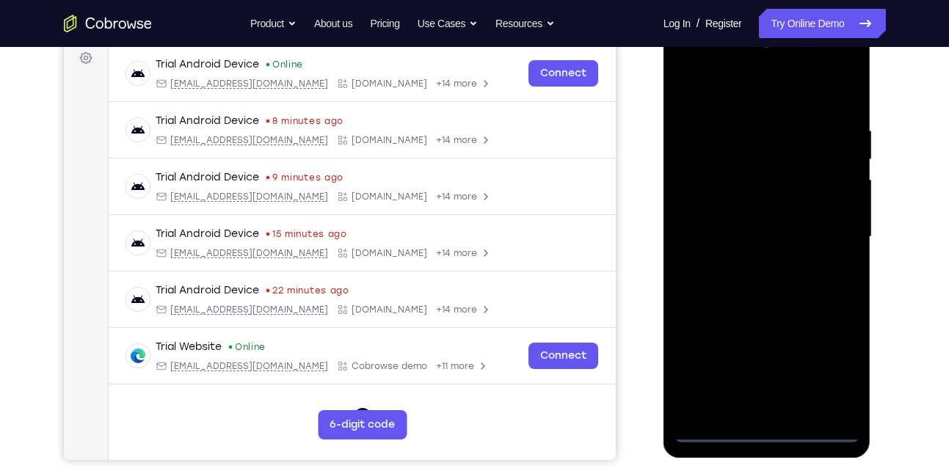
click at [708, 431] on div at bounding box center [766, 237] width 185 height 411
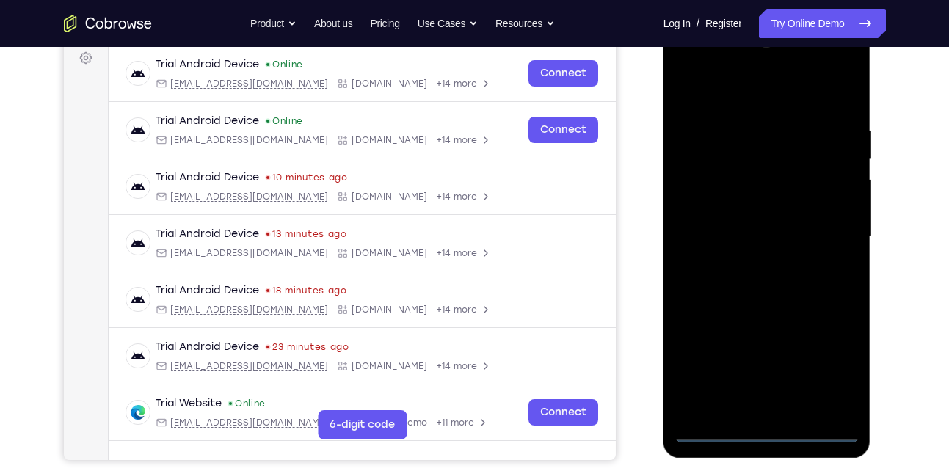
click at [716, 431] on div at bounding box center [766, 237] width 185 height 411
click at [827, 363] on div at bounding box center [766, 237] width 185 height 411
click at [746, 100] on div at bounding box center [766, 237] width 185 height 411
click at [743, 150] on div at bounding box center [766, 237] width 185 height 411
drag, startPoint x: 720, startPoint y: 260, endPoint x: 721, endPoint y: 134, distance: 126.2
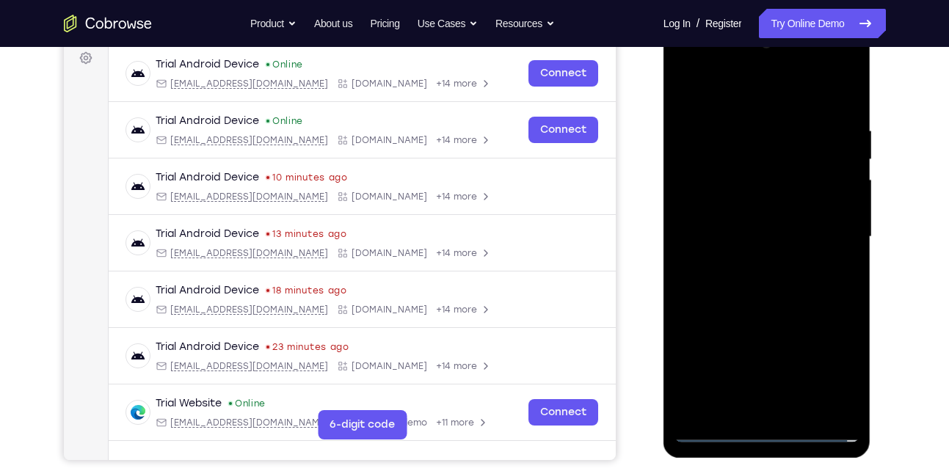
click at [721, 134] on div at bounding box center [766, 237] width 185 height 411
click at [728, 376] on div at bounding box center [766, 237] width 185 height 411
click at [706, 99] on div at bounding box center [766, 237] width 185 height 411
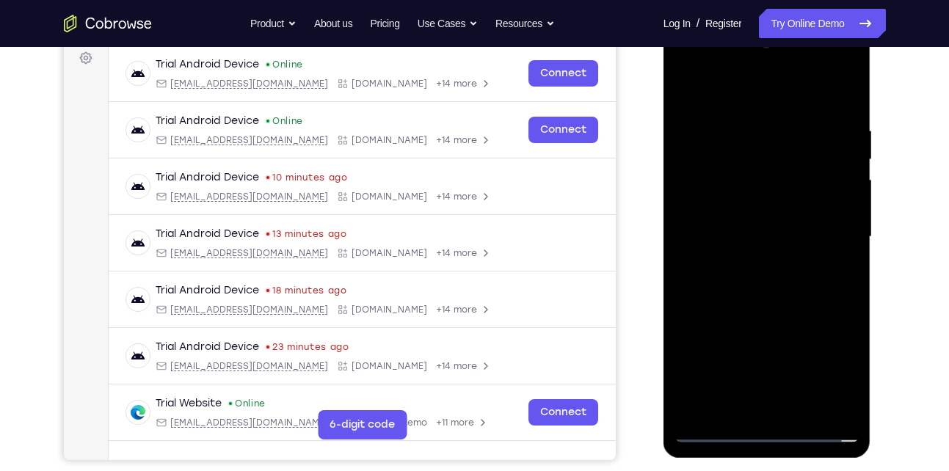
click at [849, 126] on div at bounding box center [766, 237] width 185 height 411
drag, startPoint x: 749, startPoint y: 225, endPoint x: 712, endPoint y: 108, distance: 122.5
click at [712, 108] on div at bounding box center [766, 237] width 185 height 411
drag, startPoint x: 721, startPoint y: 282, endPoint x: 709, endPoint y: 189, distance: 93.2
click at [709, 189] on div at bounding box center [766, 237] width 185 height 411
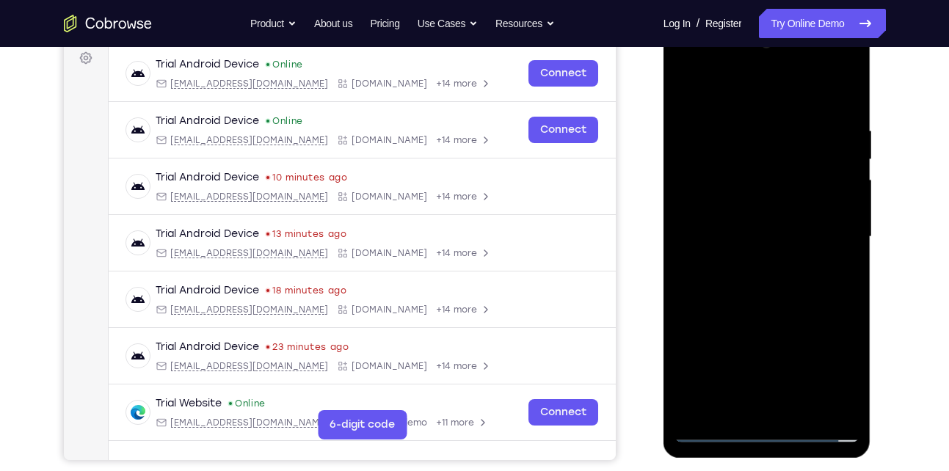
drag, startPoint x: 726, startPoint y: 362, endPoint x: 710, endPoint y: 180, distance: 182.7
click at [710, 180] on div at bounding box center [766, 237] width 185 height 411
drag, startPoint x: 737, startPoint y: 335, endPoint x: 712, endPoint y: 174, distance: 163.3
click at [712, 174] on div at bounding box center [766, 237] width 185 height 411
click at [721, 317] on div at bounding box center [766, 237] width 185 height 411
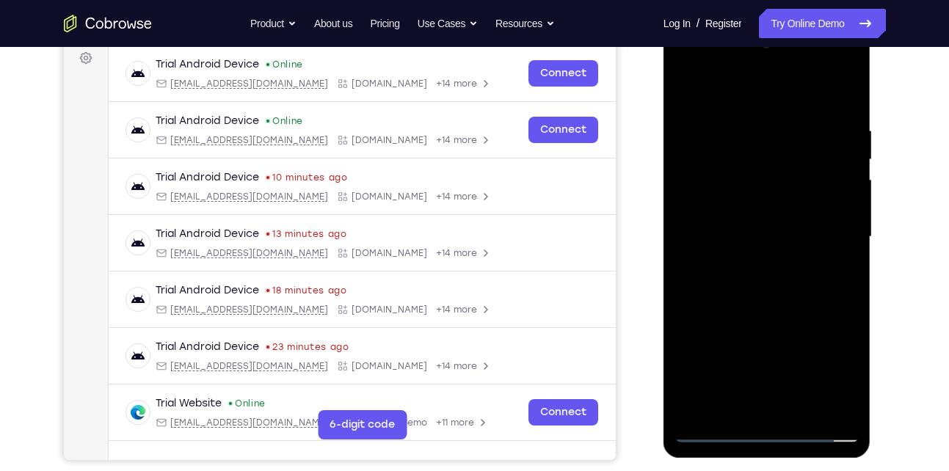
click at [721, 317] on div at bounding box center [766, 237] width 185 height 411
drag, startPoint x: 751, startPoint y: 261, endPoint x: 711, endPoint y: 104, distance: 161.9
click at [711, 104] on div at bounding box center [766, 237] width 185 height 411
drag, startPoint x: 726, startPoint y: 266, endPoint x: 711, endPoint y: 103, distance: 163.6
click at [711, 103] on div at bounding box center [766, 237] width 185 height 411
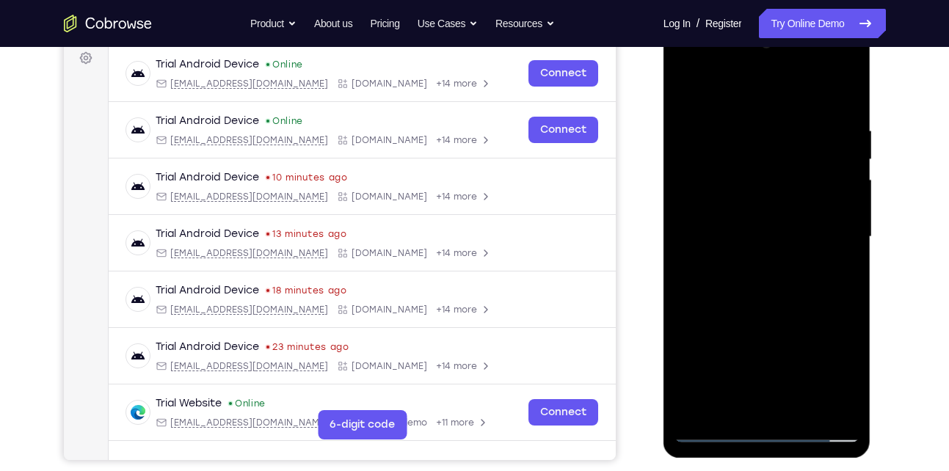
drag, startPoint x: 721, startPoint y: 194, endPoint x: 757, endPoint y: 404, distance: 212.3
click at [757, 404] on div at bounding box center [766, 237] width 185 height 411
drag, startPoint x: 742, startPoint y: 308, endPoint x: 762, endPoint y: 406, distance: 100.4
click at [762, 406] on div at bounding box center [766, 237] width 185 height 411
drag, startPoint x: 724, startPoint y: 277, endPoint x: 754, endPoint y: 406, distance: 133.1
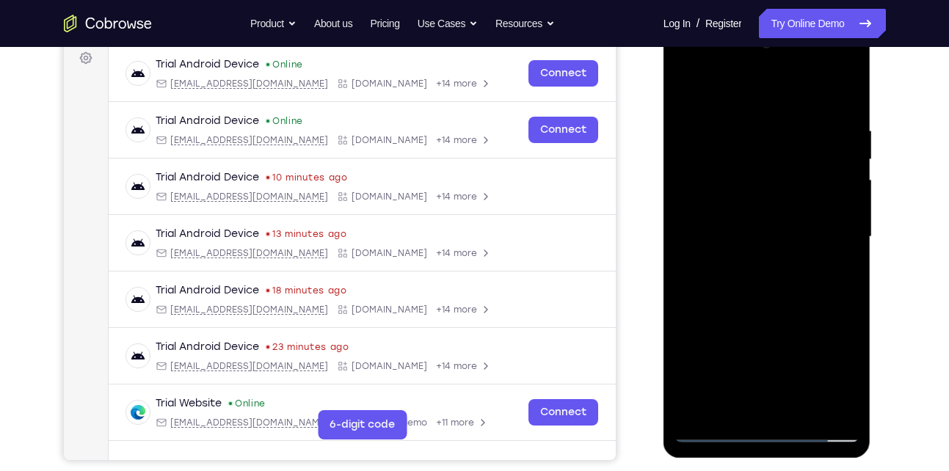
click at [754, 406] on div at bounding box center [766, 237] width 185 height 411
drag, startPoint x: 737, startPoint y: 238, endPoint x: 751, endPoint y: 351, distance: 113.8
click at [751, 351] on div at bounding box center [766, 237] width 185 height 411
drag, startPoint x: 740, startPoint y: 187, endPoint x: 761, endPoint y: 285, distance: 100.4
click at [761, 285] on div at bounding box center [766, 237] width 185 height 411
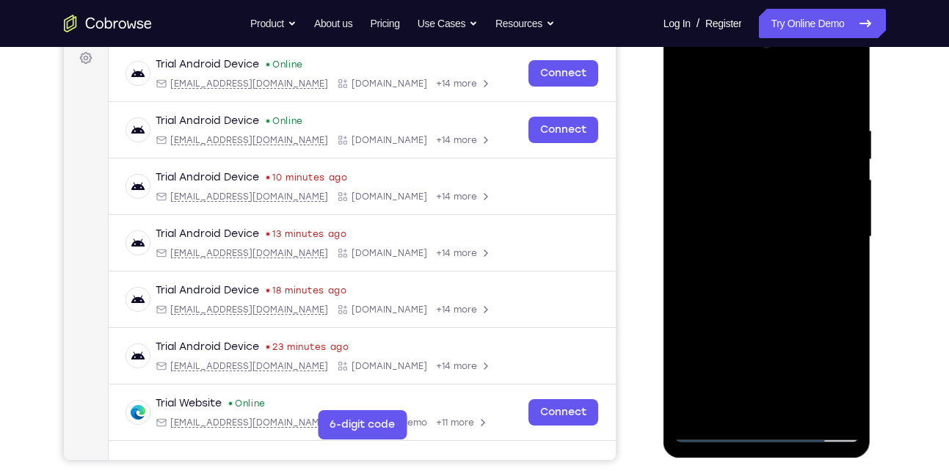
click at [758, 189] on div at bounding box center [766, 237] width 185 height 411
click at [712, 235] on div at bounding box center [766, 237] width 185 height 411
click at [753, 229] on div at bounding box center [766, 237] width 185 height 411
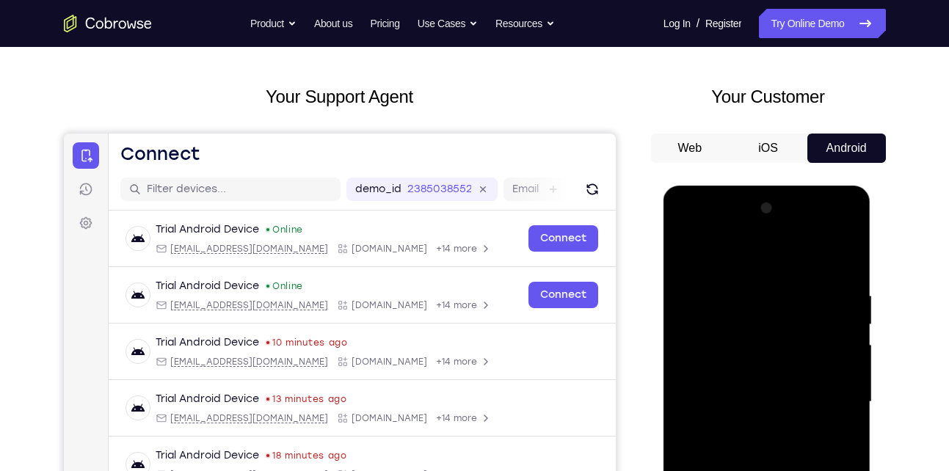
scroll to position [56, 0]
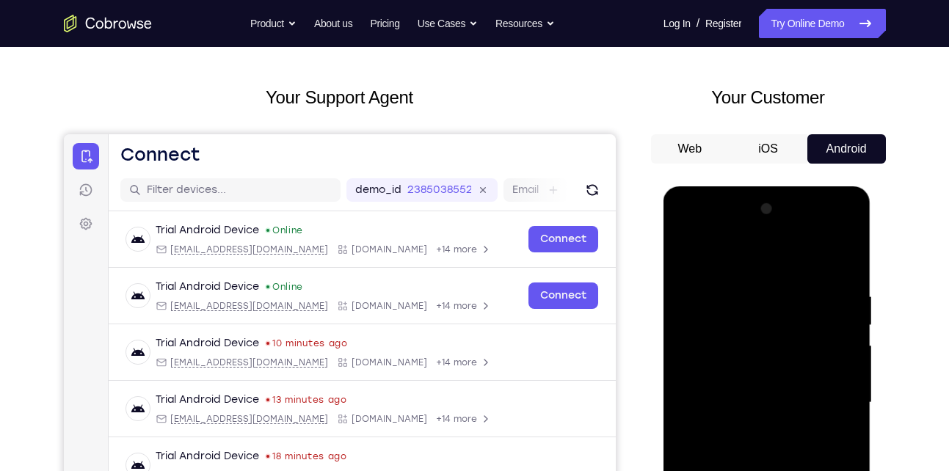
drag, startPoint x: 751, startPoint y: 268, endPoint x: 763, endPoint y: 378, distance: 110.7
click at [763, 378] on div at bounding box center [766, 402] width 185 height 411
click at [803, 249] on div at bounding box center [766, 402] width 185 height 411
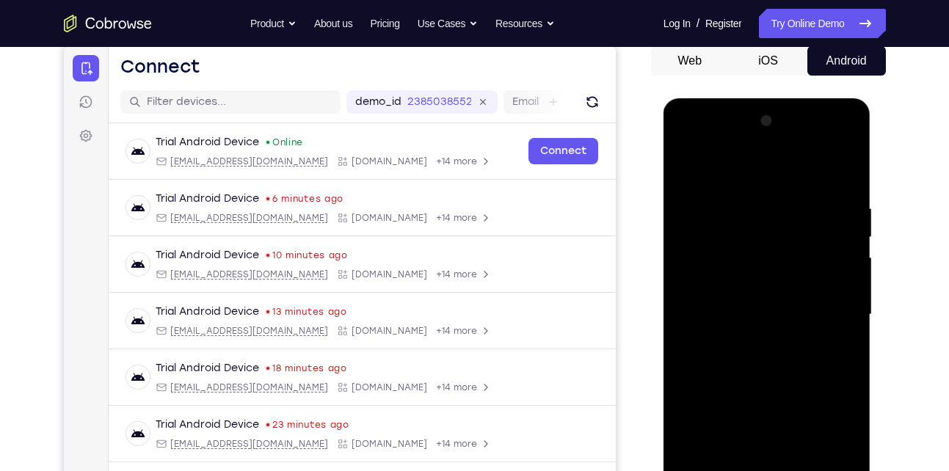
scroll to position [145, 0]
click at [717, 186] on div at bounding box center [766, 314] width 185 height 411
click at [707, 203] on div at bounding box center [766, 314] width 185 height 411
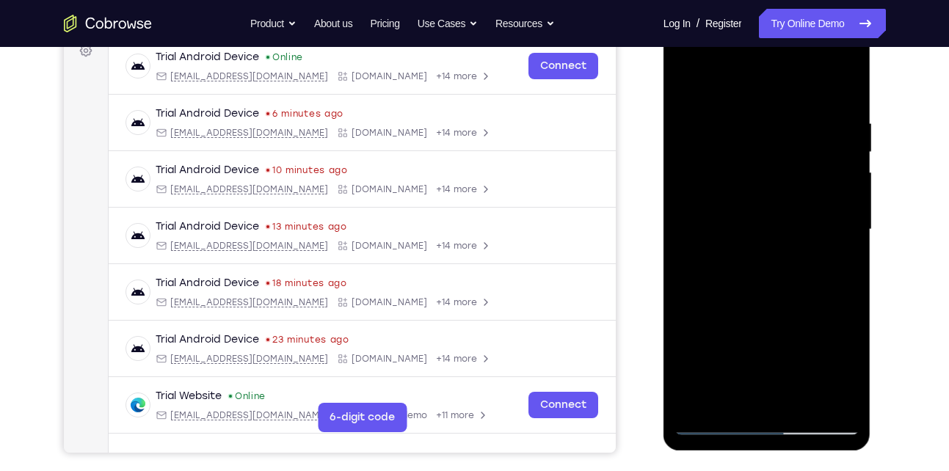
scroll to position [233, 0]
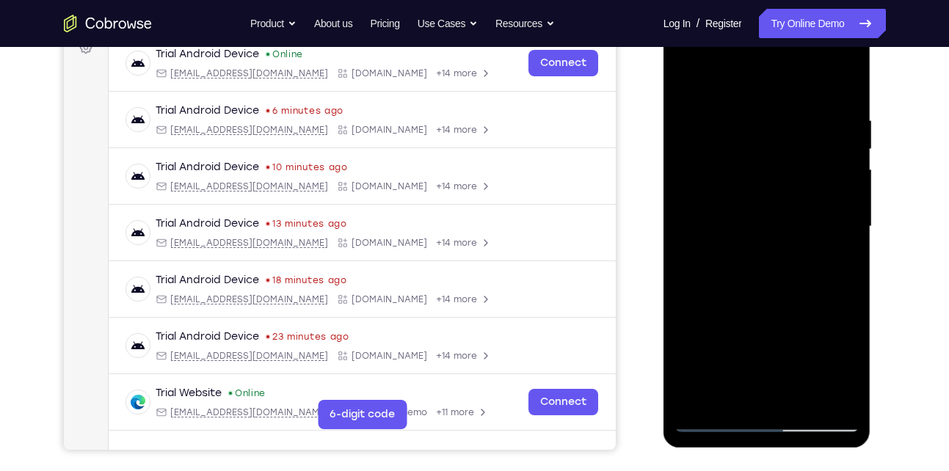
drag, startPoint x: 767, startPoint y: 253, endPoint x: 710, endPoint y: 153, distance: 115.7
click at [710, 153] on div at bounding box center [766, 226] width 185 height 411
drag, startPoint x: 725, startPoint y: 294, endPoint x: 694, endPoint y: 58, distance: 238.3
click at [694, 58] on div at bounding box center [766, 226] width 185 height 411
click at [798, 347] on div at bounding box center [766, 226] width 185 height 411
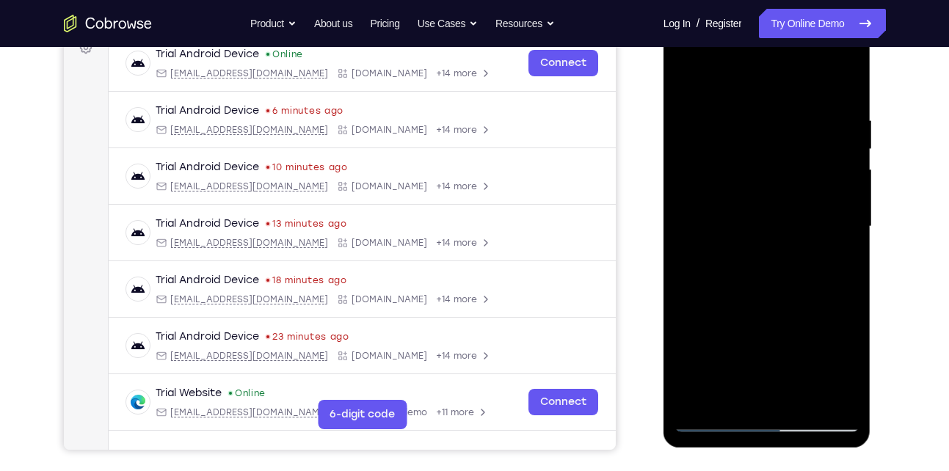
click at [798, 347] on div at bounding box center [766, 226] width 185 height 411
click at [775, 307] on div at bounding box center [766, 226] width 185 height 411
click at [827, 351] on div at bounding box center [766, 226] width 185 height 411
click at [705, 352] on div at bounding box center [766, 226] width 185 height 411
click at [699, 349] on div at bounding box center [766, 226] width 185 height 411
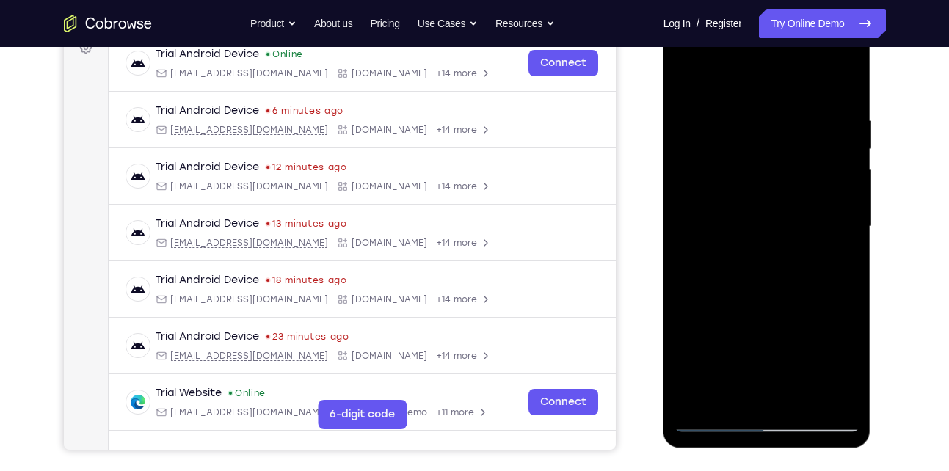
click at [699, 349] on div at bounding box center [766, 226] width 185 height 411
click at [708, 349] on div at bounding box center [766, 226] width 185 height 411
click at [724, 332] on div at bounding box center [766, 226] width 185 height 411
click at [714, 346] on div at bounding box center [766, 226] width 185 height 411
click at [726, 346] on div at bounding box center [766, 226] width 185 height 411
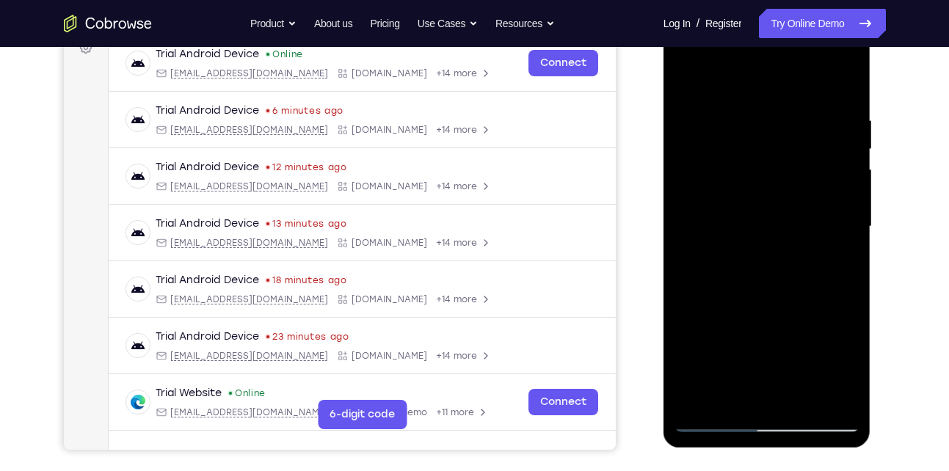
click at [724, 349] on div at bounding box center [766, 226] width 185 height 411
click at [718, 360] on div at bounding box center [766, 226] width 185 height 411
click at [728, 347] on div at bounding box center [766, 226] width 185 height 411
click at [746, 347] on div at bounding box center [766, 226] width 185 height 411
click at [802, 335] on div at bounding box center [766, 226] width 185 height 411
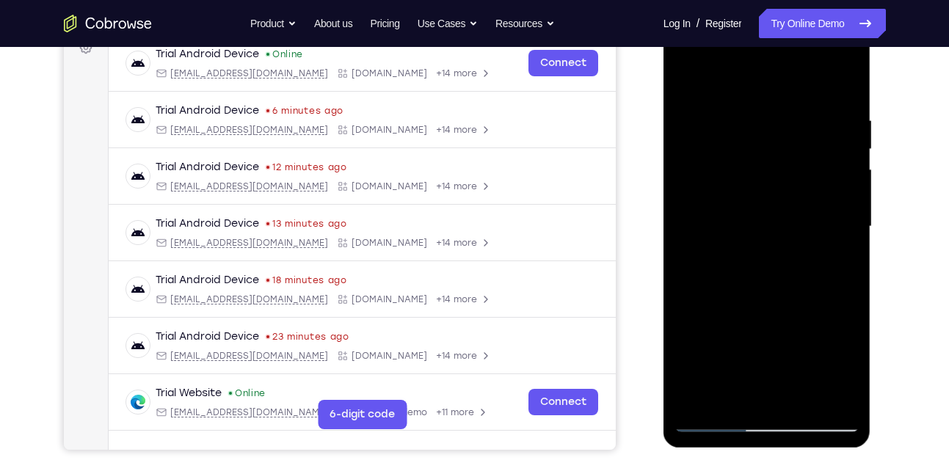
click at [802, 335] on div at bounding box center [766, 226] width 185 height 411
click at [779, 353] on div at bounding box center [766, 226] width 185 height 411
click at [776, 350] on div at bounding box center [766, 226] width 185 height 411
